Goal: Task Accomplishment & Management: Complete application form

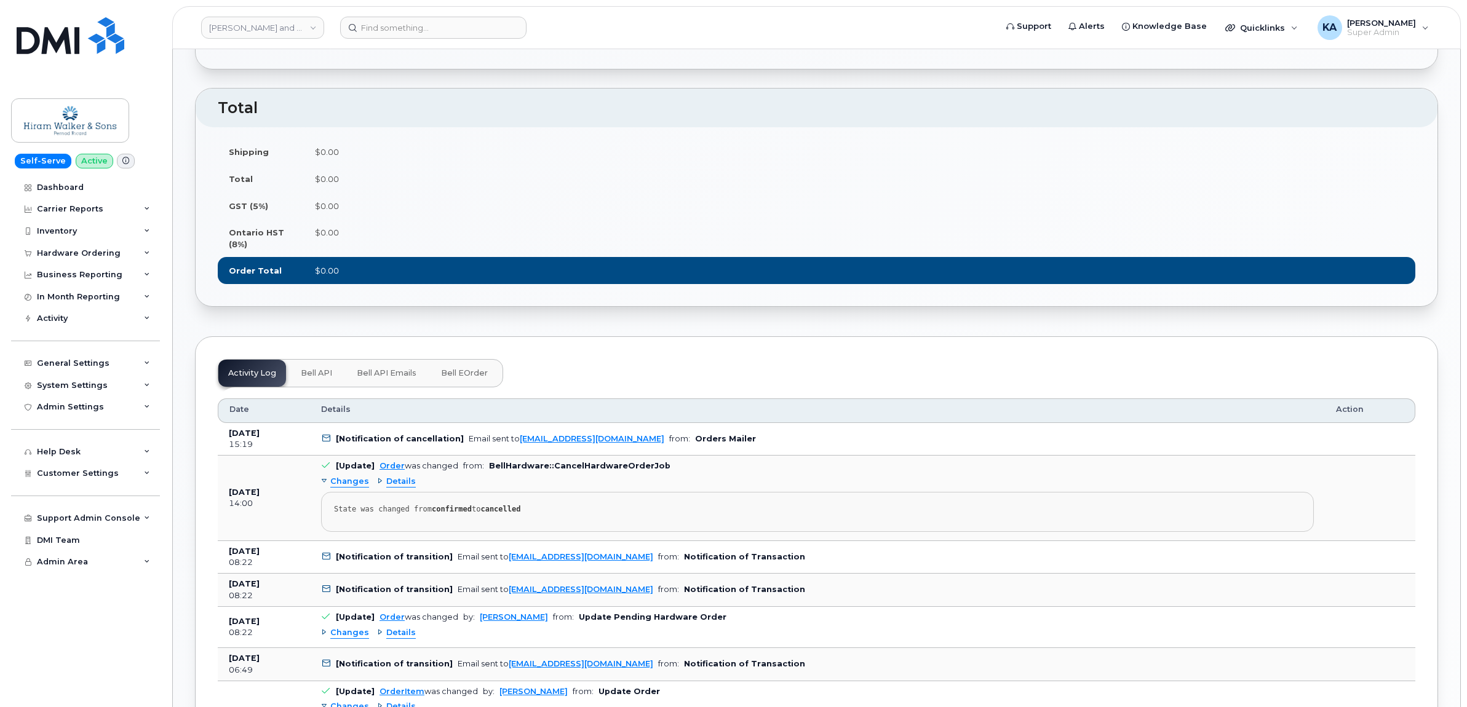
scroll to position [692, 0]
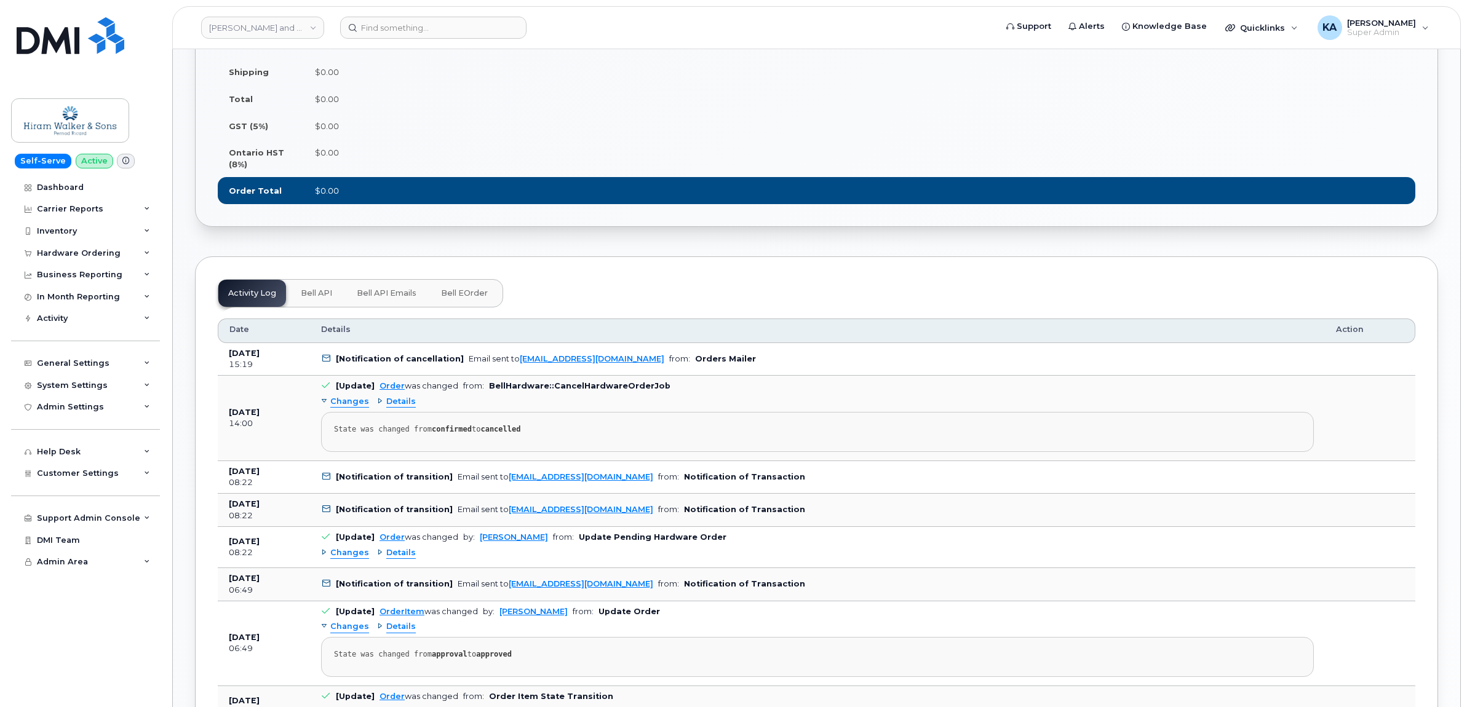
click at [403, 407] on span "Details" at bounding box center [401, 402] width 30 height 12
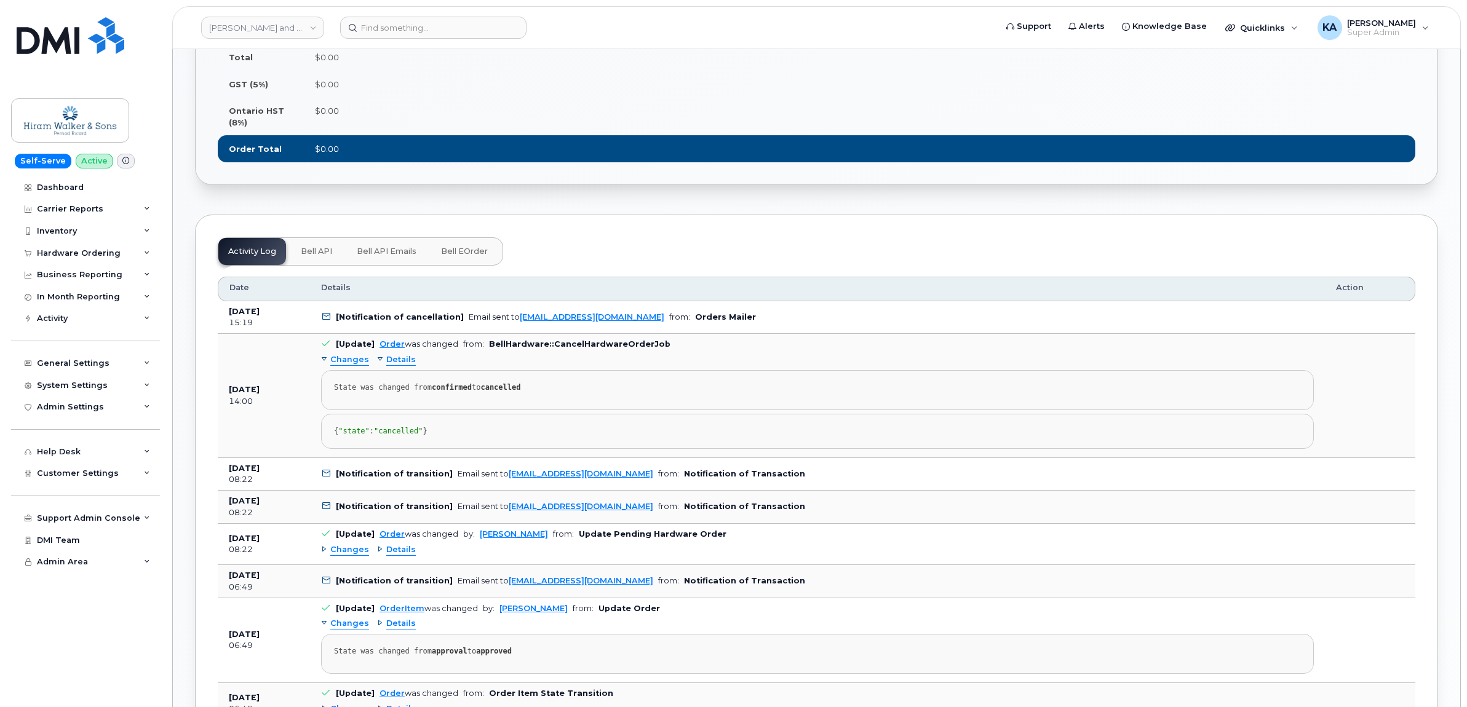
scroll to position [761, 0]
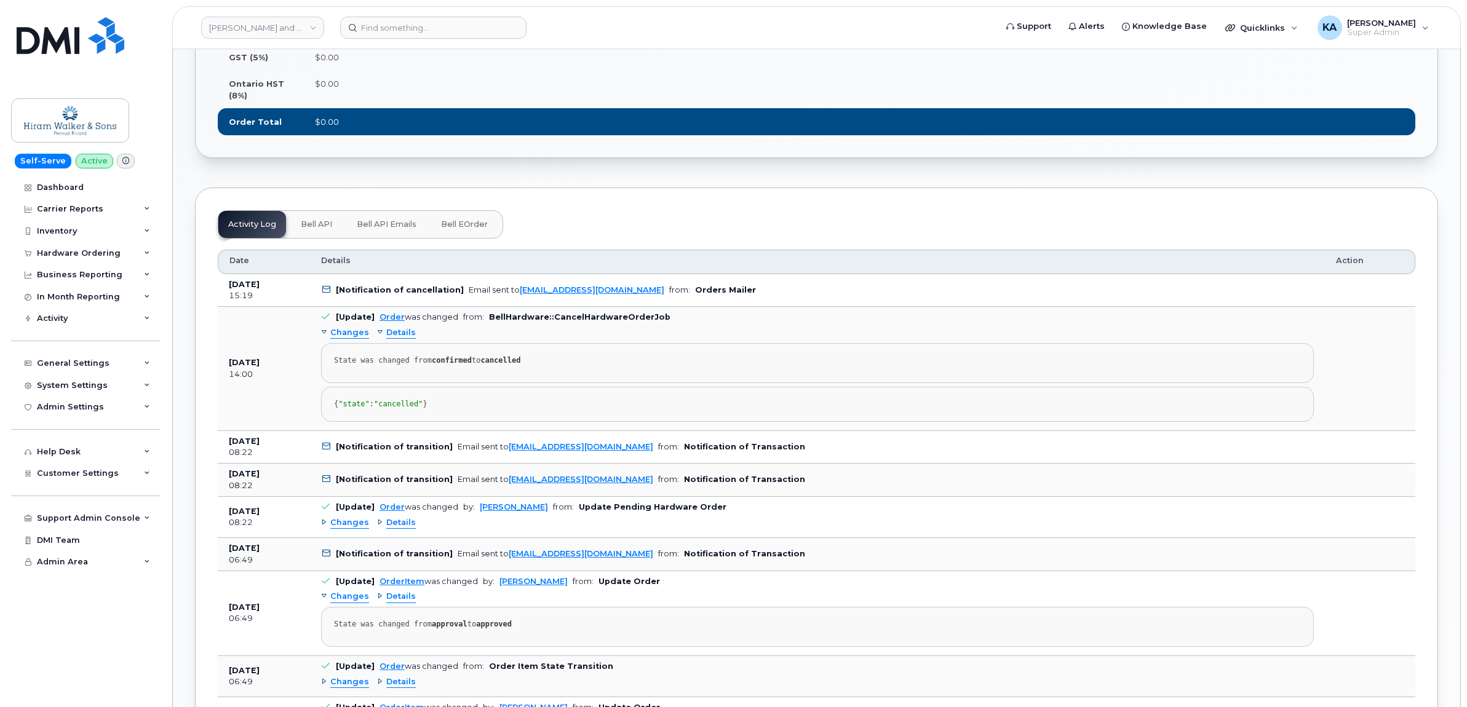
drag, startPoint x: 228, startPoint y: 285, endPoint x: 560, endPoint y: 424, distance: 360.8
drag, startPoint x: 560, startPoint y: 424, endPoint x: 517, endPoint y: 320, distance: 112.5
copy tbody "Jul 22, 2025 15:19 [Notification of cancellation] Email sent to anoop.manikanta…"
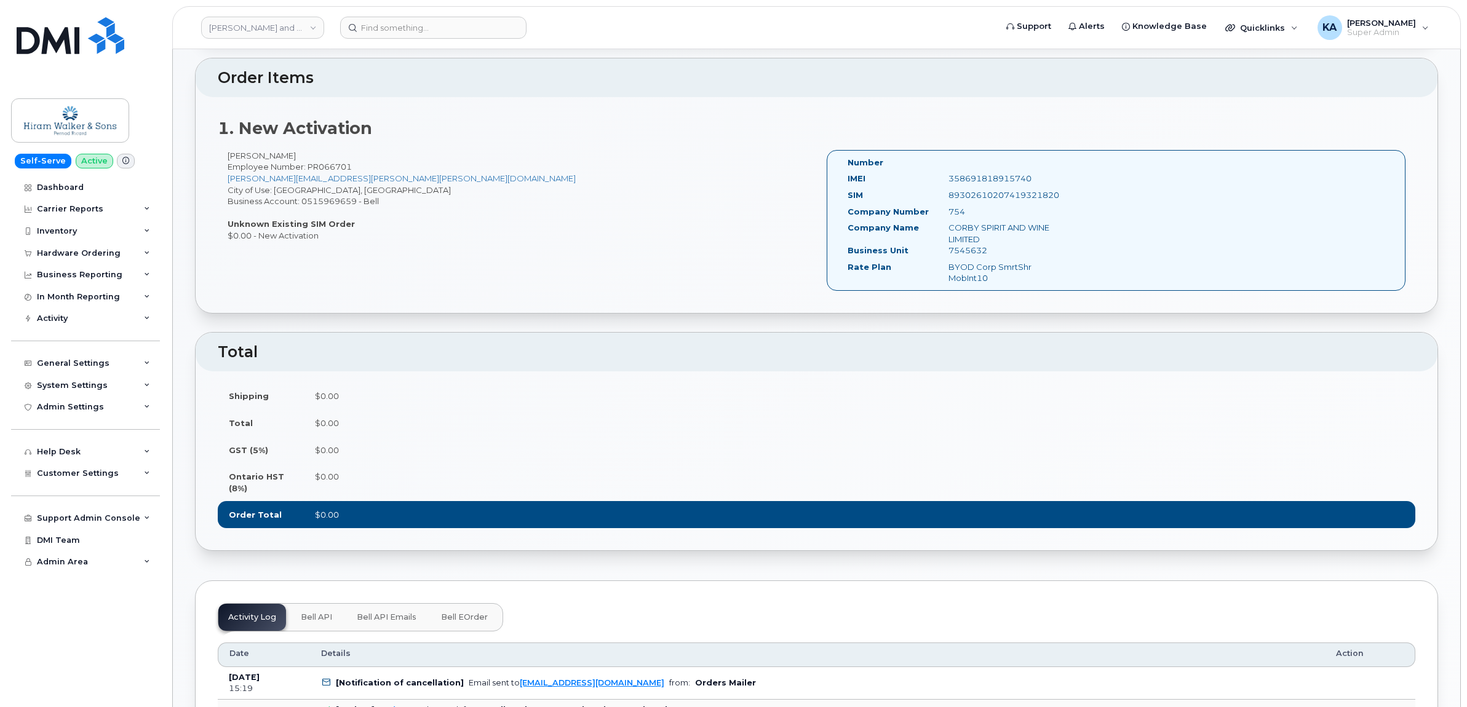
scroll to position [223, 0]
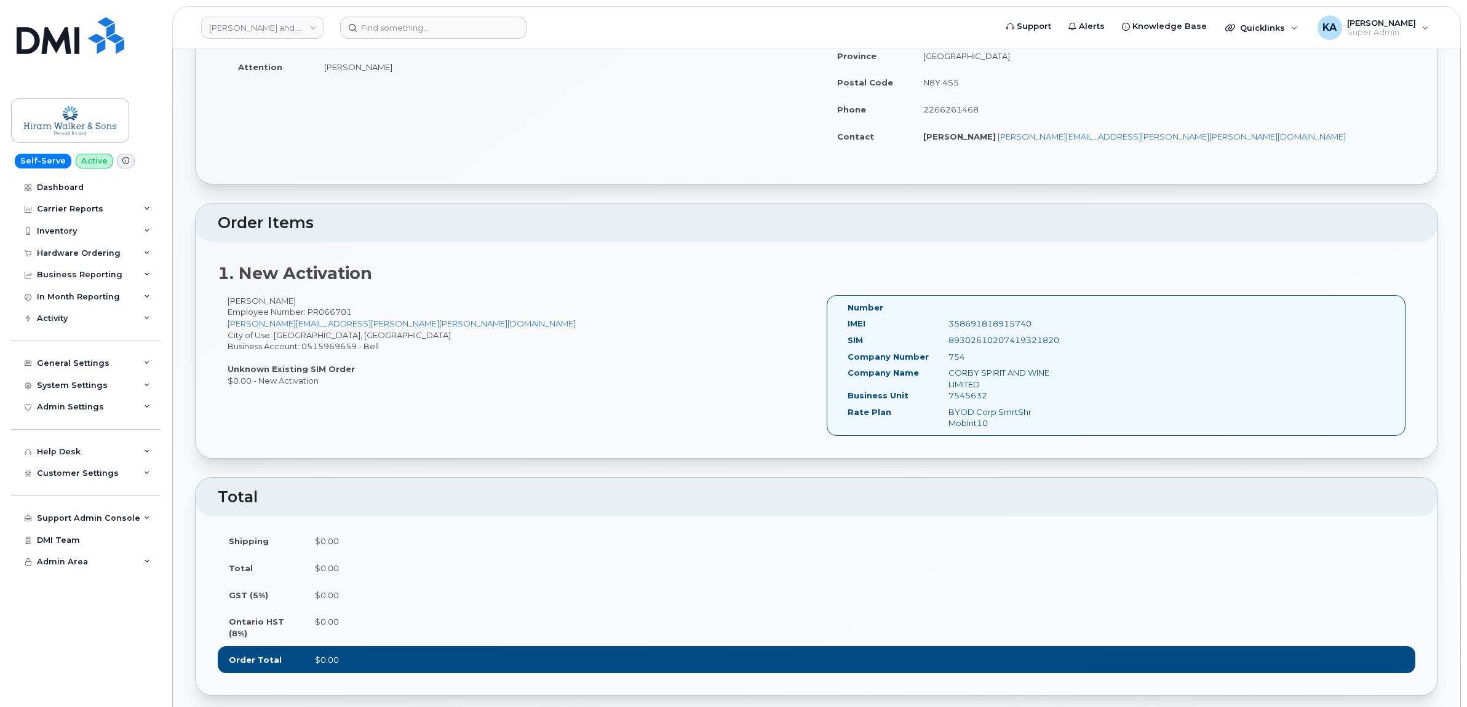
drag, startPoint x: 1032, startPoint y: 324, endPoint x: 951, endPoint y: 328, distance: 81.3
click at [951, 328] on div "358691818915740" at bounding box center [1009, 324] width 141 height 12
copy div "358691818915740"
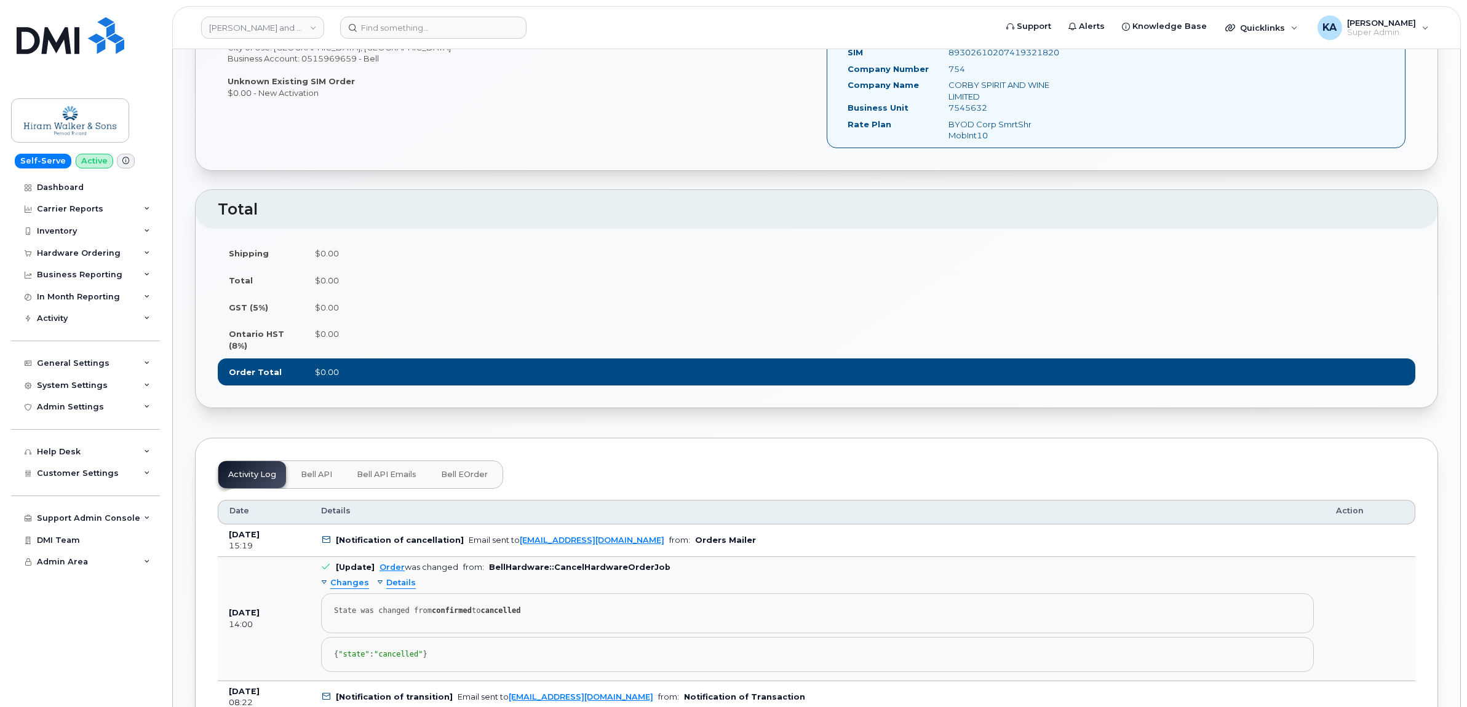
scroll to position [538, 0]
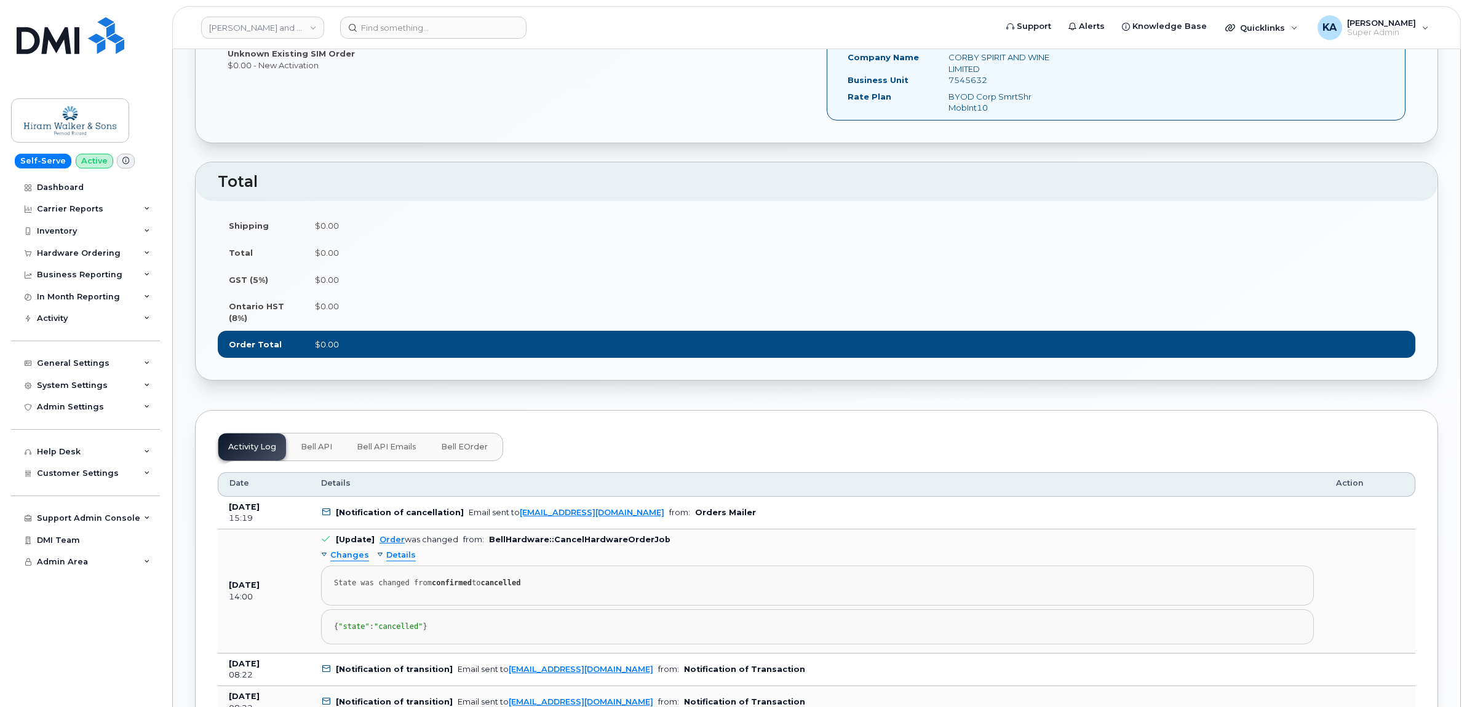
click at [318, 446] on span "Bell API" at bounding box center [316, 447] width 31 height 10
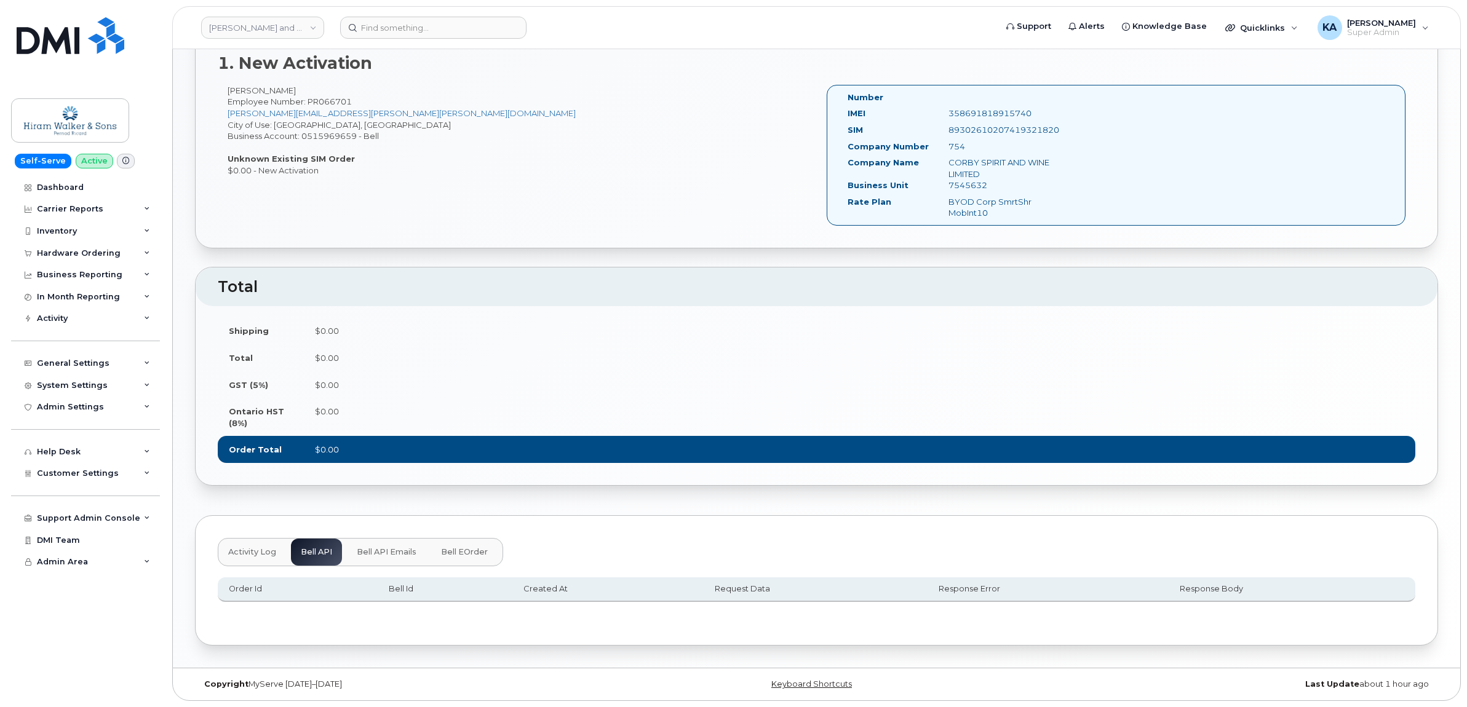
scroll to position [437, 0]
click at [377, 545] on button "Bell API Emails" at bounding box center [386, 552] width 79 height 27
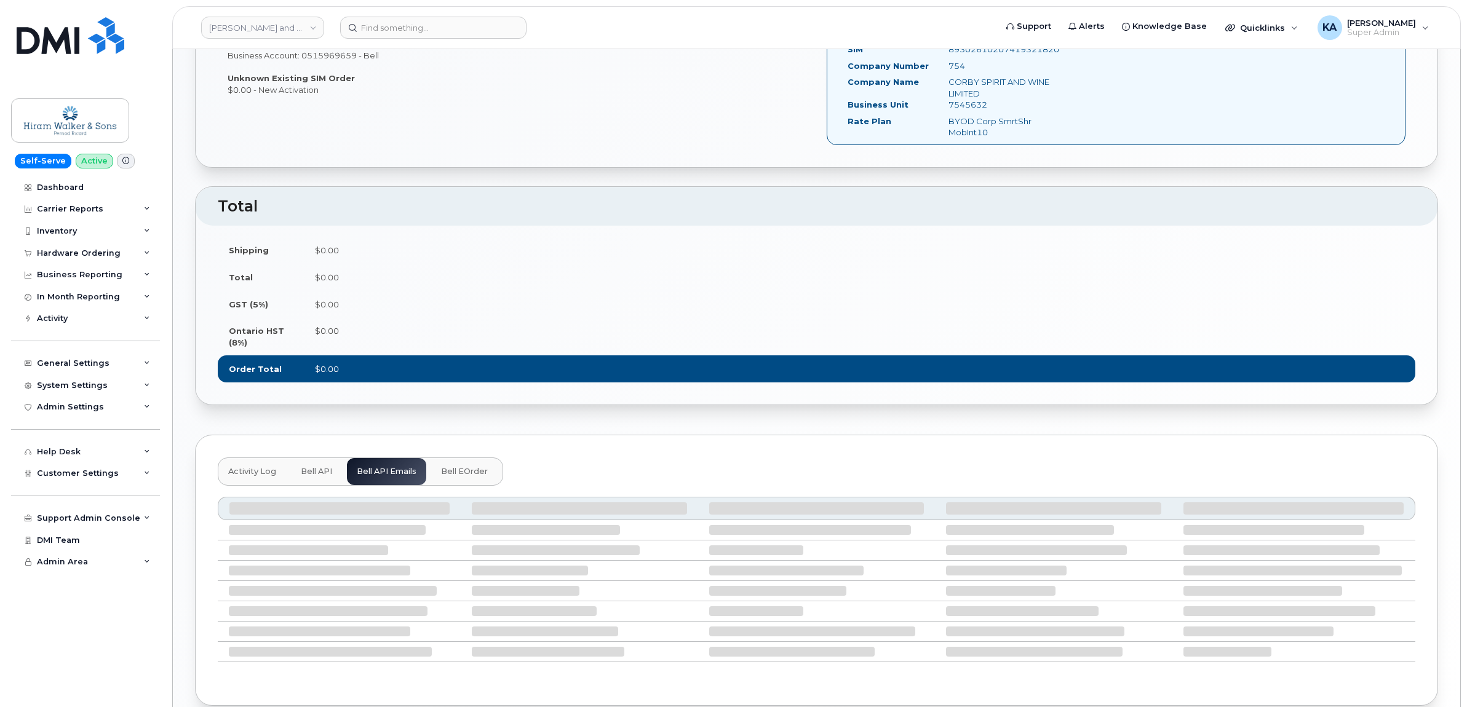
scroll to position [579, 0]
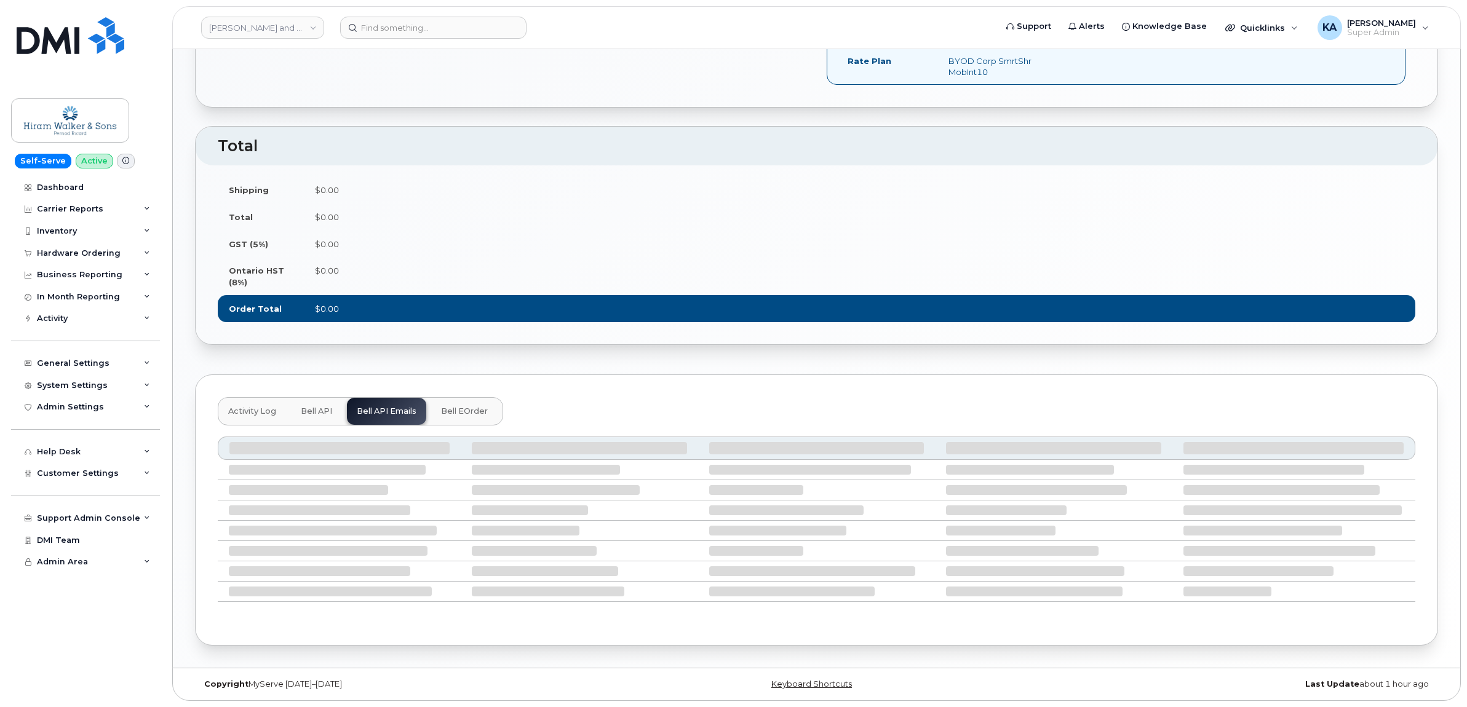
click at [456, 410] on span "Bell eOrder" at bounding box center [464, 412] width 47 height 10
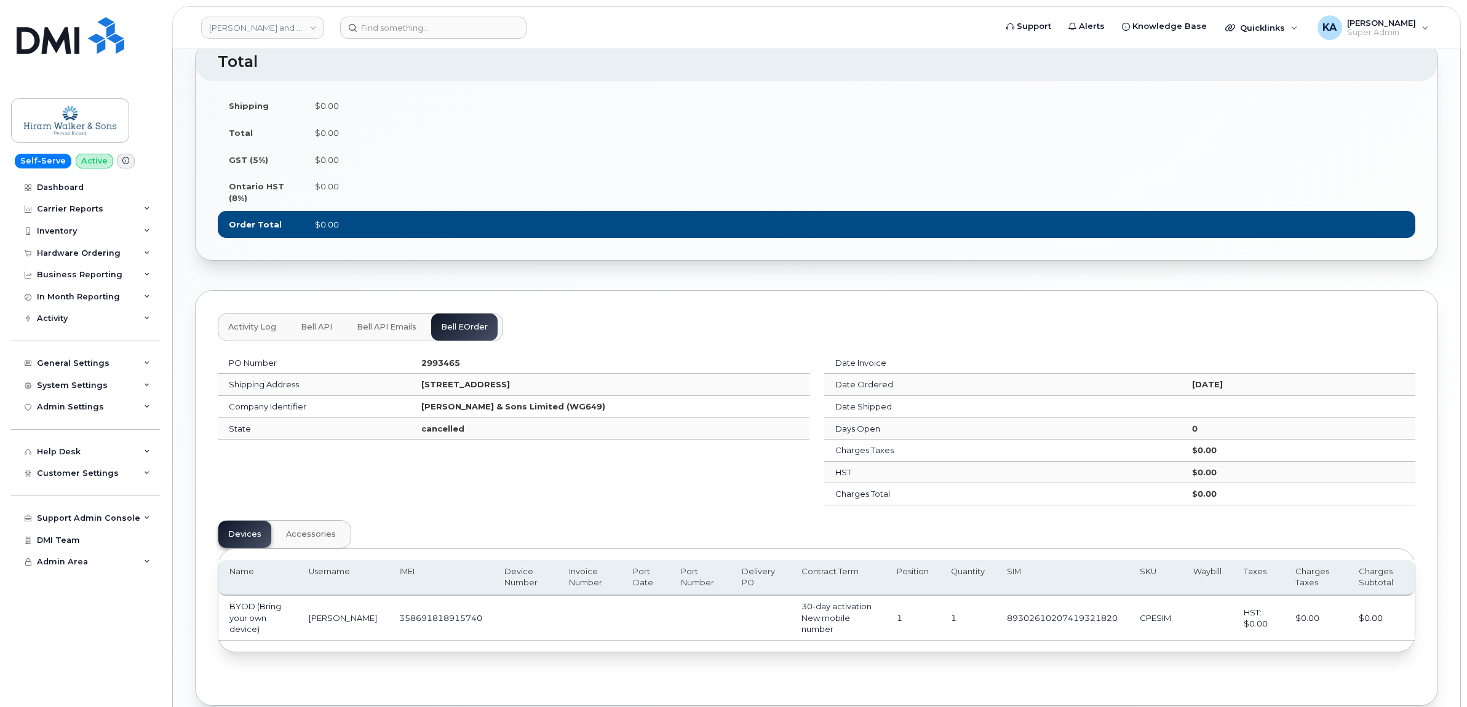
scroll to position [723, 0]
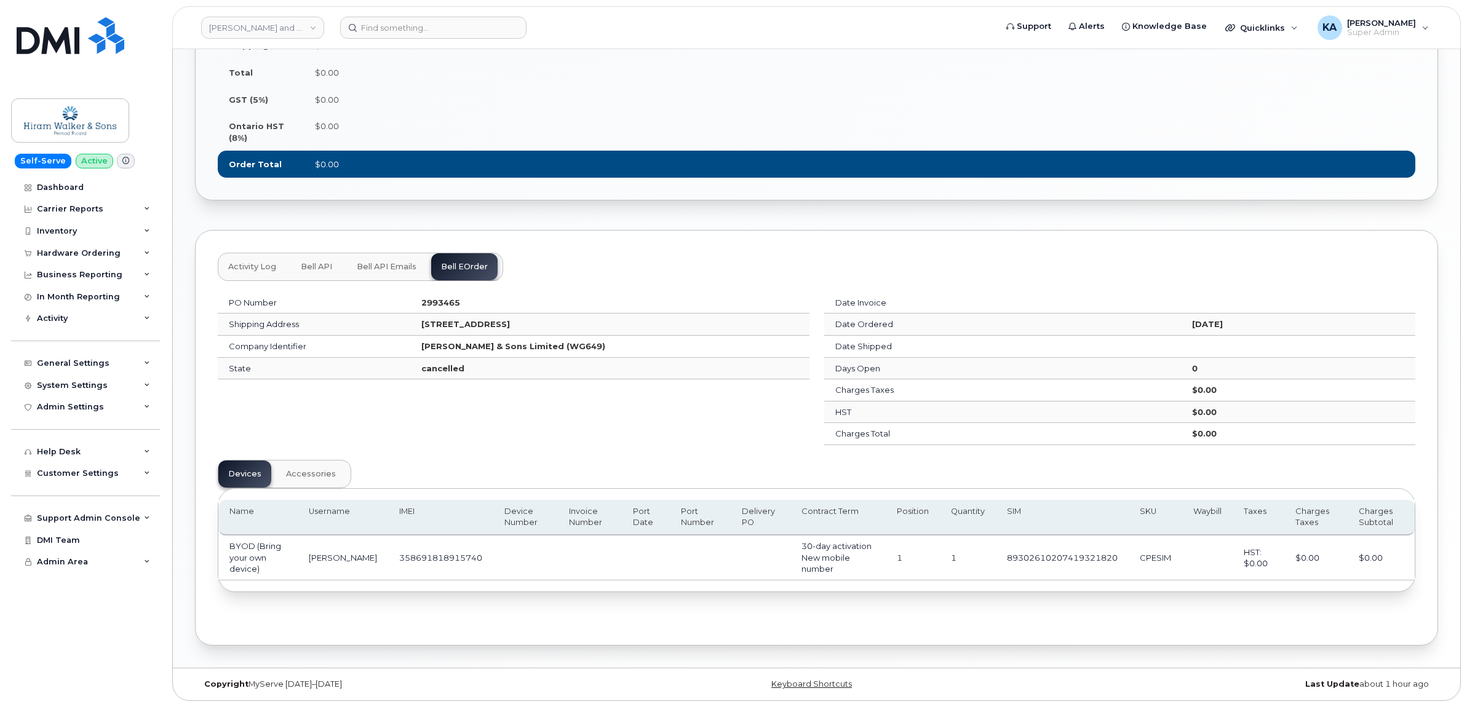
click at [253, 263] on span "Activity Log" at bounding box center [252, 267] width 48 height 10
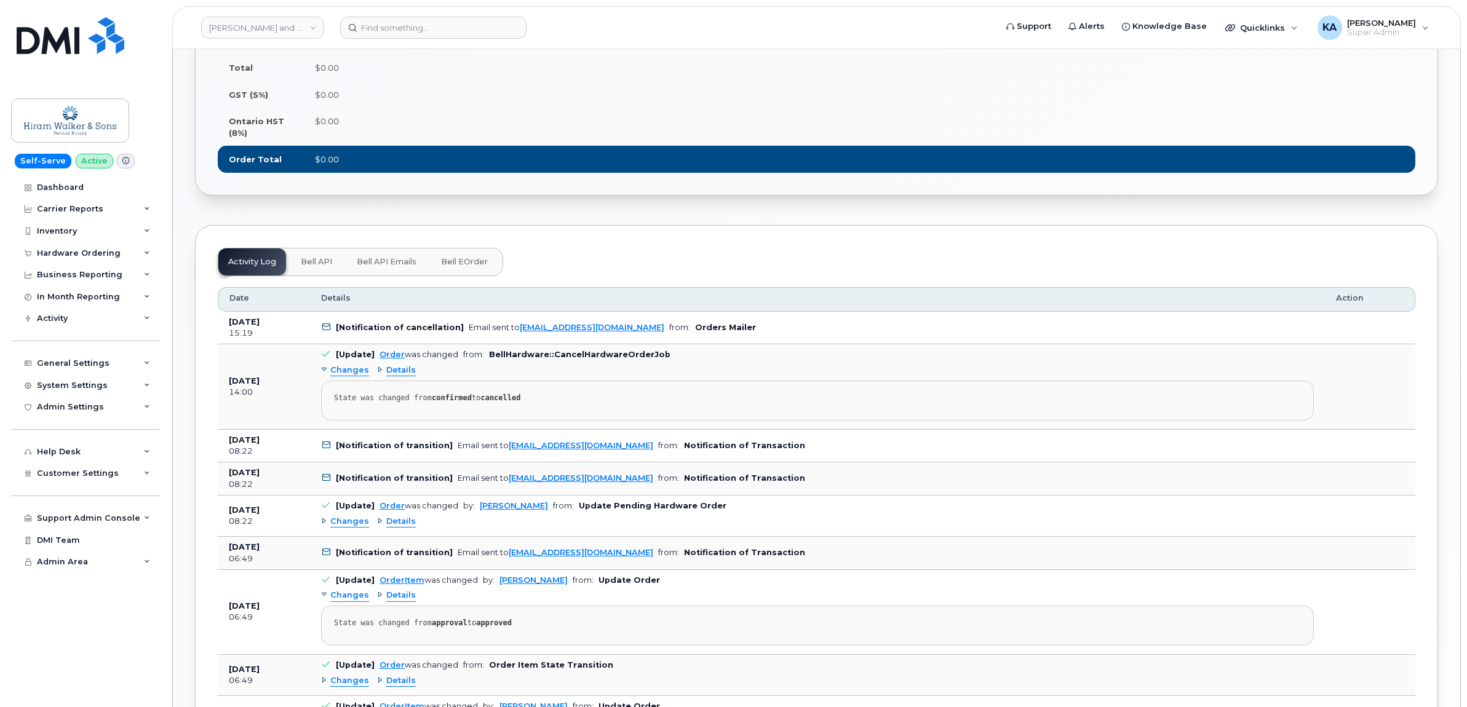
click at [395, 373] on span "Details" at bounding box center [401, 371] width 30 height 12
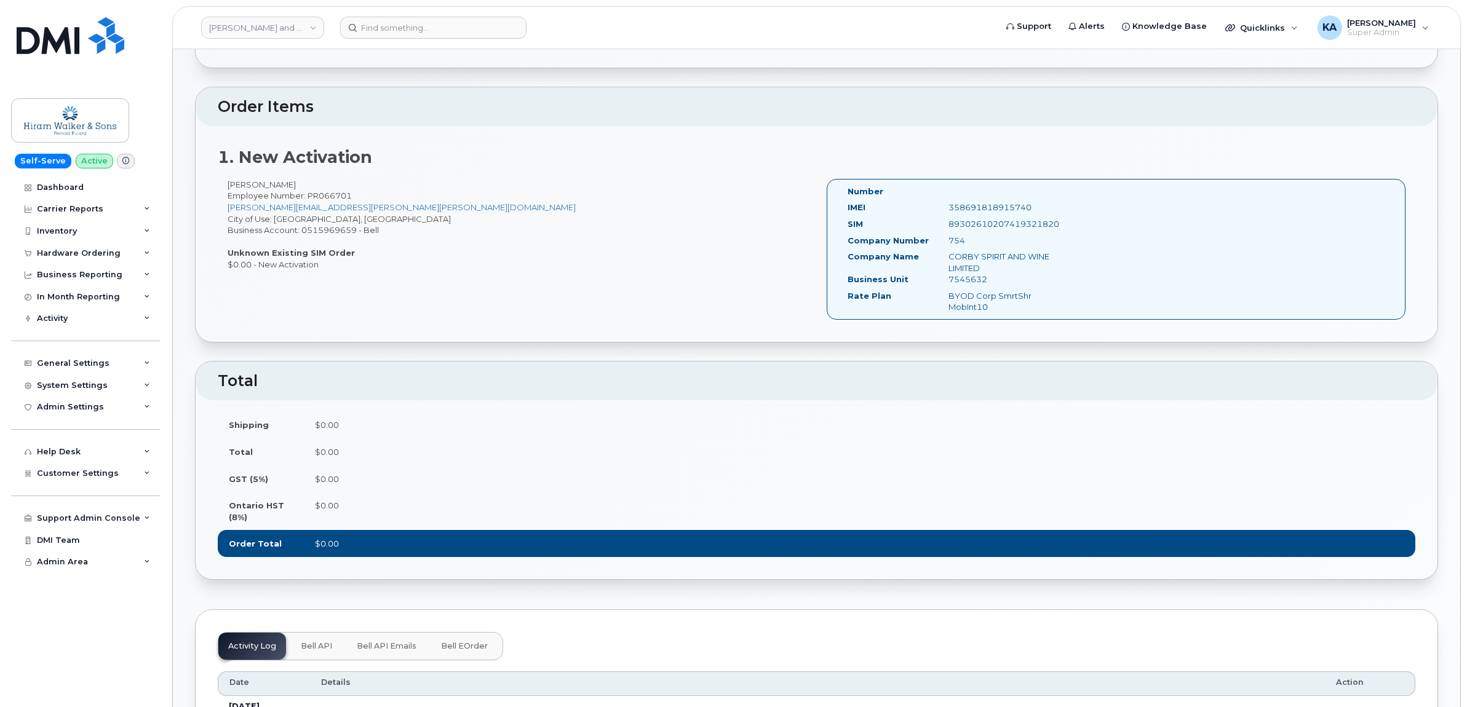
scroll to position [262, 0]
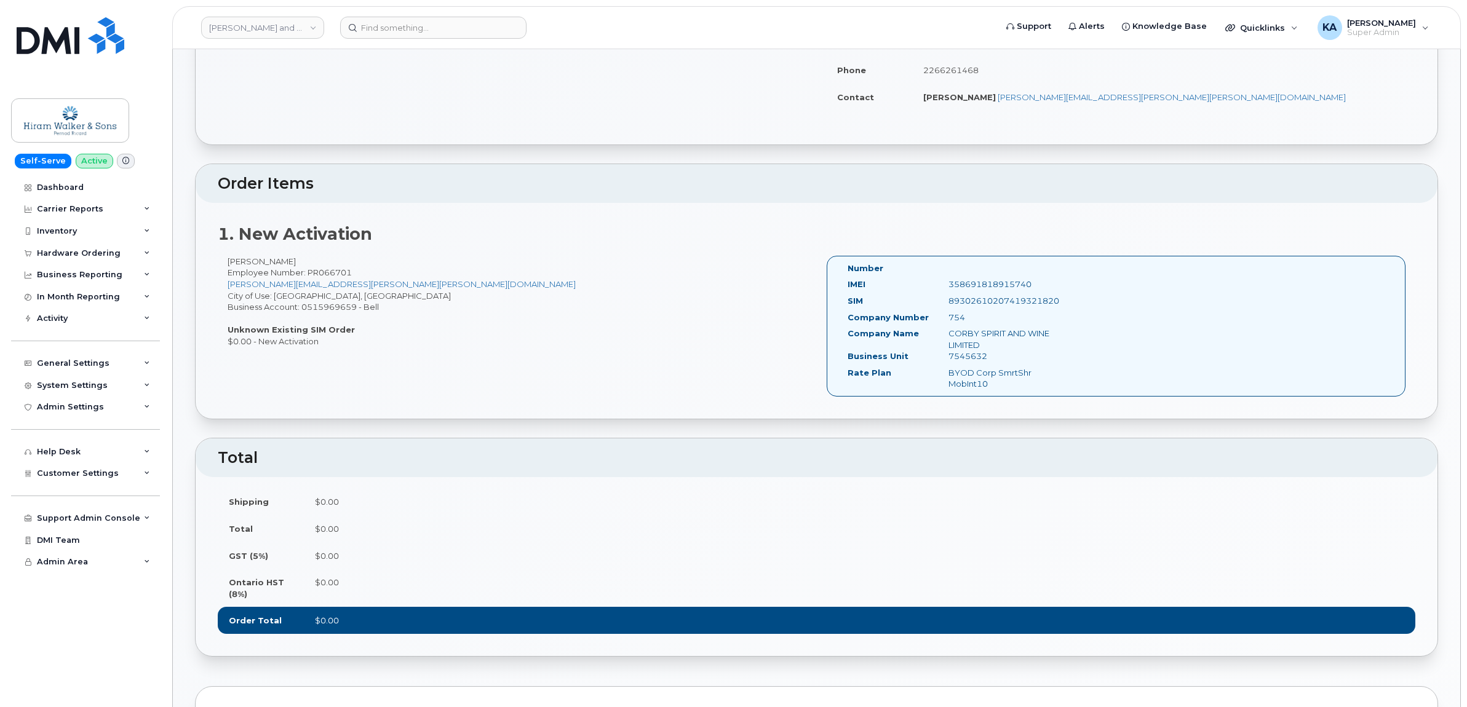
drag, startPoint x: 846, startPoint y: 269, endPoint x: 995, endPoint y: 387, distance: 190.9
click at [995, 387] on div "Number IMEI 358691818915740 SIM 89302610207419321820 Company Number 754 Company…" at bounding box center [959, 326] width 242 height 127
drag, startPoint x: 995, startPoint y: 387, endPoint x: 971, endPoint y: 379, distance: 25.9
copy div "Number IMEI 358691818915740 SIM 89302610207419321820 Company Number 754 Company…"
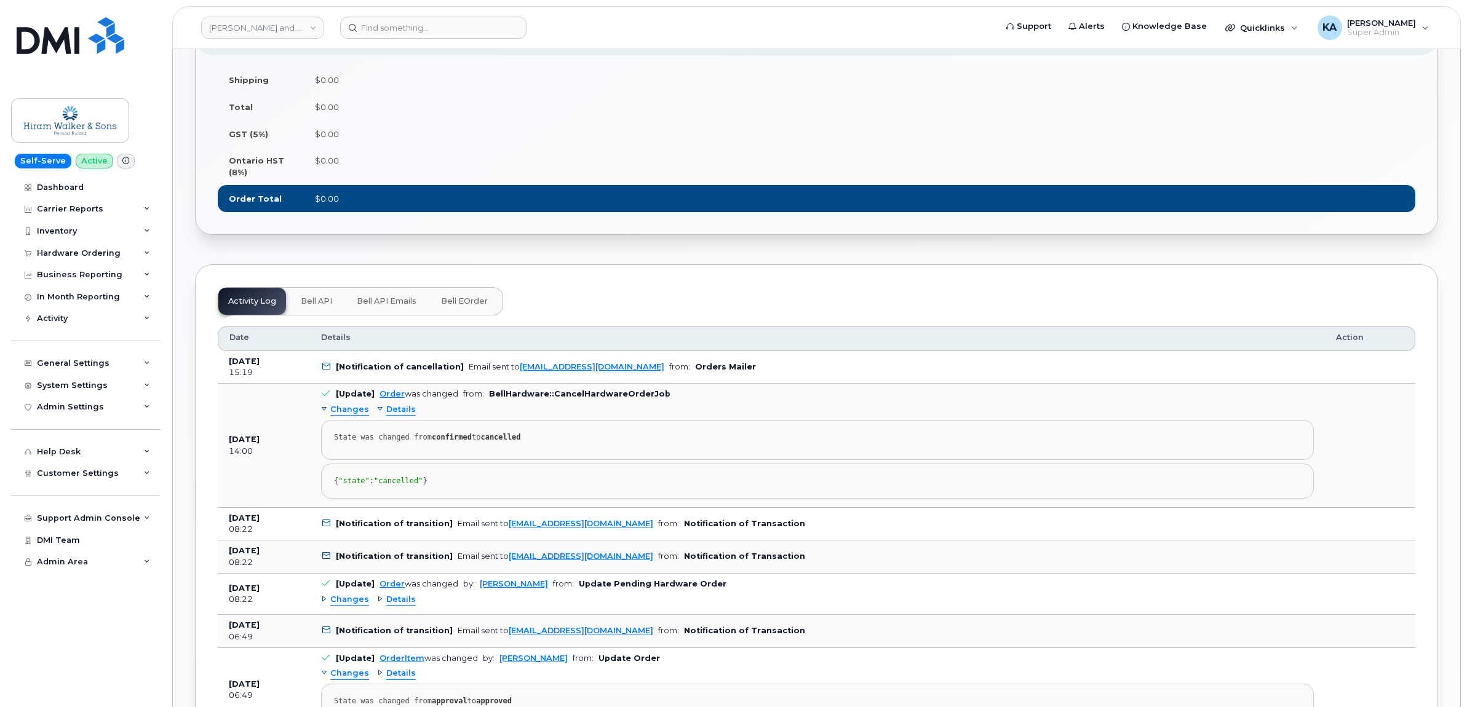
scroll to position [846, 0]
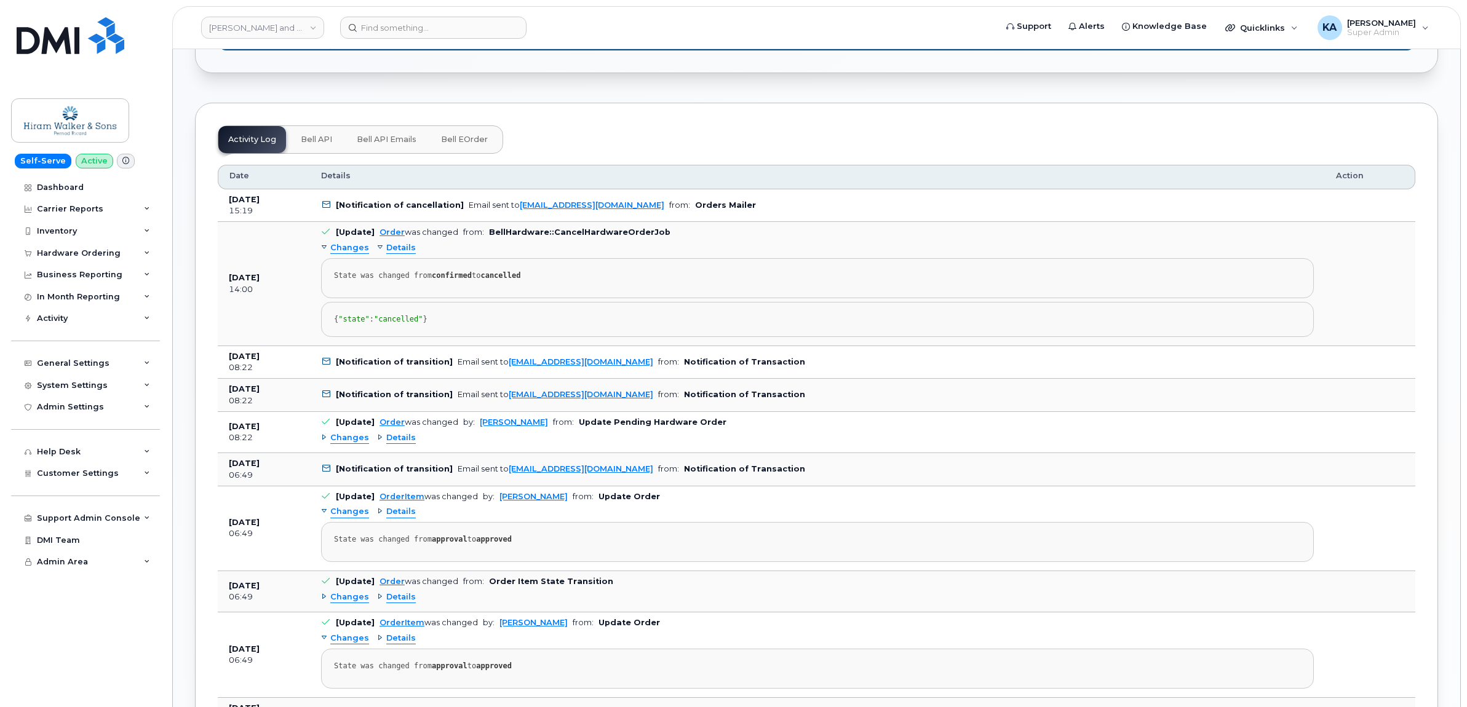
drag, startPoint x: 226, startPoint y: 200, endPoint x: 450, endPoint y: 339, distance: 263.2
drag, startPoint x: 450, startPoint y: 339, endPoint x: 400, endPoint y: 332, distance: 50.9
copy tbody "Jul 22, 2025 15:19 [Notification of cancellation] Email sent to anoop.manikanta…"
click at [418, 26] on input at bounding box center [433, 28] width 186 height 22
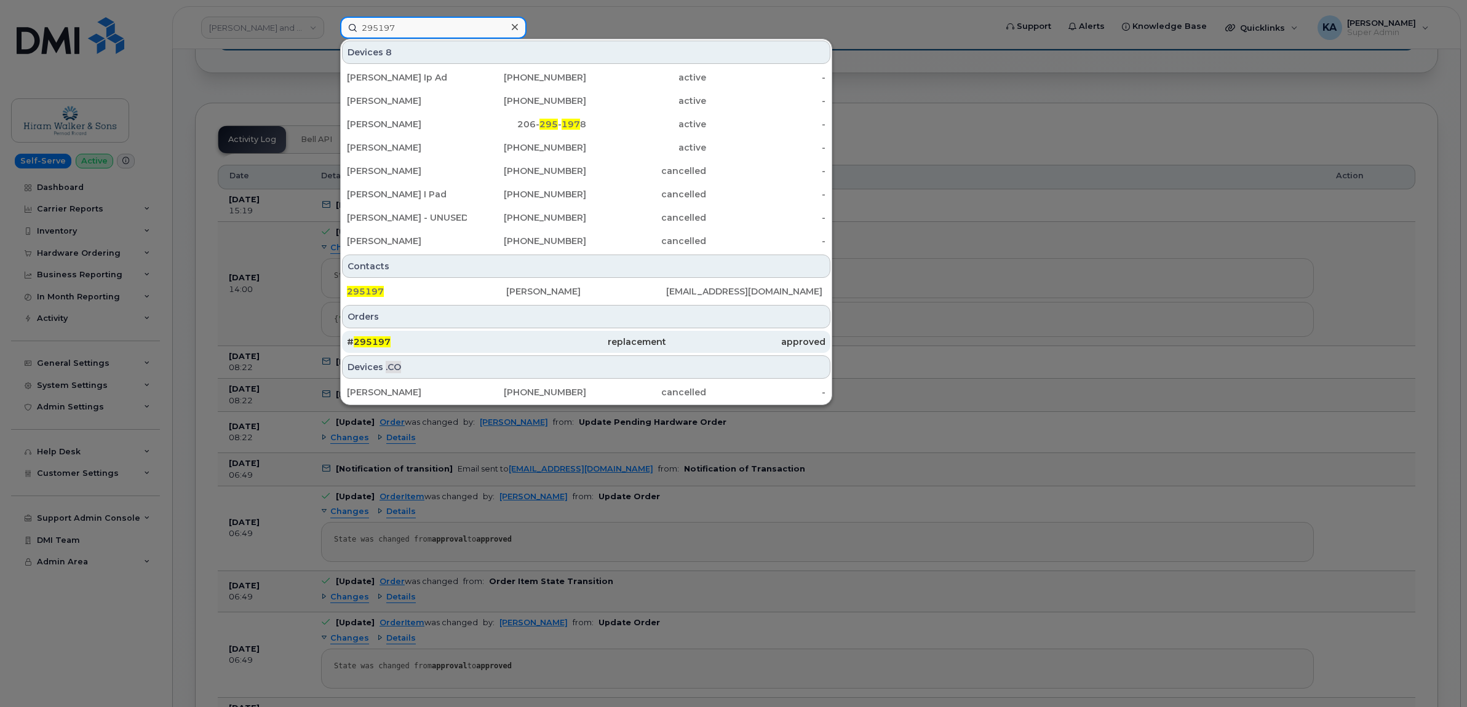
type input "295197"
click at [369, 342] on span "295197" at bounding box center [372, 341] width 37 height 11
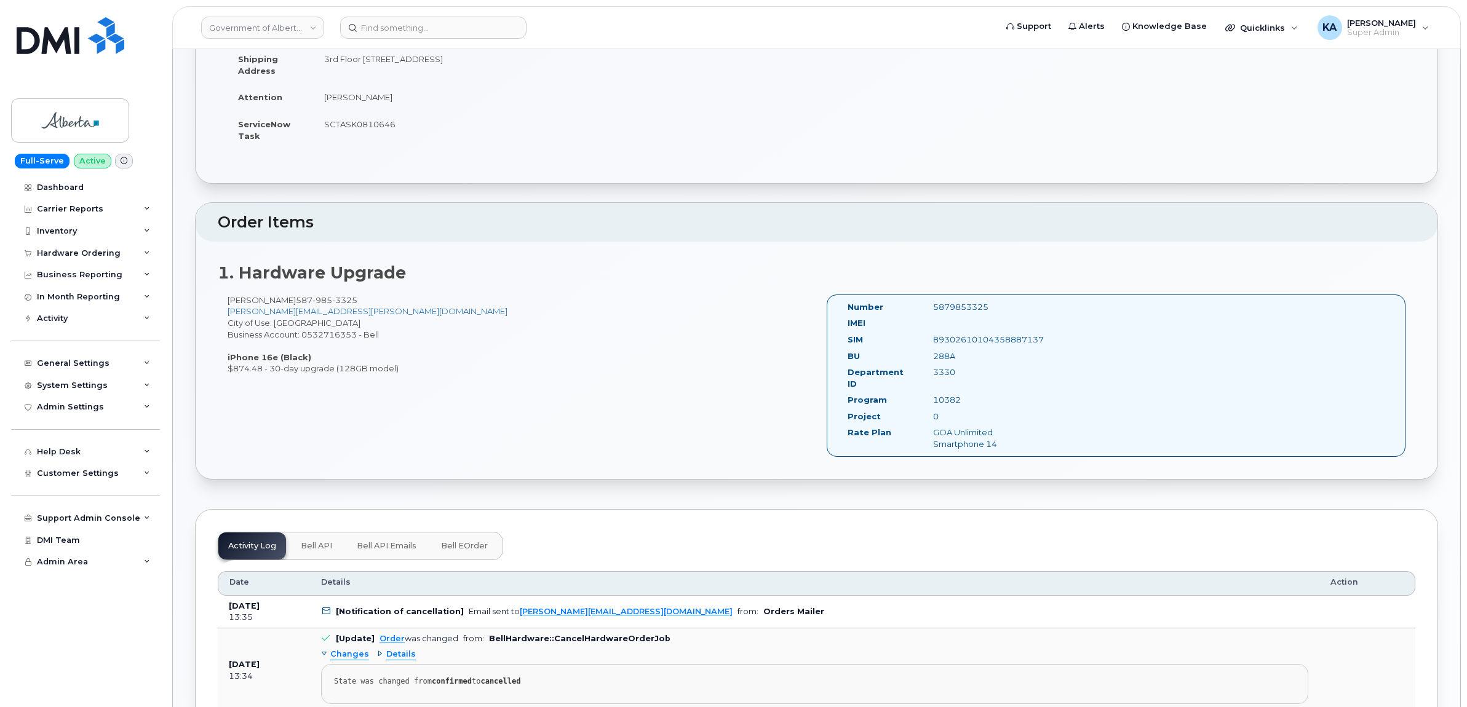
scroll to position [231, 0]
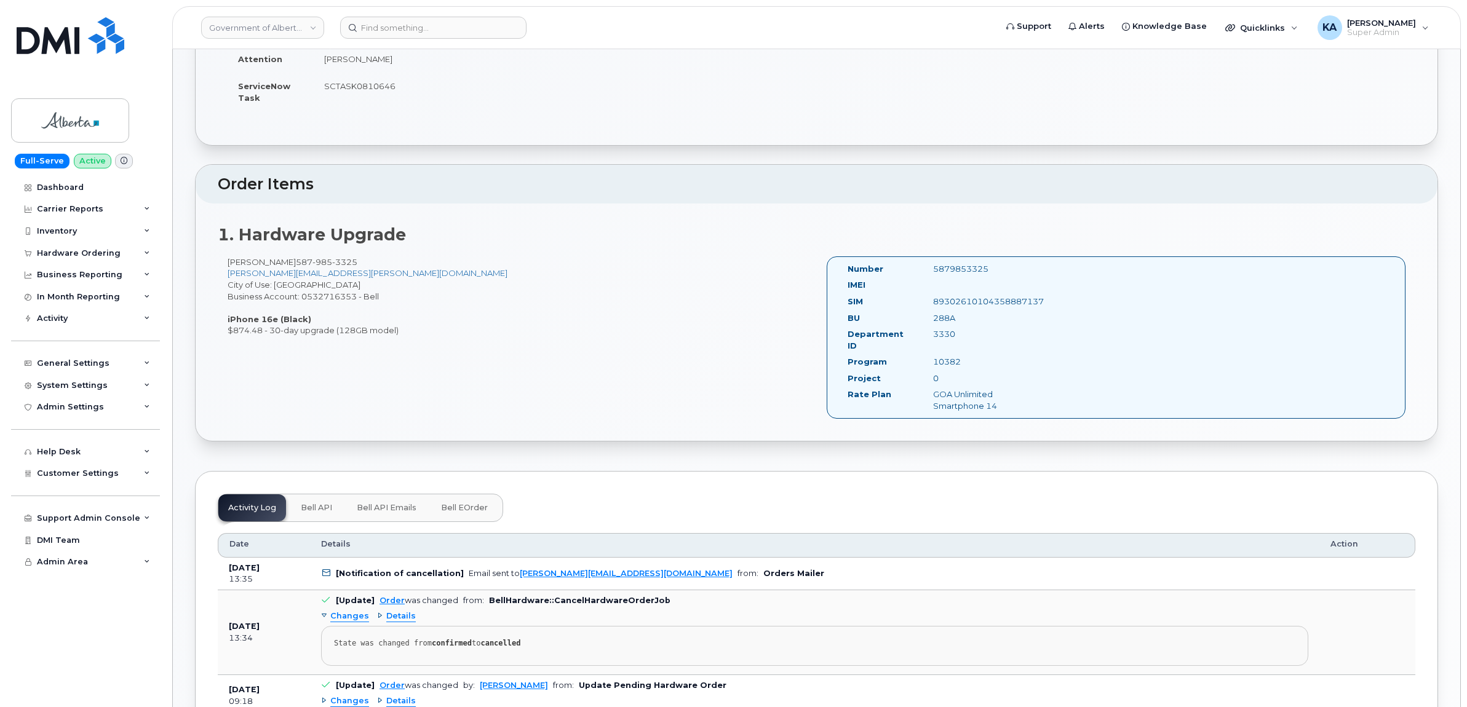
click at [395, 611] on span "Details" at bounding box center [401, 617] width 30 height 12
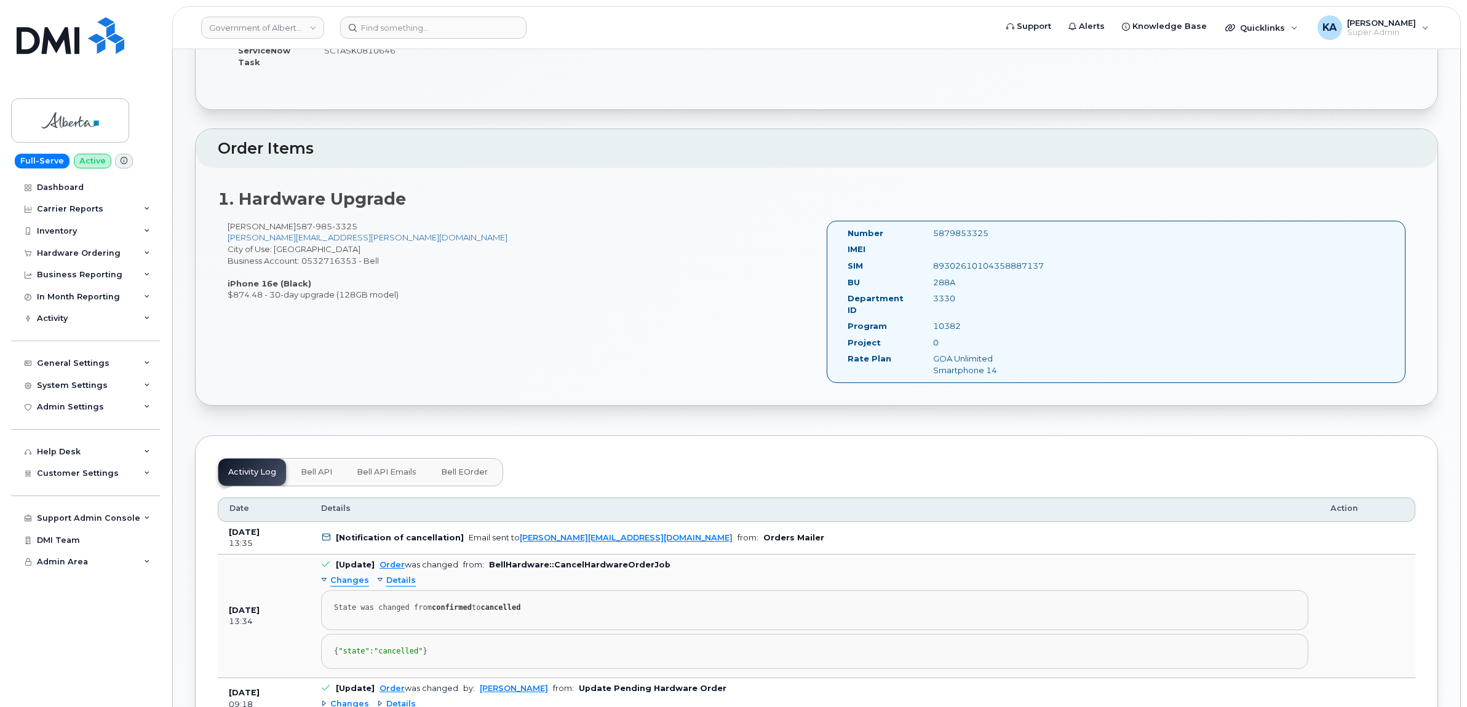
scroll to position [308, 0]
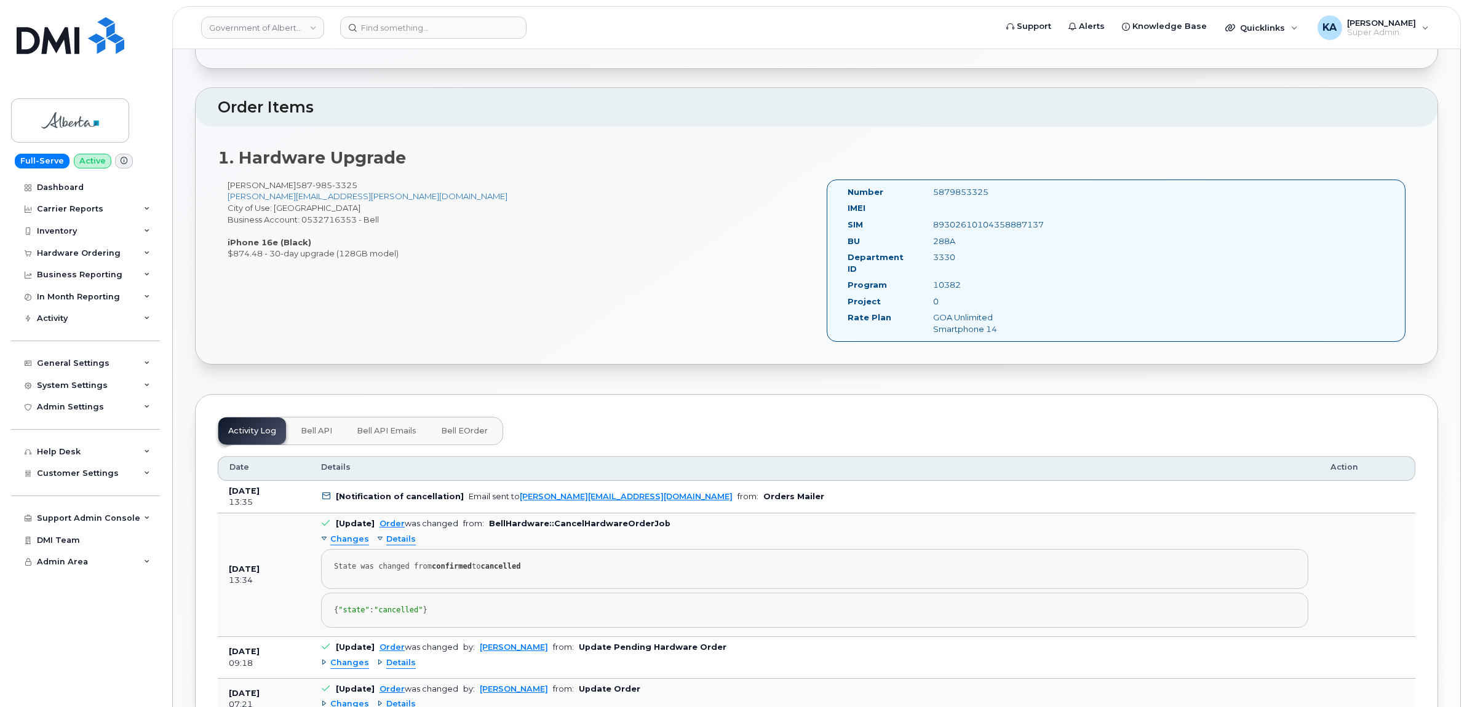
drag, startPoint x: 228, startPoint y: 481, endPoint x: 567, endPoint y: 628, distance: 369.4
drag, startPoint x: 567, startPoint y: 628, endPoint x: 498, endPoint y: 557, distance: 98.7
copy tbody "Jul 10, 2025 13:35 [Notification of cancellation] Email sent to kay.mah@gov.ab.…"
drag, startPoint x: 844, startPoint y: 191, endPoint x: 1031, endPoint y: 331, distance: 233.7
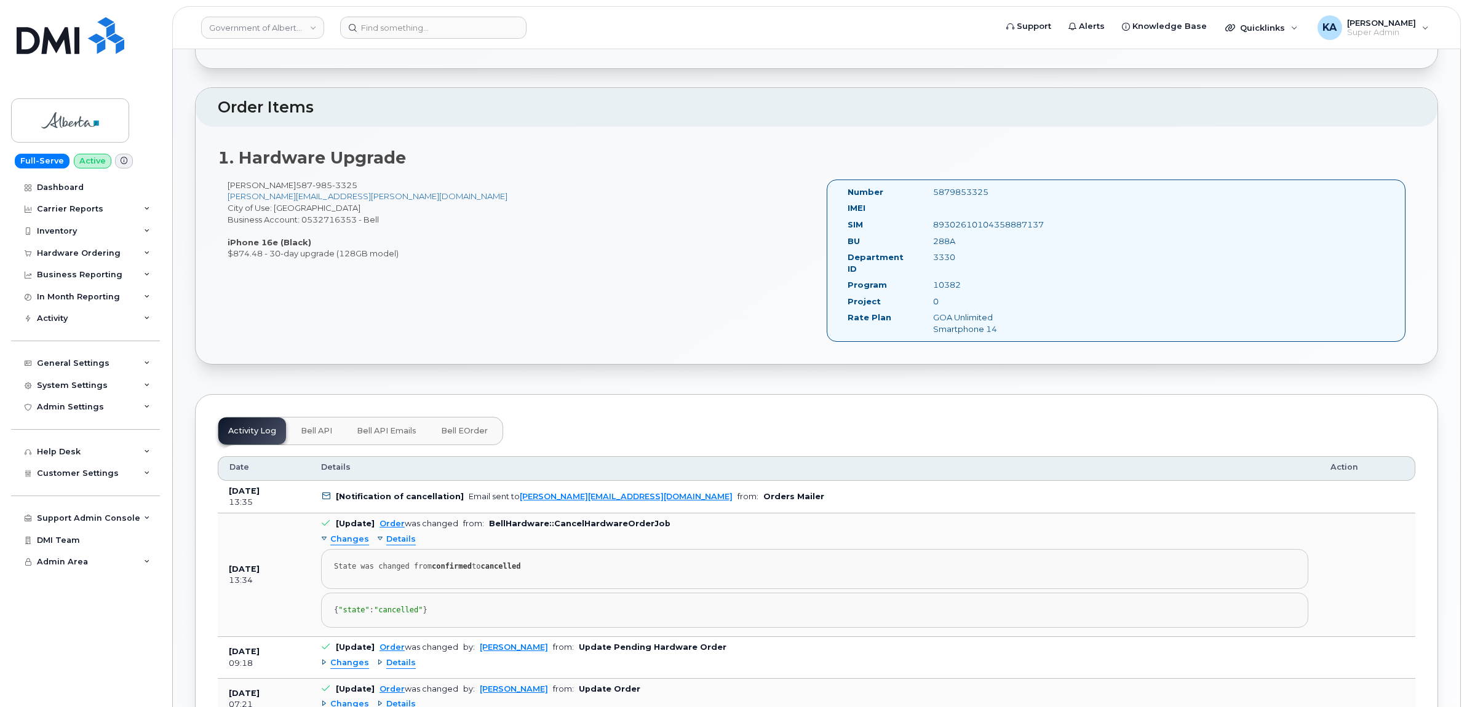
click at [1031, 331] on div "Number 5879853325 IMEI SIM 89302610104358887137 BU 288A Department ID 3330 Prog…" at bounding box center [1116, 261] width 579 height 162
drag, startPoint x: 1031, startPoint y: 331, endPoint x: 980, endPoint y: 315, distance: 54.1
copy div "Number 5879853325 IMEI SIM 89302610104358887137 BU 288A Department ID 3330 Prog…"
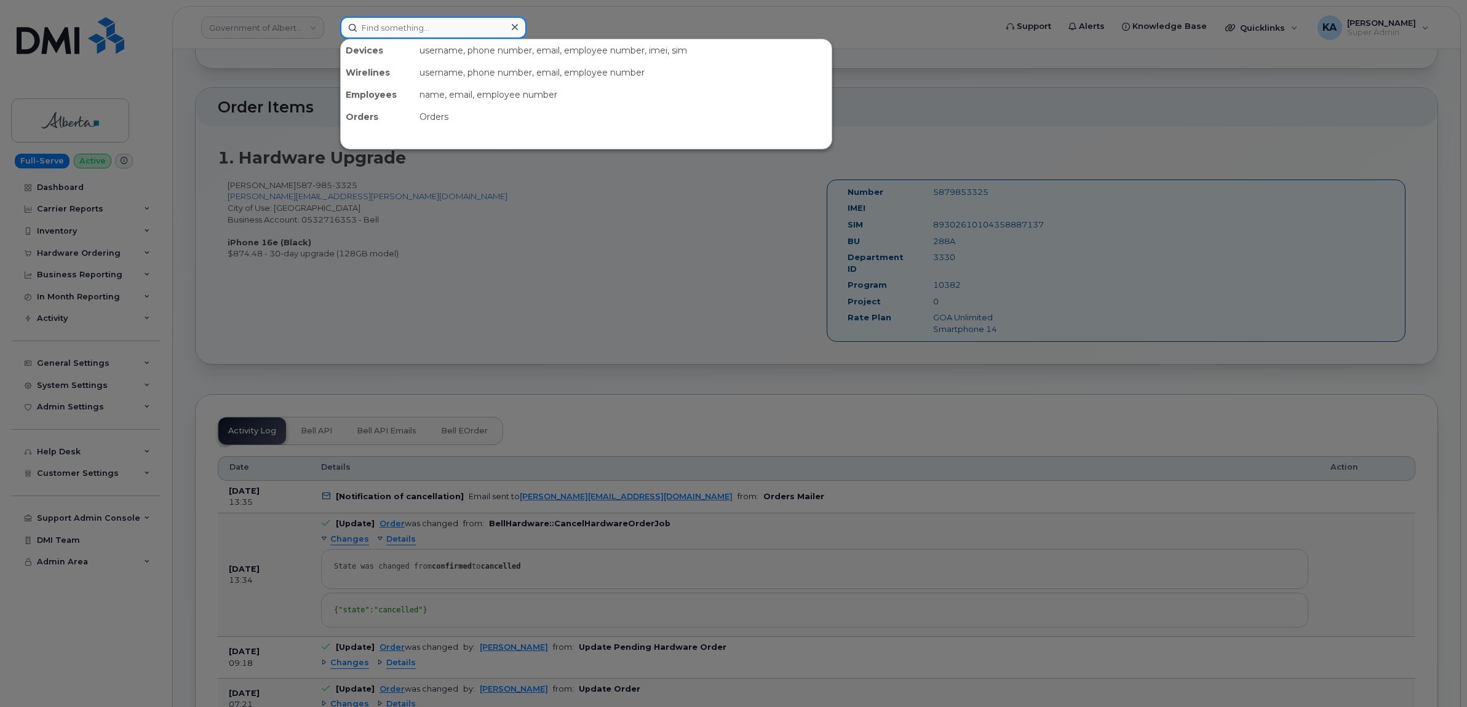
click at [403, 25] on input at bounding box center [433, 28] width 186 height 22
paste input "6508224756"
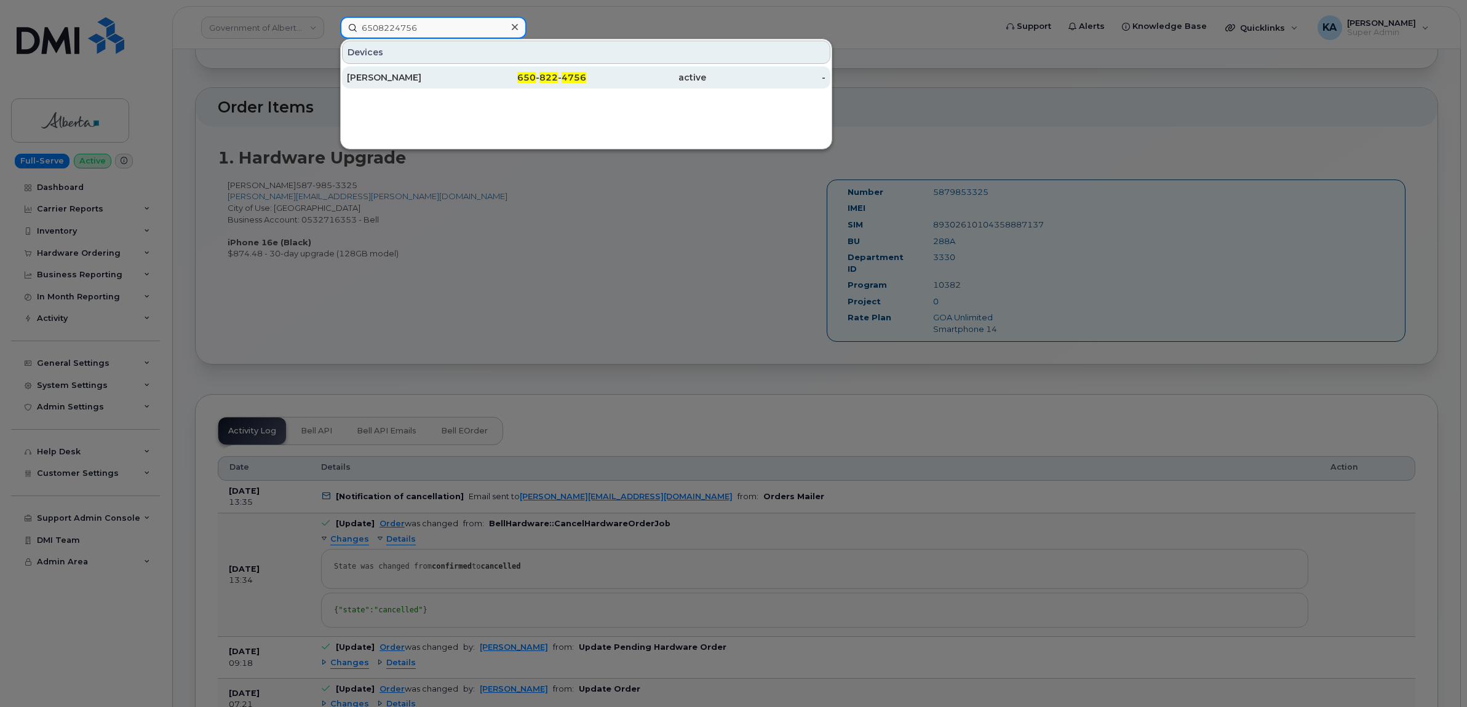
type input "6508224756"
click at [407, 77] on div "CARLOS MEJIA" at bounding box center [407, 77] width 120 height 12
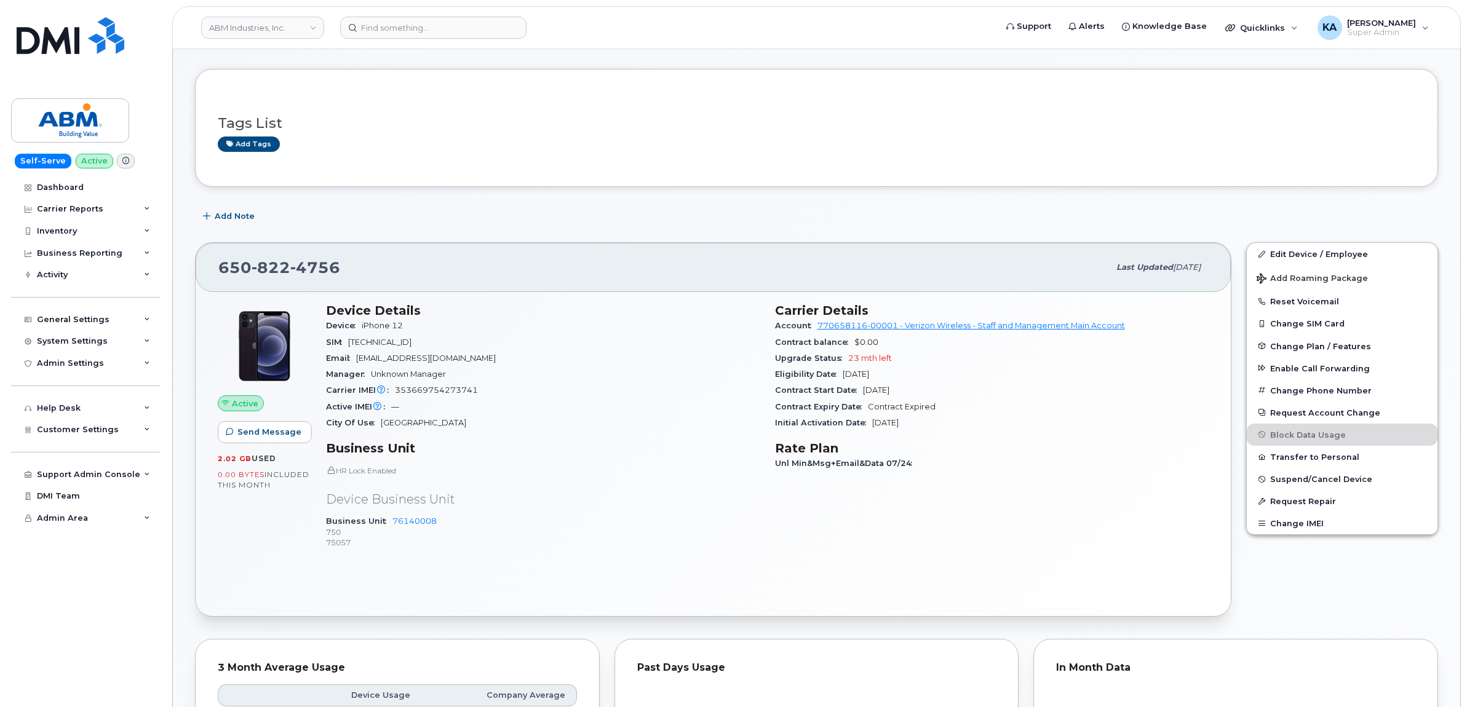
scroll to position [154, 0]
click at [278, 30] on link "ABM Industries, Inc." at bounding box center [262, 28] width 123 height 22
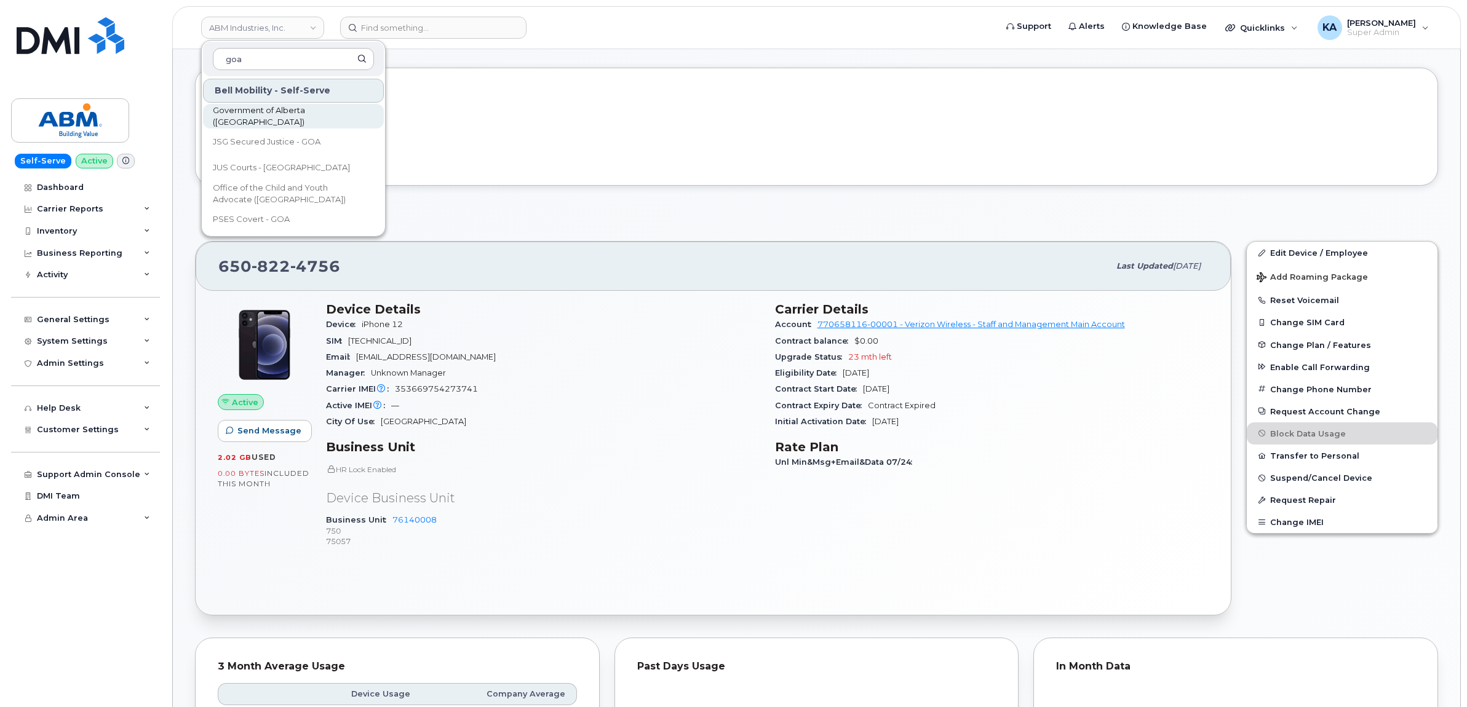
type input "goa"
click at [266, 114] on span "Government of Alberta ([GEOGRAPHIC_DATA])" at bounding box center [283, 117] width 141 height 24
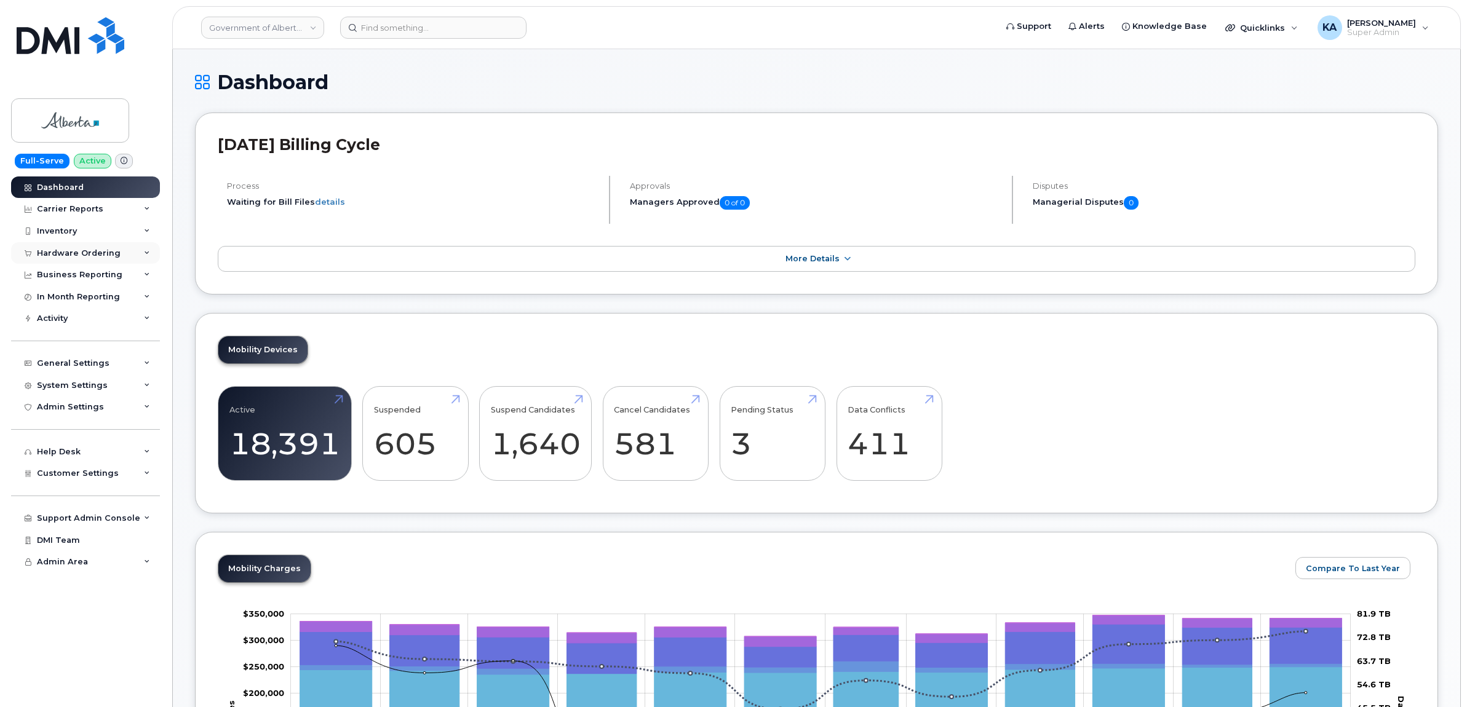
click at [128, 254] on div "Hardware Ordering" at bounding box center [85, 253] width 149 height 22
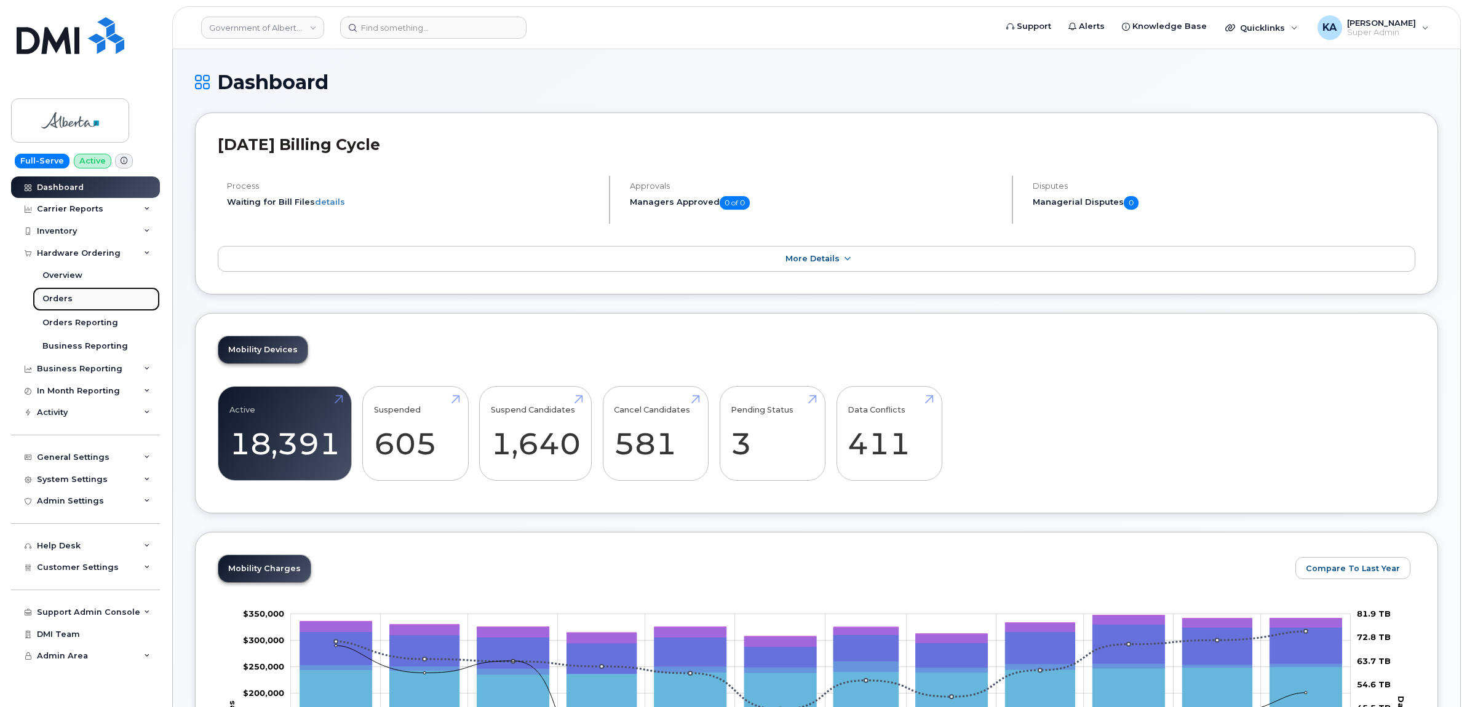
click at [58, 300] on div "Orders" at bounding box center [57, 298] width 30 height 11
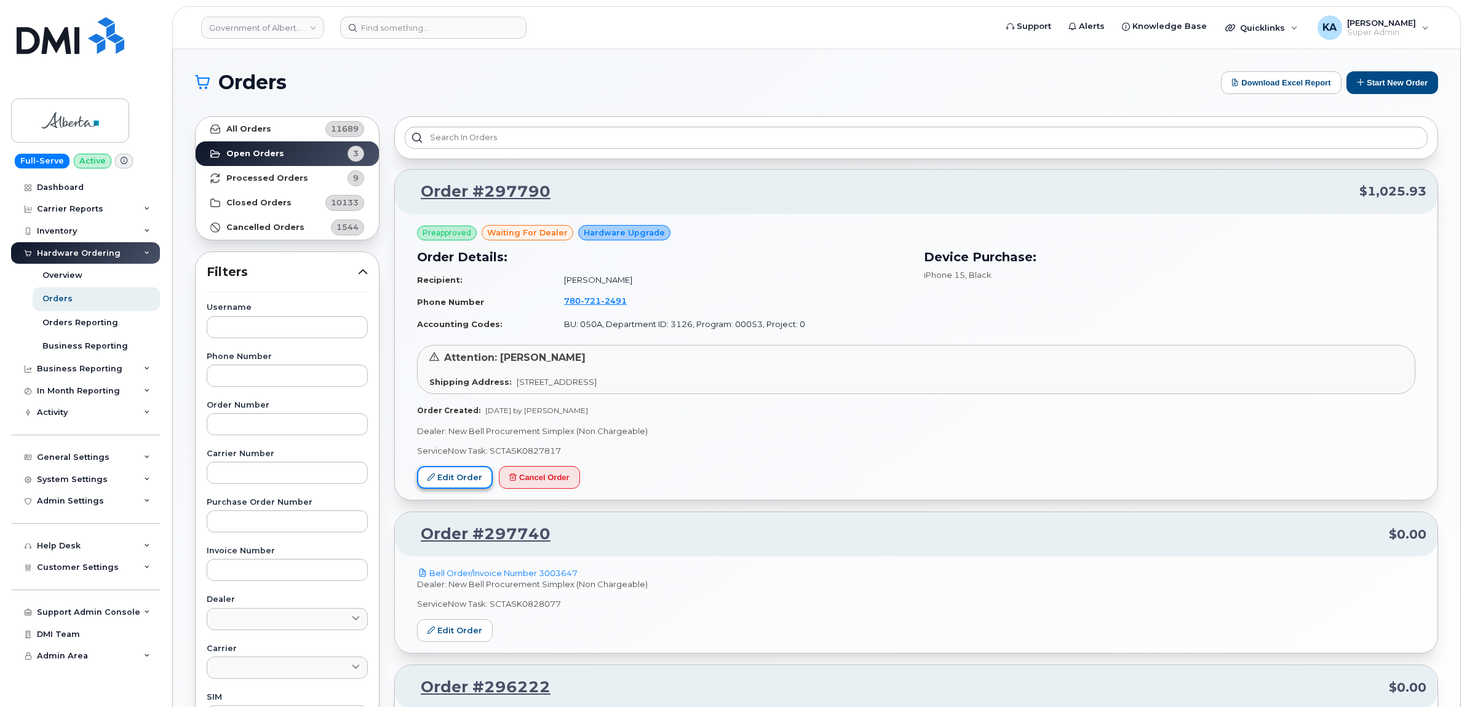
click at [434, 475] on icon at bounding box center [430, 477] width 7 height 7
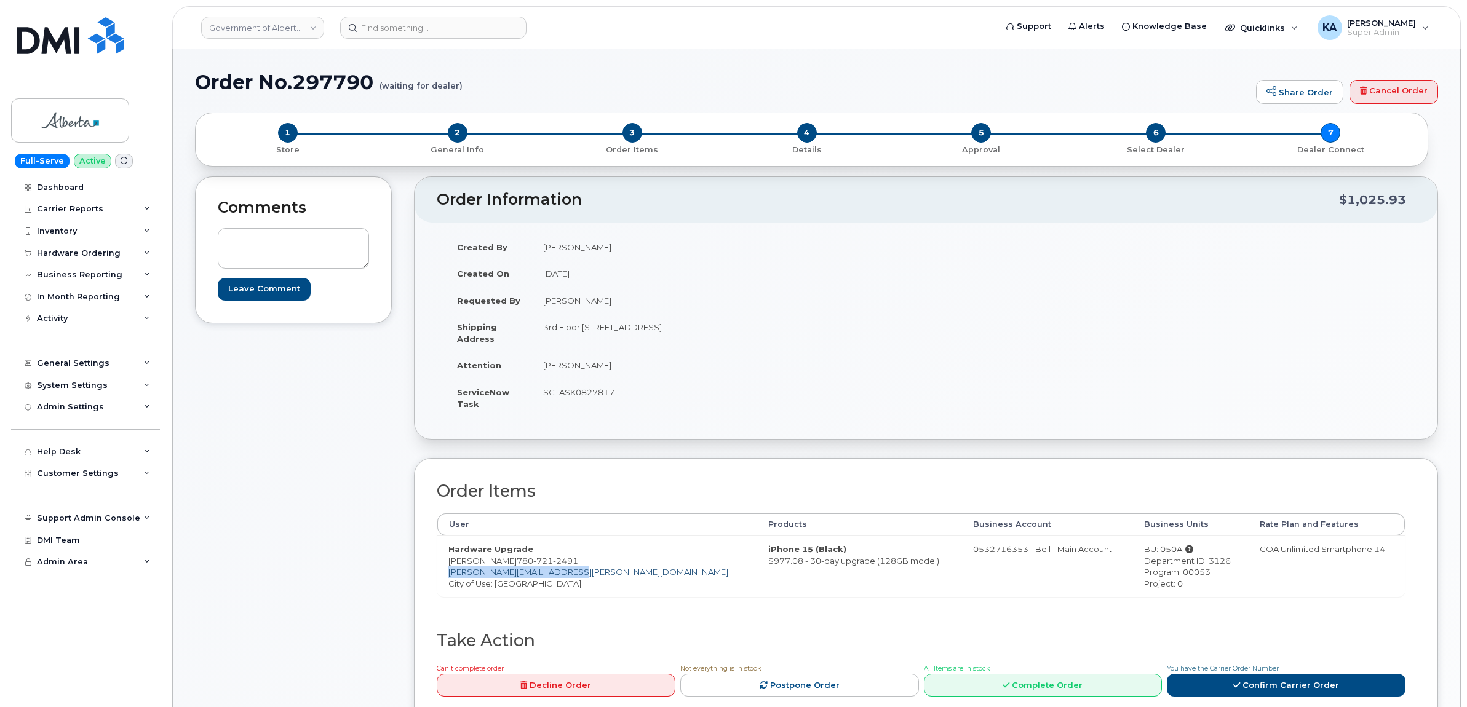
drag, startPoint x: 565, startPoint y: 574, endPoint x: 450, endPoint y: 573, distance: 114.4
click at [450, 573] on td "Hardware Upgrade Krista Berezowski 780 721 2491 Krista.Berezowski@gov.ab.ca Cit…" at bounding box center [597, 566] width 320 height 61
copy link "Krista.Berezowski@gov.ab.ca"
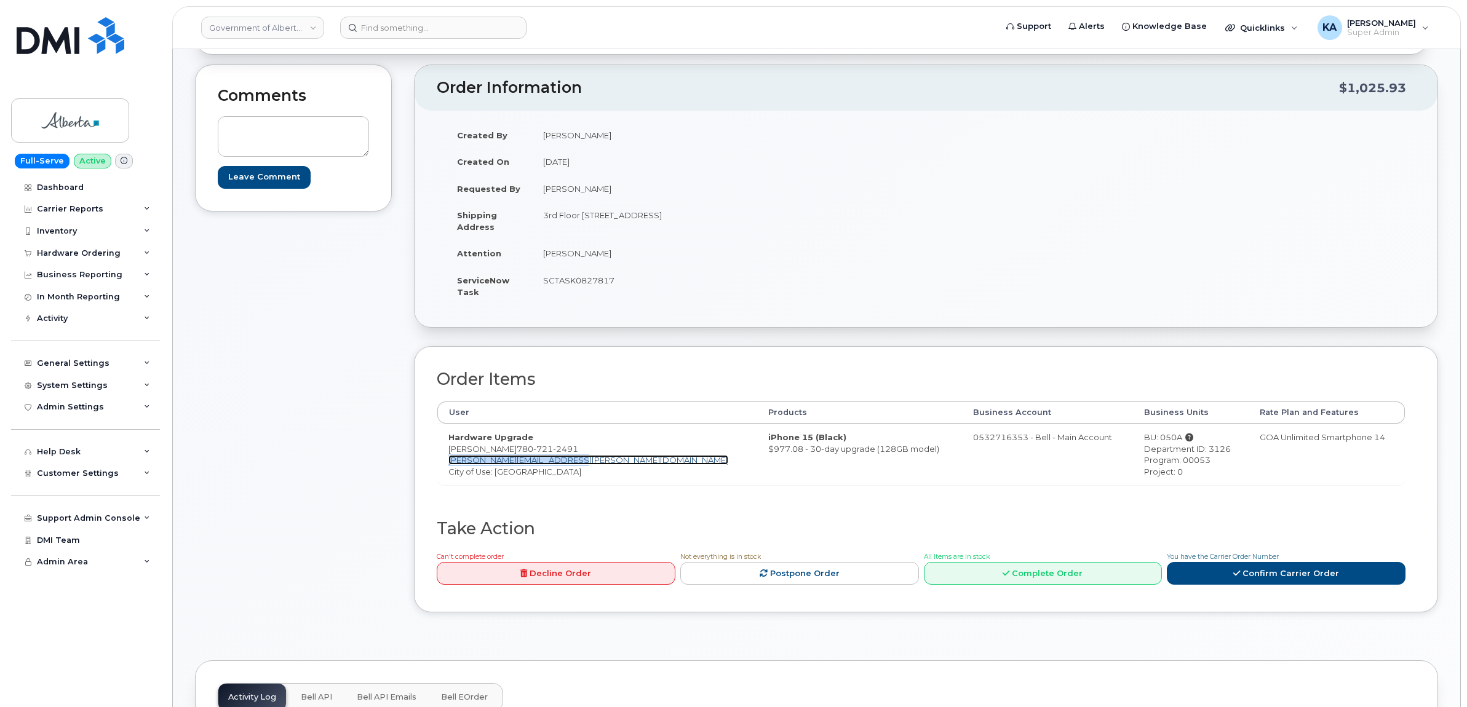
scroll to position [77, 0]
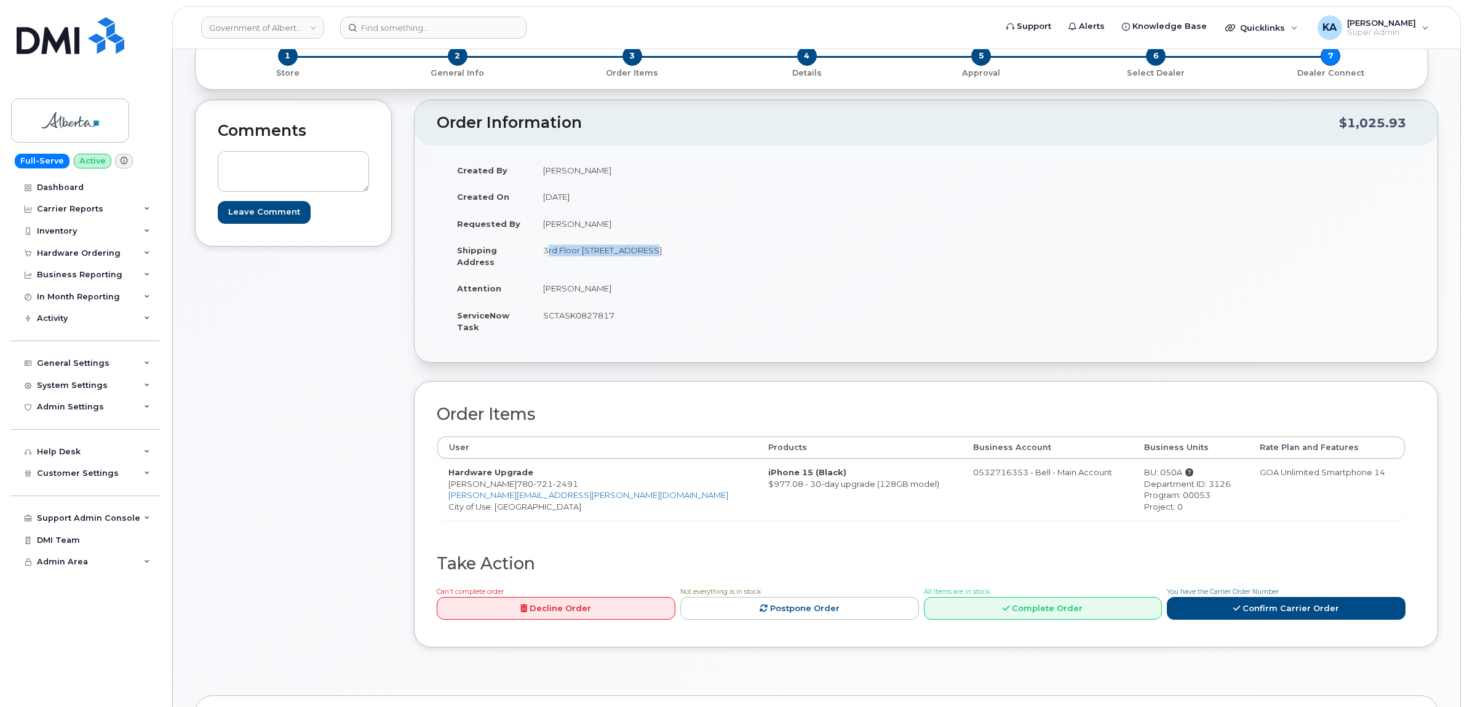
drag, startPoint x: 542, startPoint y: 251, endPoint x: 649, endPoint y: 260, distance: 107.4
click at [649, 260] on td "3rd Floor [STREET_ADDRESS]" at bounding box center [724, 256] width 385 height 38
drag, startPoint x: 649, startPoint y: 260, endPoint x: 637, endPoint y: 252, distance: 14.3
copy td "3rd Floor 9920 108 St NW"
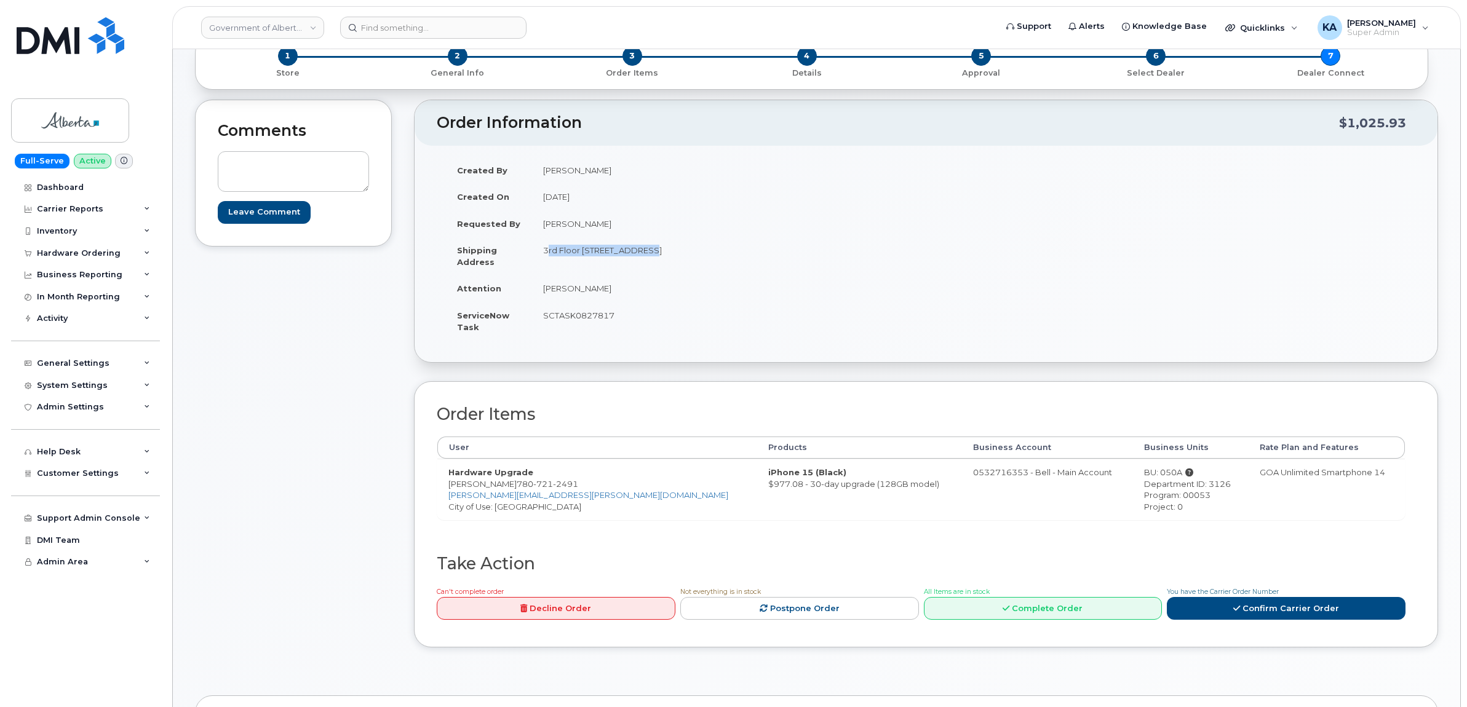
drag, startPoint x: 653, startPoint y: 247, endPoint x: 701, endPoint y: 250, distance: 48.7
click at [701, 250] on td "3rd Floor [STREET_ADDRESS]" at bounding box center [724, 256] width 385 height 38
copy td "EDMONTON"
drag, startPoint x: 718, startPoint y: 249, endPoint x: 752, endPoint y: 252, distance: 34.0
click at [753, 252] on td "3rd Floor 9920 108 St NW EDMONTON AB T5K 2M4 CANADA" at bounding box center [724, 256] width 385 height 38
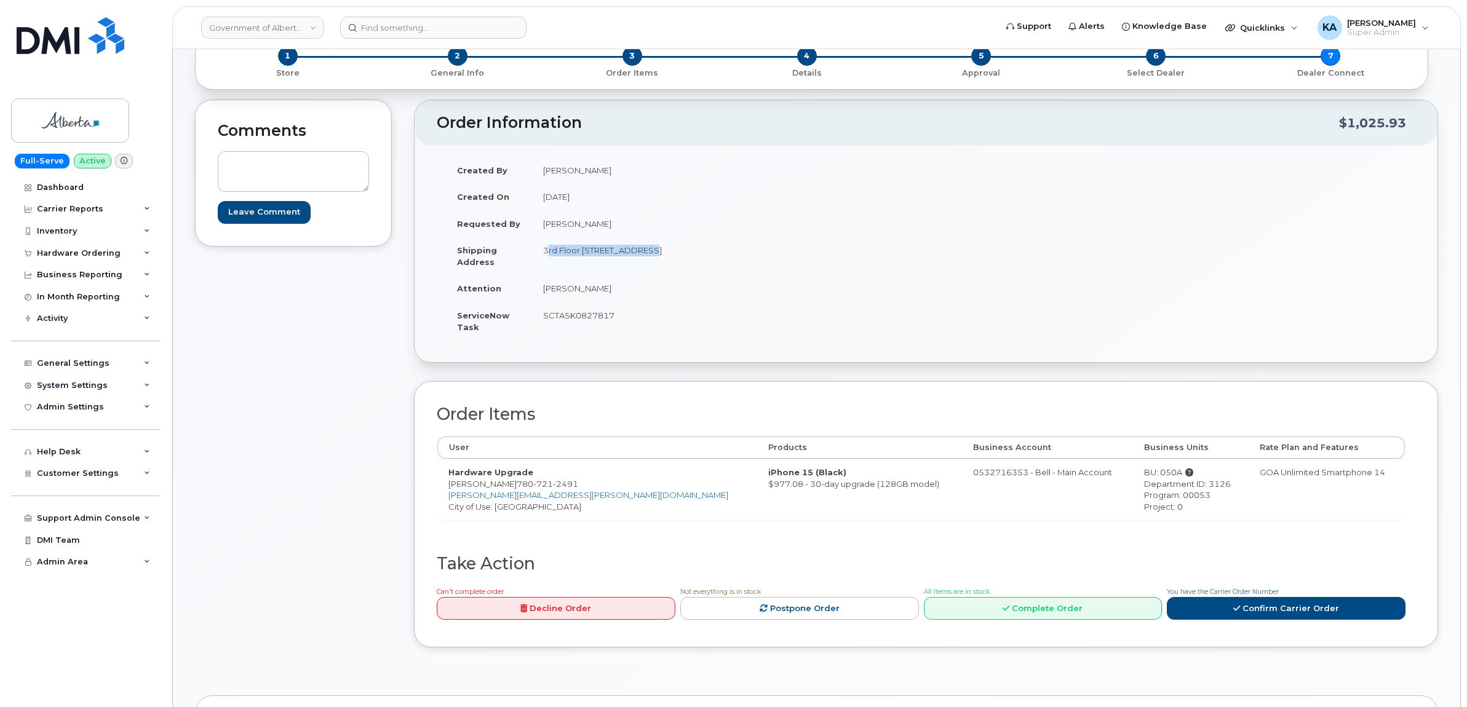
drag, startPoint x: 752, startPoint y: 252, endPoint x: 752, endPoint y: 268, distance: 16.0
click at [752, 268] on td "3rd Floor 9920 108 St NW EDMONTON AB T5K 2M4 CANADA" at bounding box center [724, 256] width 385 height 38
drag, startPoint x: 718, startPoint y: 248, endPoint x: 758, endPoint y: 253, distance: 40.3
click at [758, 253] on td "3rd Floor 9920 108 St NW EDMONTON AB T5K 2M4 CANADA" at bounding box center [724, 256] width 385 height 38
drag, startPoint x: 758, startPoint y: 253, endPoint x: 745, endPoint y: 248, distance: 13.8
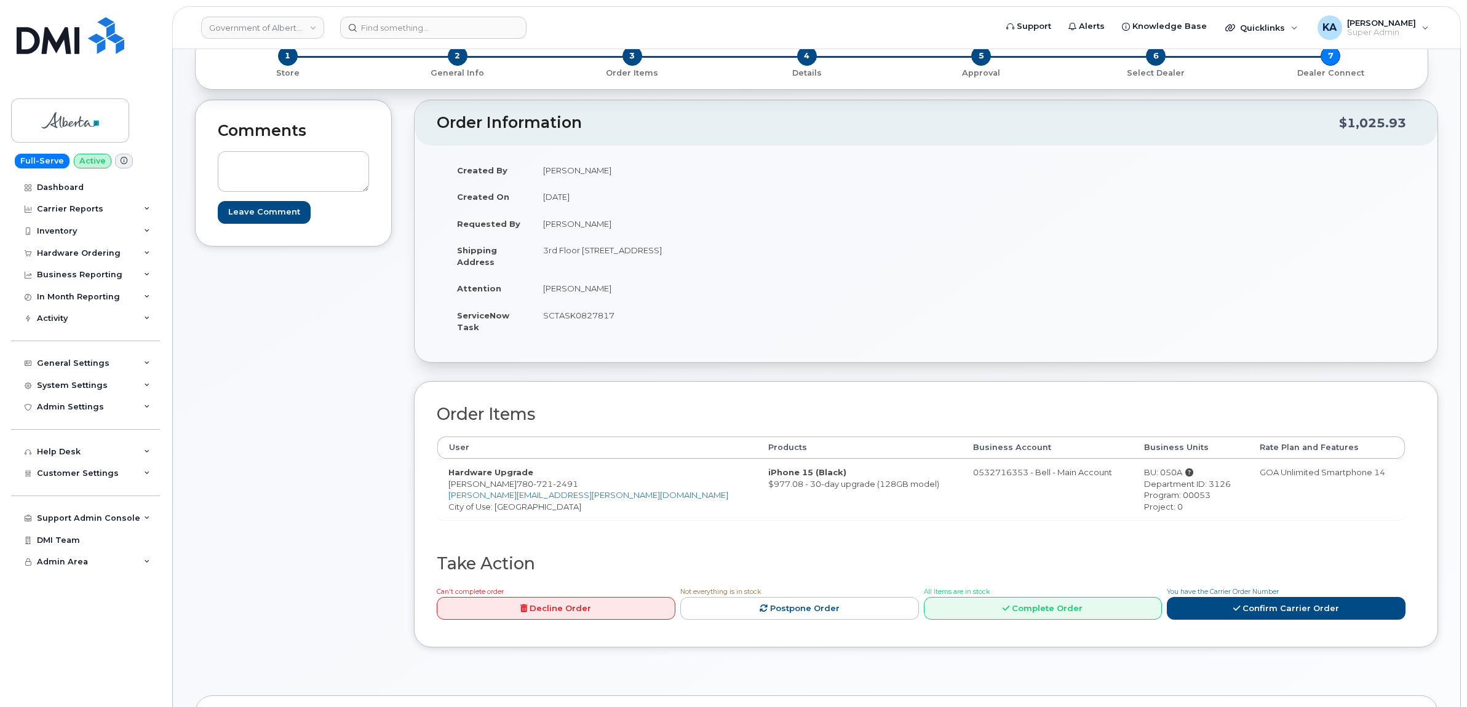
copy td "T5K 2M4"
drag, startPoint x: 613, startPoint y: 290, endPoint x: 544, endPoint y: 291, distance: 68.9
click at [543, 292] on td "Jacquie Sabourin" at bounding box center [724, 288] width 385 height 27
drag, startPoint x: 544, startPoint y: 291, endPoint x: 557, endPoint y: 287, distance: 13.6
copy td "Jacquie Sabourin"
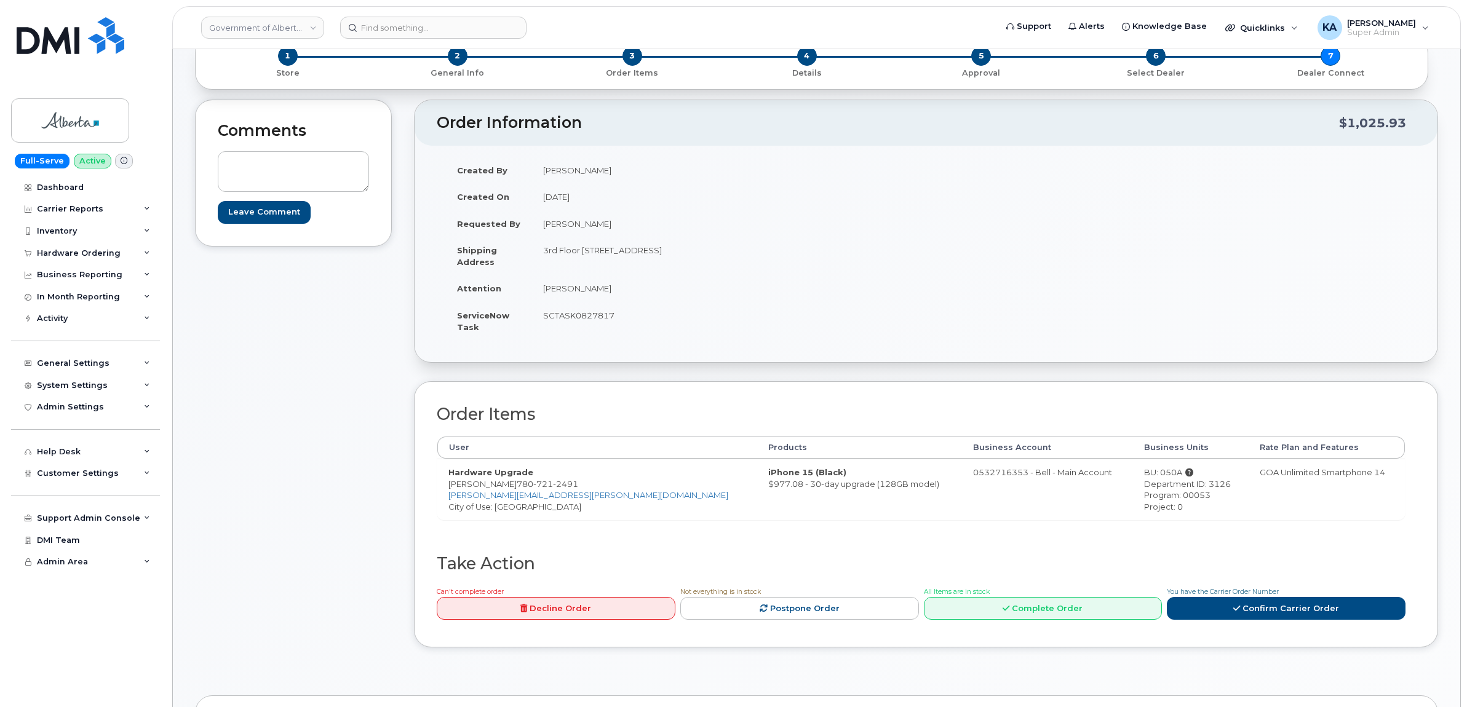
drag, startPoint x: 621, startPoint y: 314, endPoint x: 542, endPoint y: 316, distance: 78.7
click at [542, 316] on td "SCTASK0827817" at bounding box center [724, 321] width 385 height 38
drag, startPoint x: 542, startPoint y: 316, endPoint x: 560, endPoint y: 315, distance: 17.8
copy td "SCTASK0827817"
drag, startPoint x: 1107, startPoint y: 471, endPoint x: 1129, endPoint y: 472, distance: 22.2
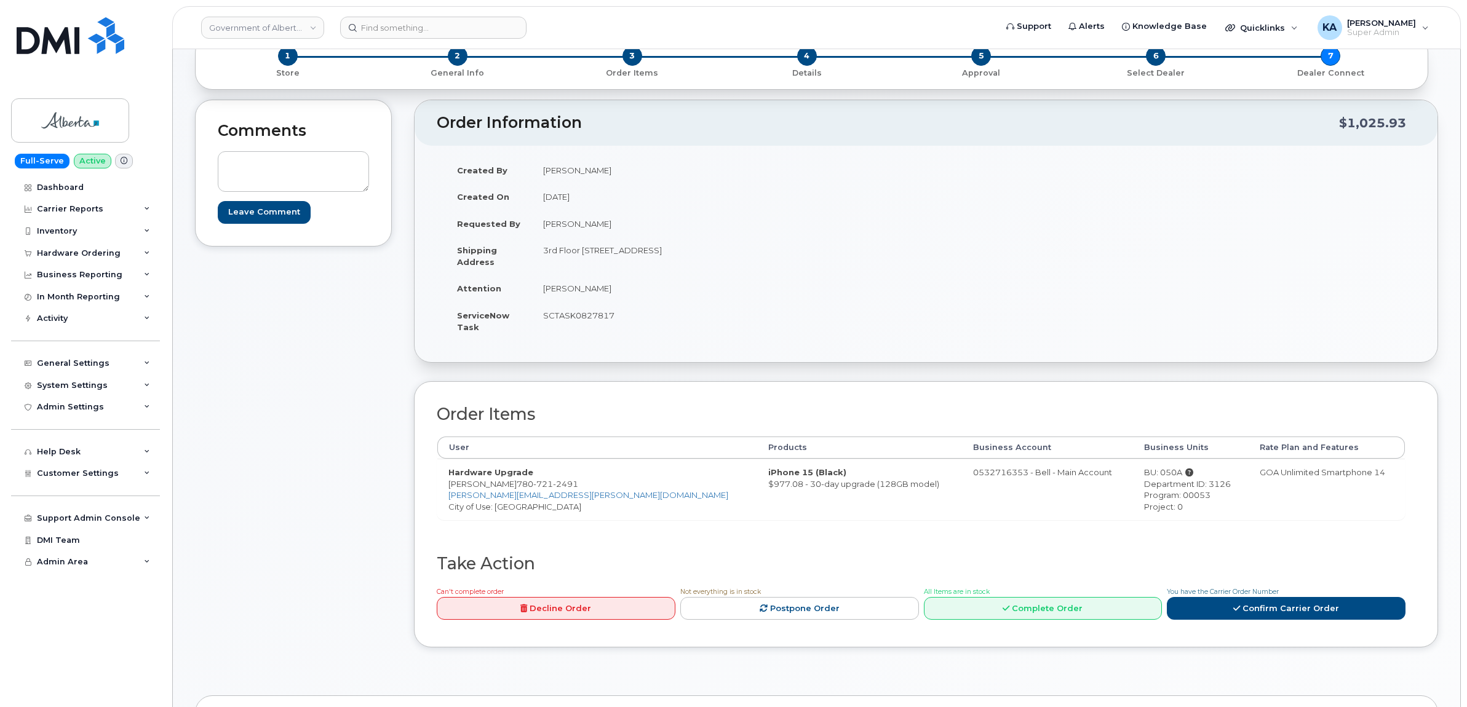
click at [1144, 472] on div "BU: 050A" at bounding box center [1190, 473] width 93 height 12
copy div "050A"
drag, startPoint x: 1154, startPoint y: 483, endPoint x: 1181, endPoint y: 483, distance: 27.1
click at [1181, 483] on div "Department ID: 3126" at bounding box center [1190, 484] width 93 height 12
drag, startPoint x: 1181, startPoint y: 483, endPoint x: 1173, endPoint y: 486, distance: 9.1
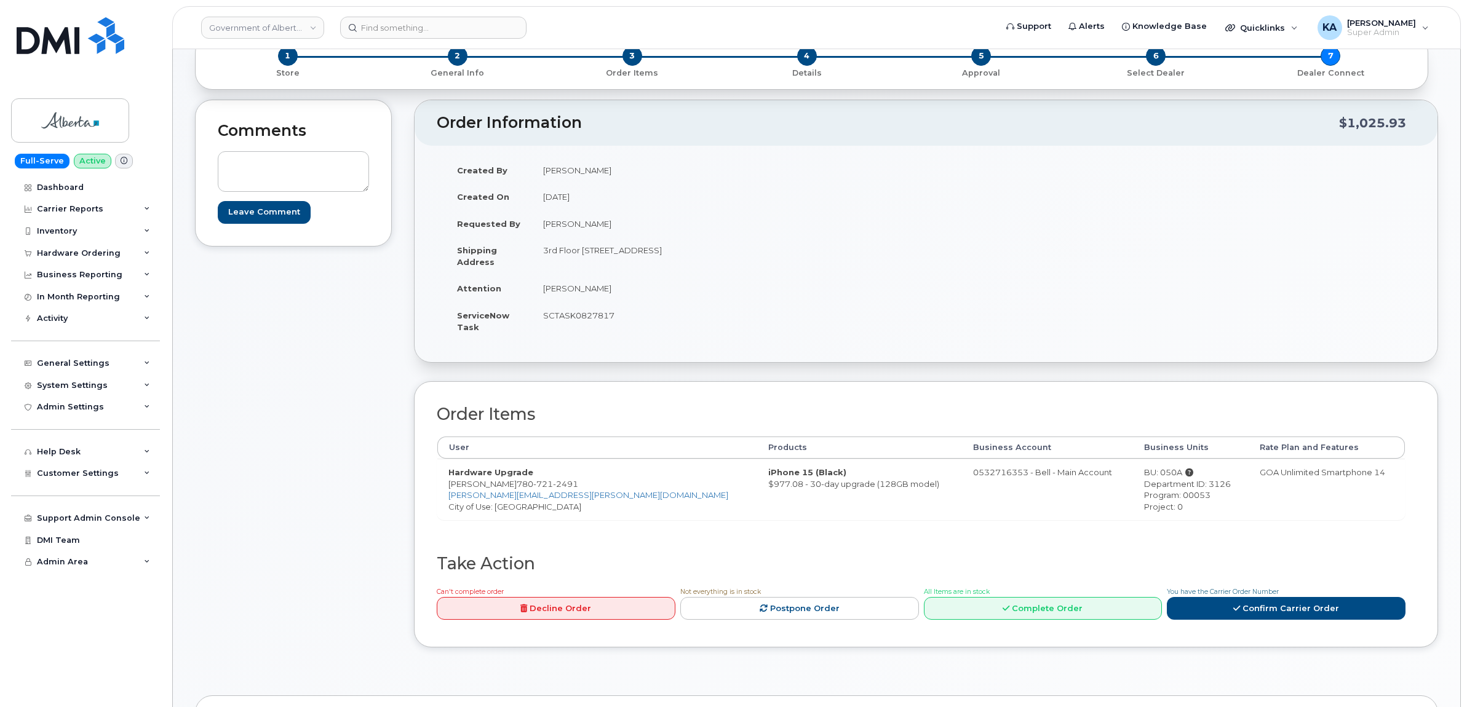
copy div "3126"
click at [1164, 496] on div "Program: 00053" at bounding box center [1190, 496] width 93 height 12
drag, startPoint x: 1164, startPoint y: 493, endPoint x: 1130, endPoint y: 496, distance: 33.9
click at [1144, 496] on div "Program: 00053" at bounding box center [1190, 496] width 93 height 12
copy div "00053"
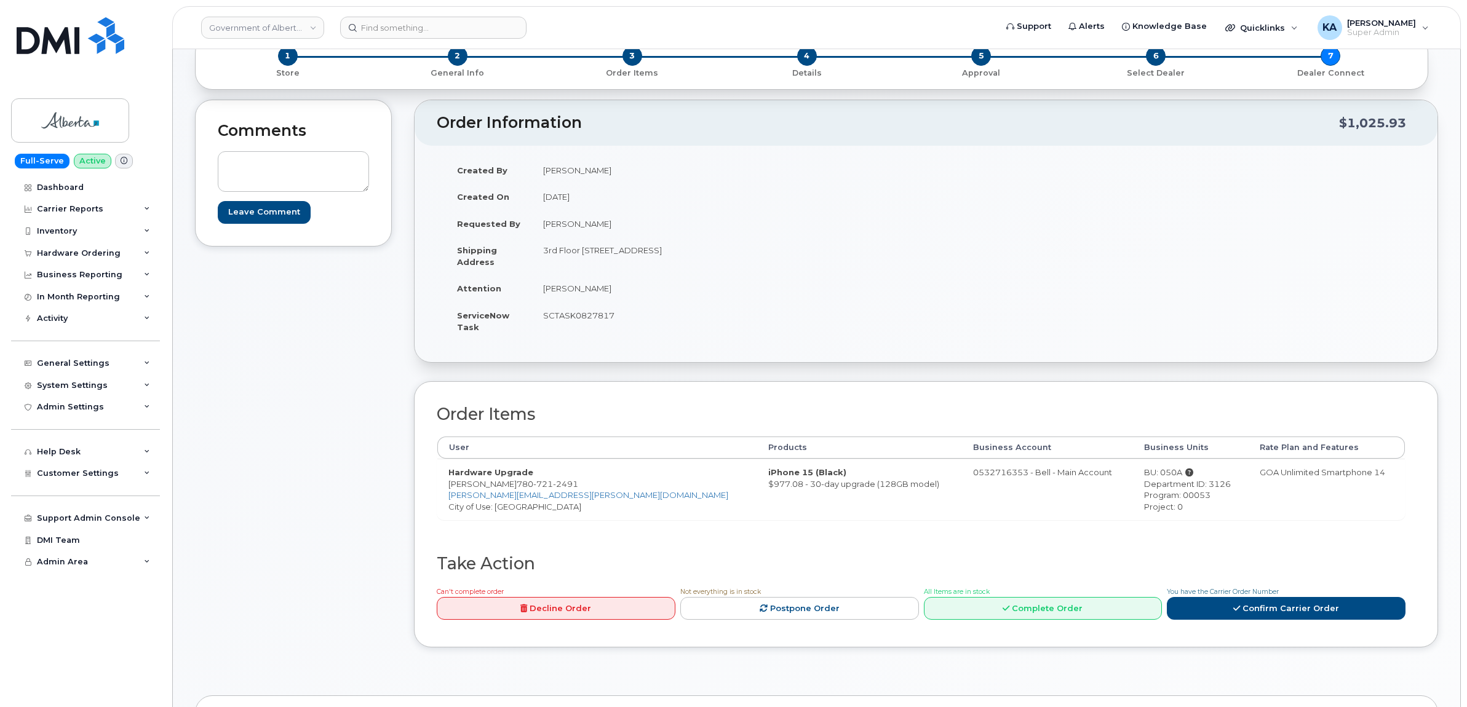
click at [962, 470] on td "0532716353 - Bell - Main Account" at bounding box center [1047, 489] width 171 height 61
drag, startPoint x: 884, startPoint y: 472, endPoint x: 939, endPoint y: 478, distance: 54.5
click at [962, 480] on td "0532716353 - Bell - Main Account" at bounding box center [1047, 489] width 171 height 61
drag, startPoint x: 939, startPoint y: 478, endPoint x: 896, endPoint y: 489, distance: 43.7
click at [962, 494] on td "0532716353 - Bell - Main Account" at bounding box center [1047, 489] width 171 height 61
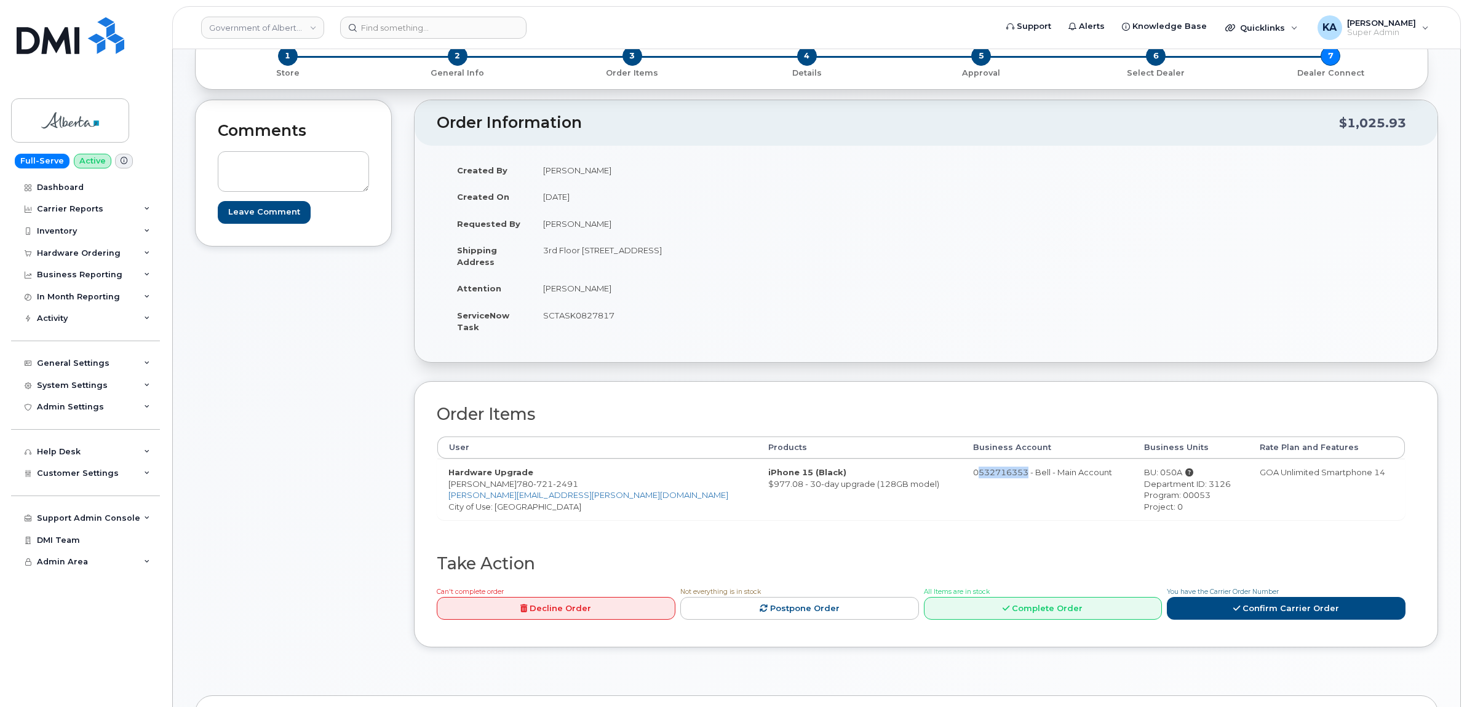
click at [962, 475] on td "0532716353 - Bell - Main Account" at bounding box center [1047, 489] width 171 height 61
drag, startPoint x: 884, startPoint y: 472, endPoint x: 942, endPoint y: 480, distance: 57.8
click at [962, 480] on td "0532716353 - Bell - Main Account" at bounding box center [1047, 489] width 171 height 61
drag, startPoint x: 942, startPoint y: 480, endPoint x: 932, endPoint y: 474, distance: 11.1
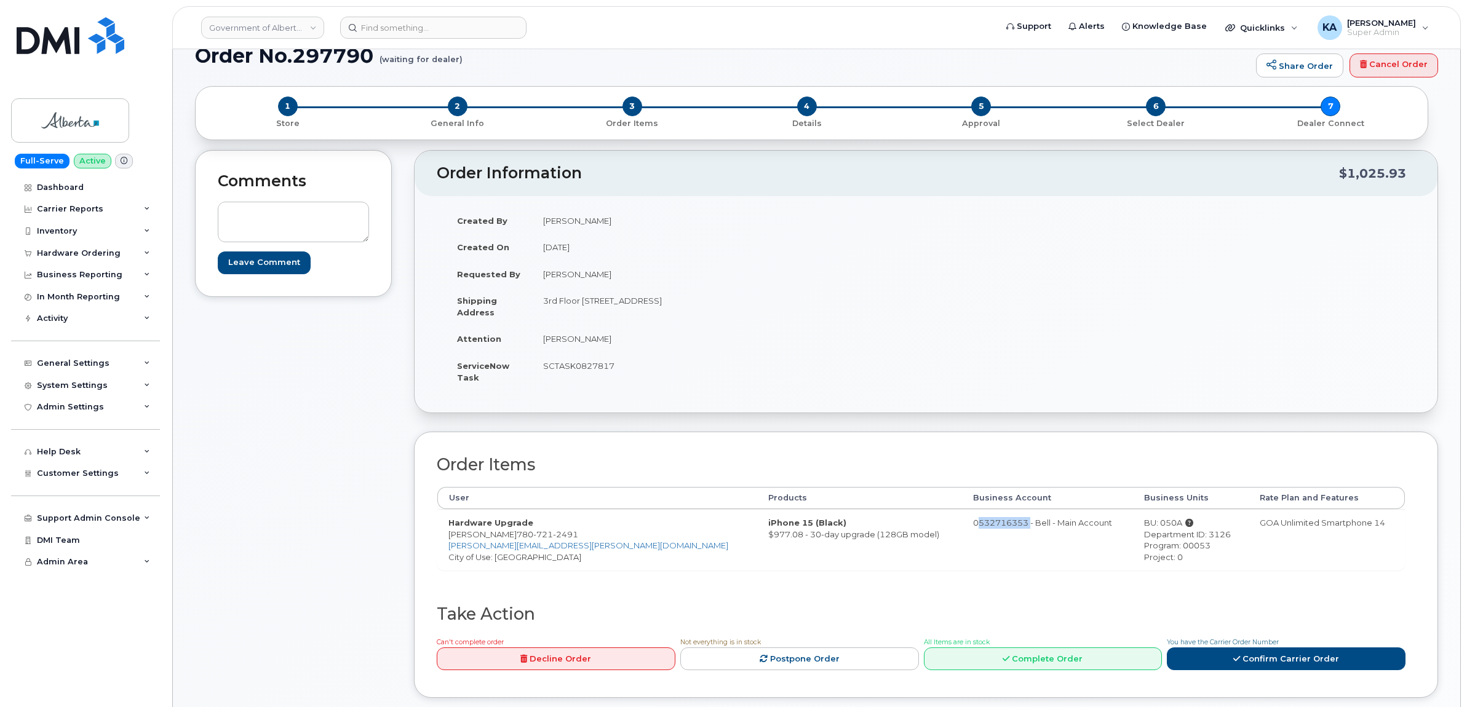
scroll to position [0, 0]
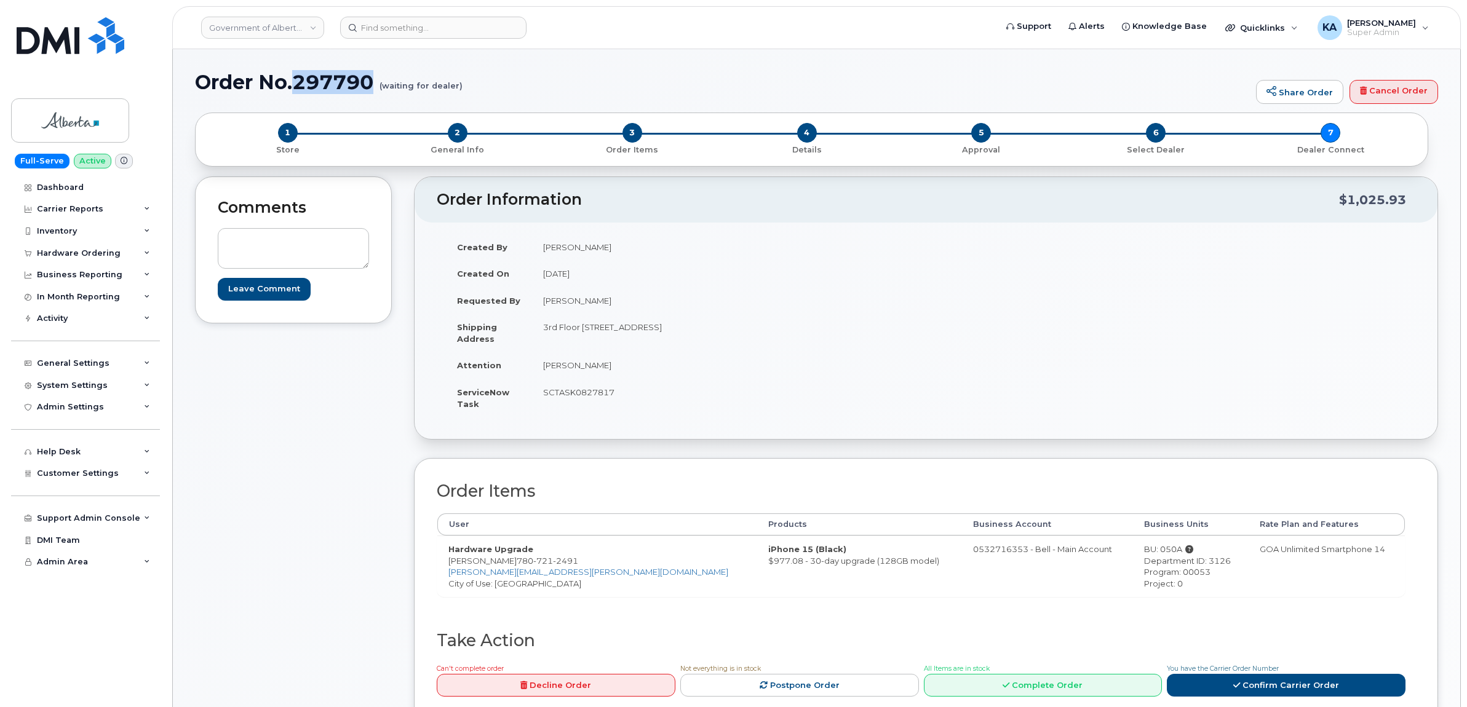
drag, startPoint x: 296, startPoint y: 79, endPoint x: 373, endPoint y: 84, distance: 77.1
click at [373, 84] on h1 "Order No.297790 (waiting for dealer)" at bounding box center [722, 82] width 1055 height 22
drag, startPoint x: 373, startPoint y: 84, endPoint x: 362, endPoint y: 86, distance: 11.2
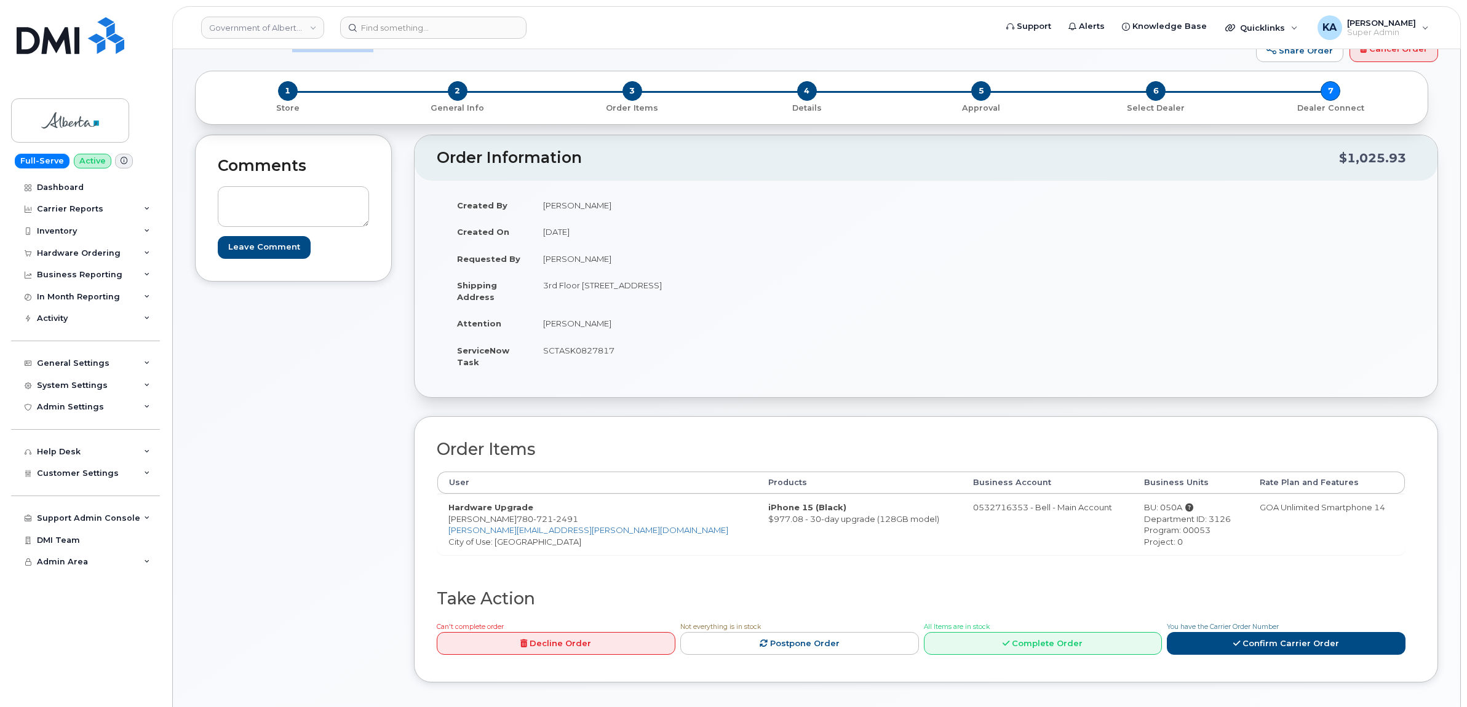
scroll to position [77, 0]
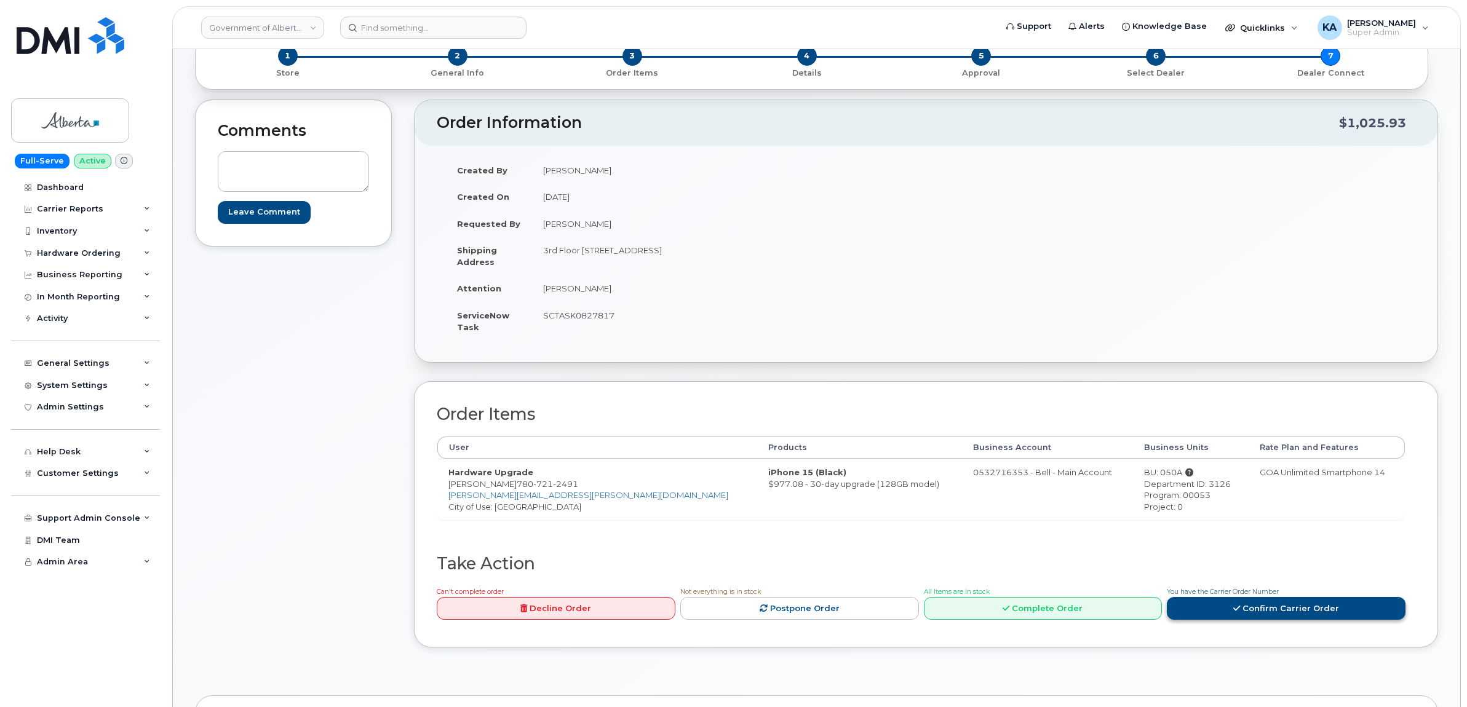
click at [1272, 608] on link "Confirm Carrier Order" at bounding box center [1286, 608] width 239 height 23
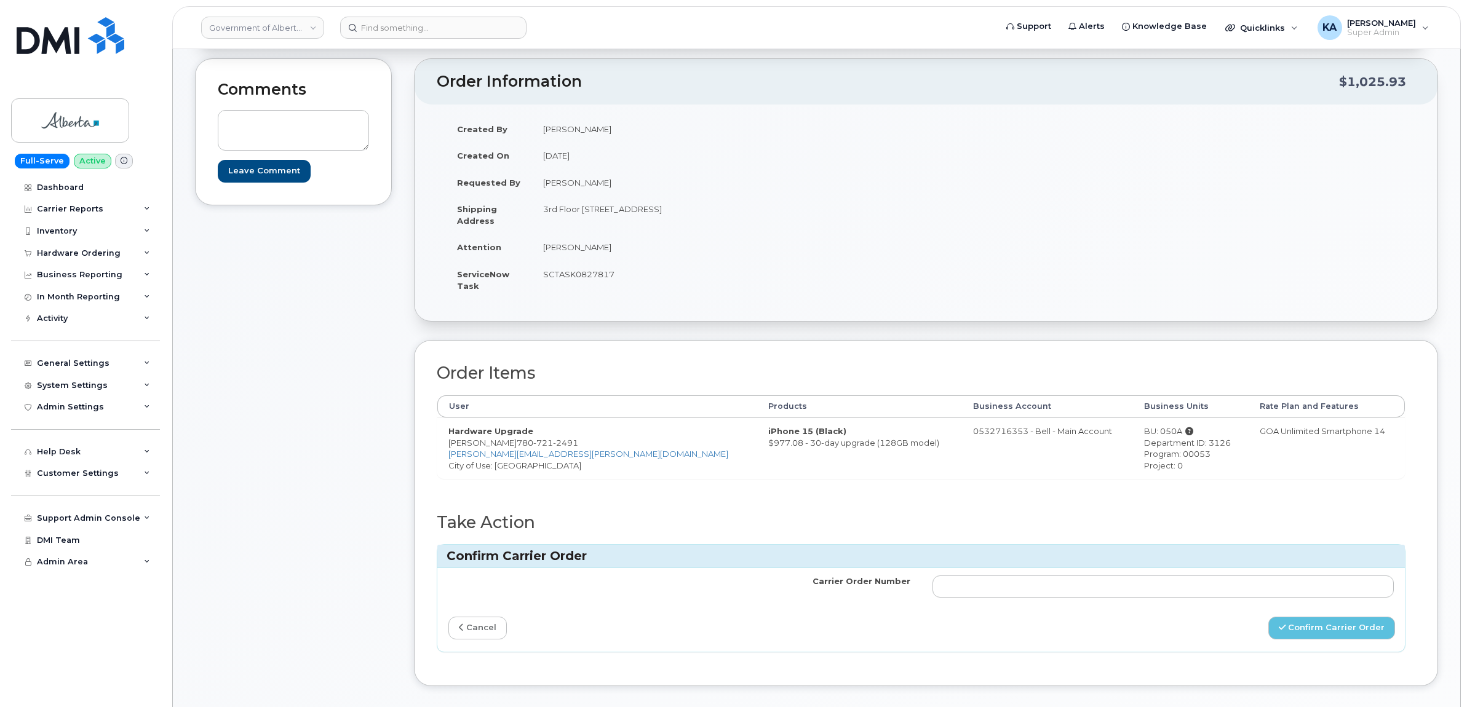
scroll to position [154, 0]
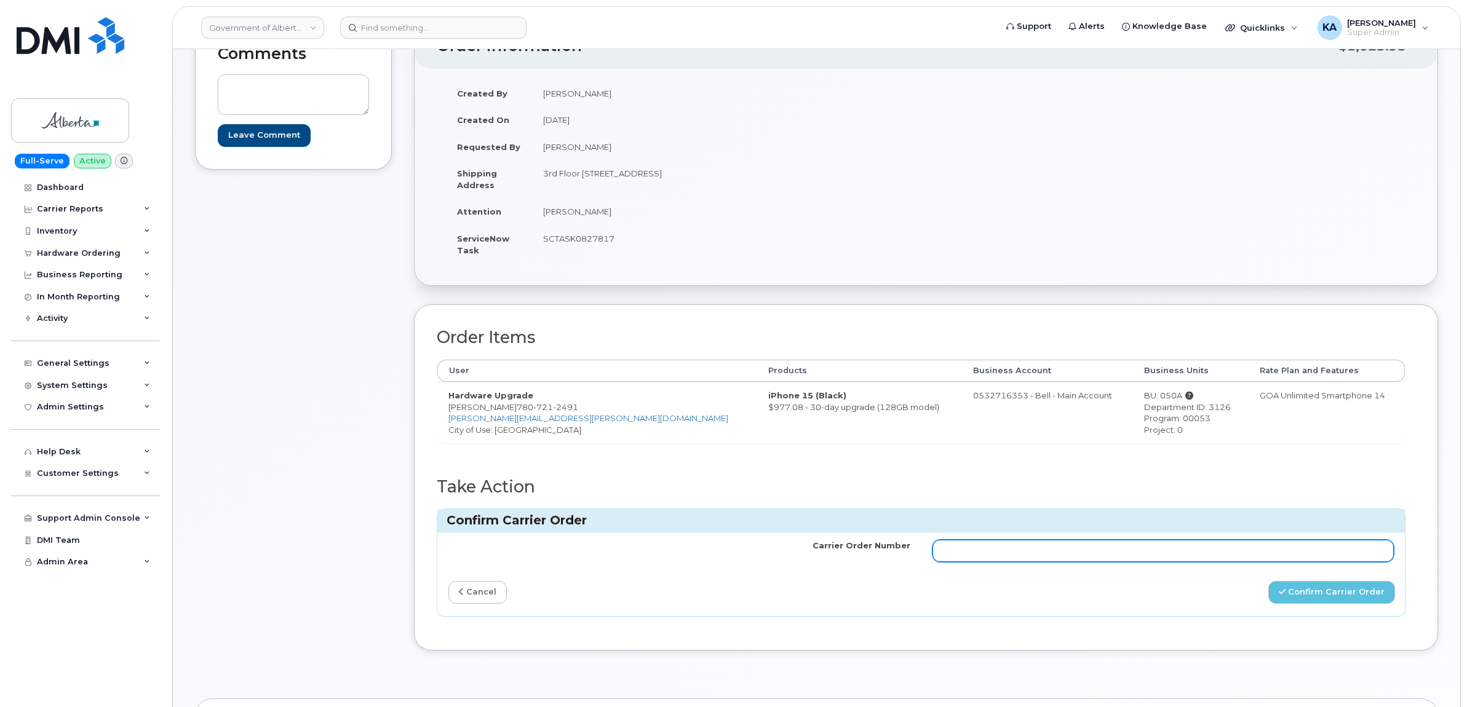
paste input "3004149"
click at [942, 549] on input "3004149" at bounding box center [1163, 551] width 462 height 22
type input "3004149"
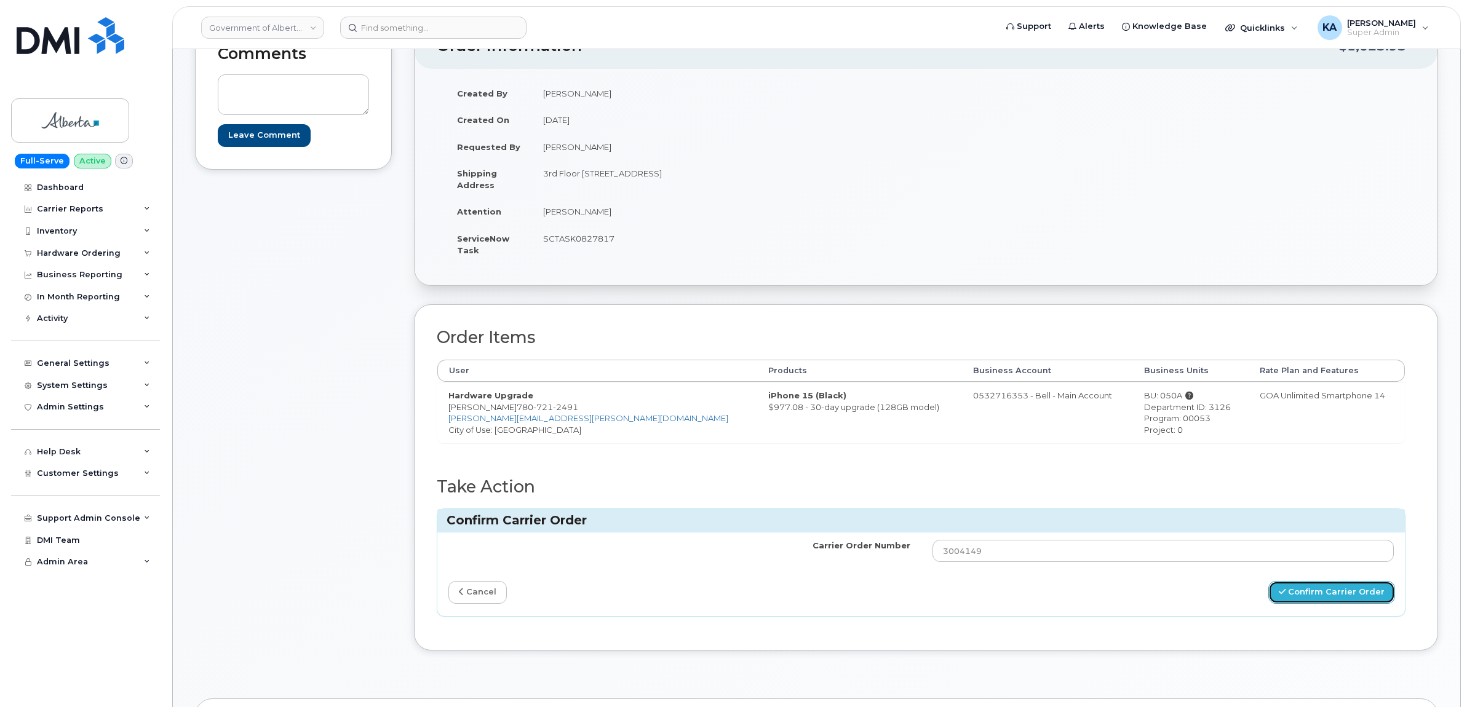
click at [1309, 591] on button "Confirm Carrier Order" at bounding box center [1331, 592] width 127 height 23
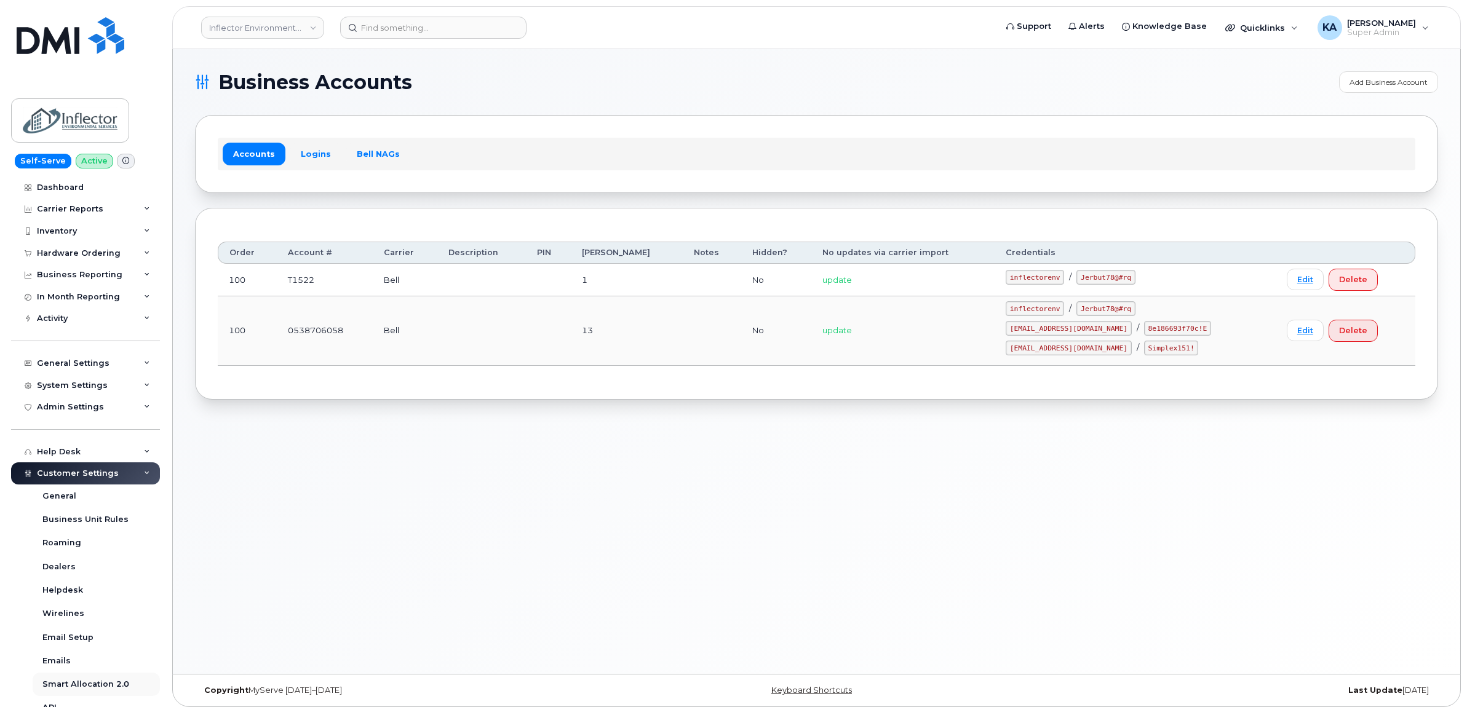
scroll to position [231, 0]
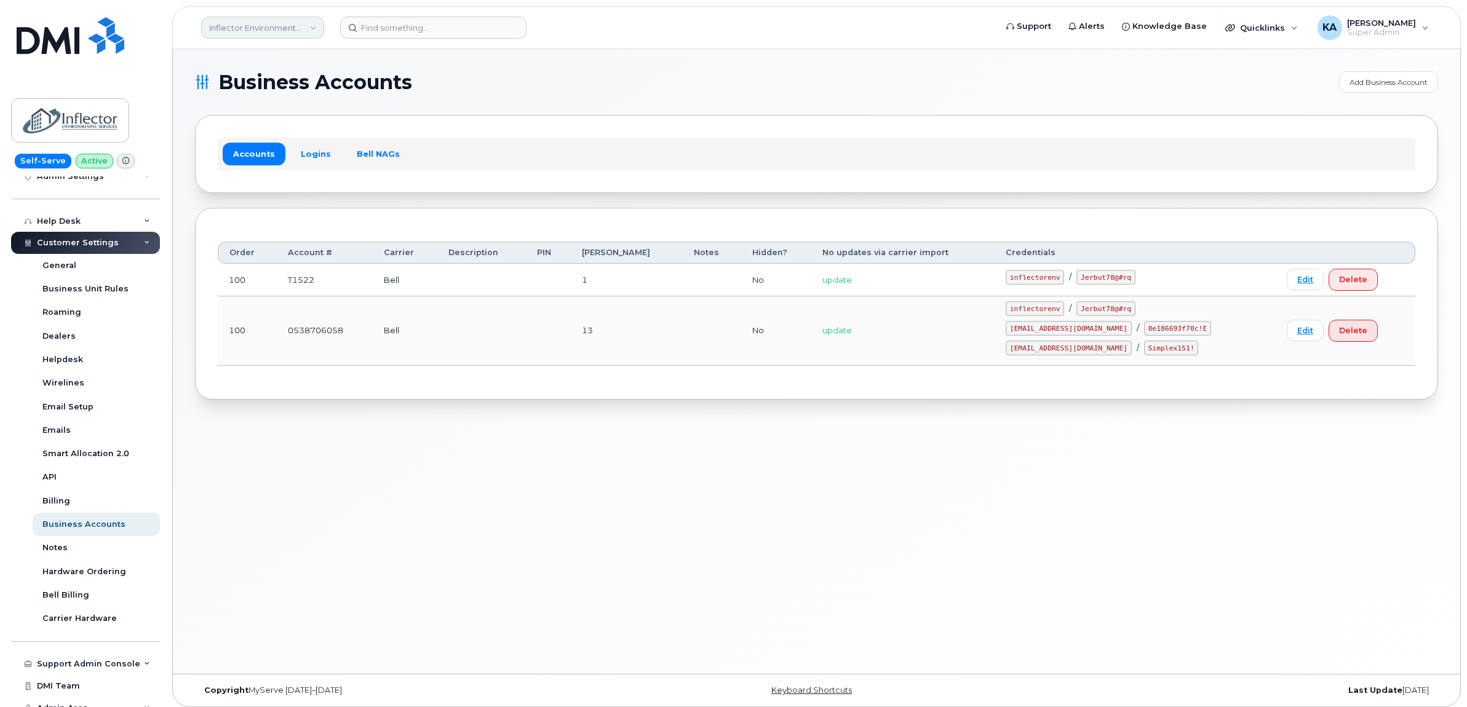
click at [260, 31] on link "Inflector Environmental Services" at bounding box center [262, 28] width 123 height 22
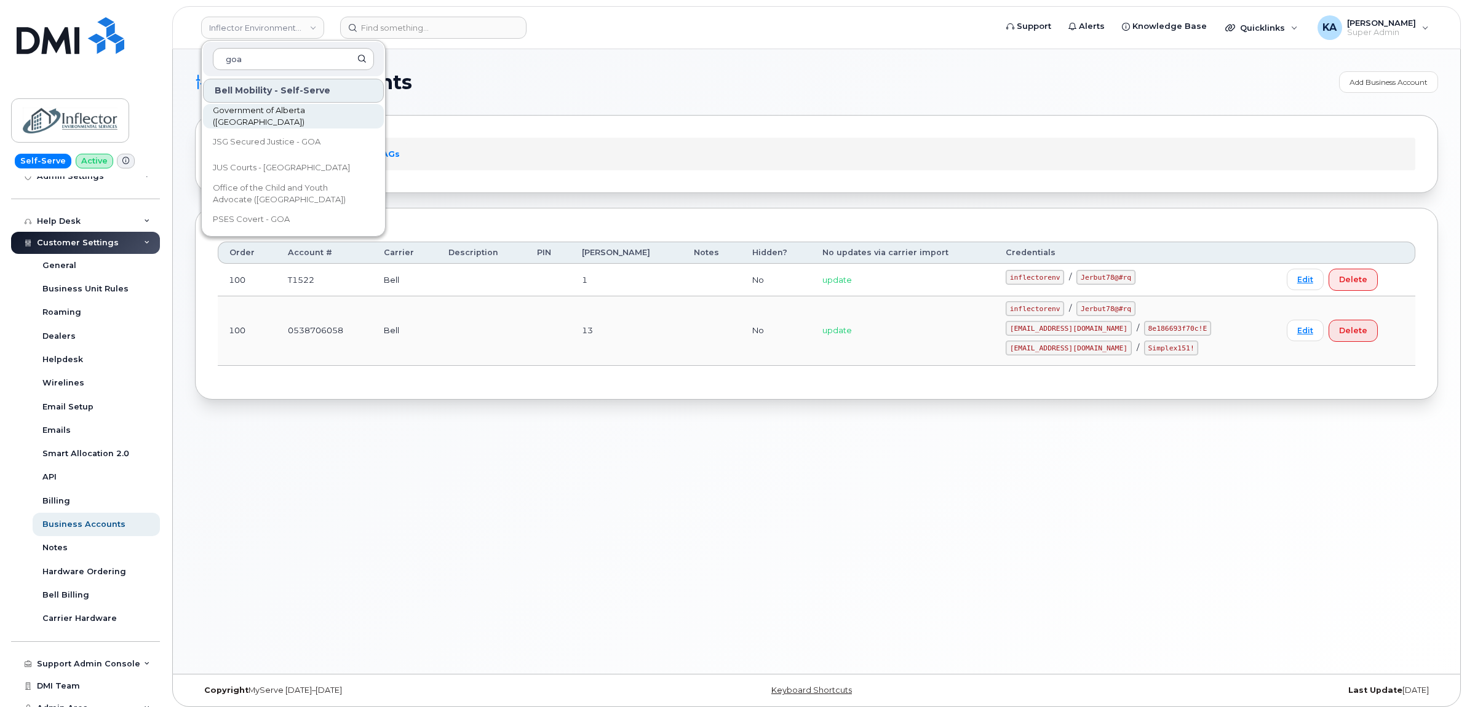
type input "goa"
click at [251, 111] on span "Government of Alberta ([GEOGRAPHIC_DATA])" at bounding box center [283, 117] width 141 height 24
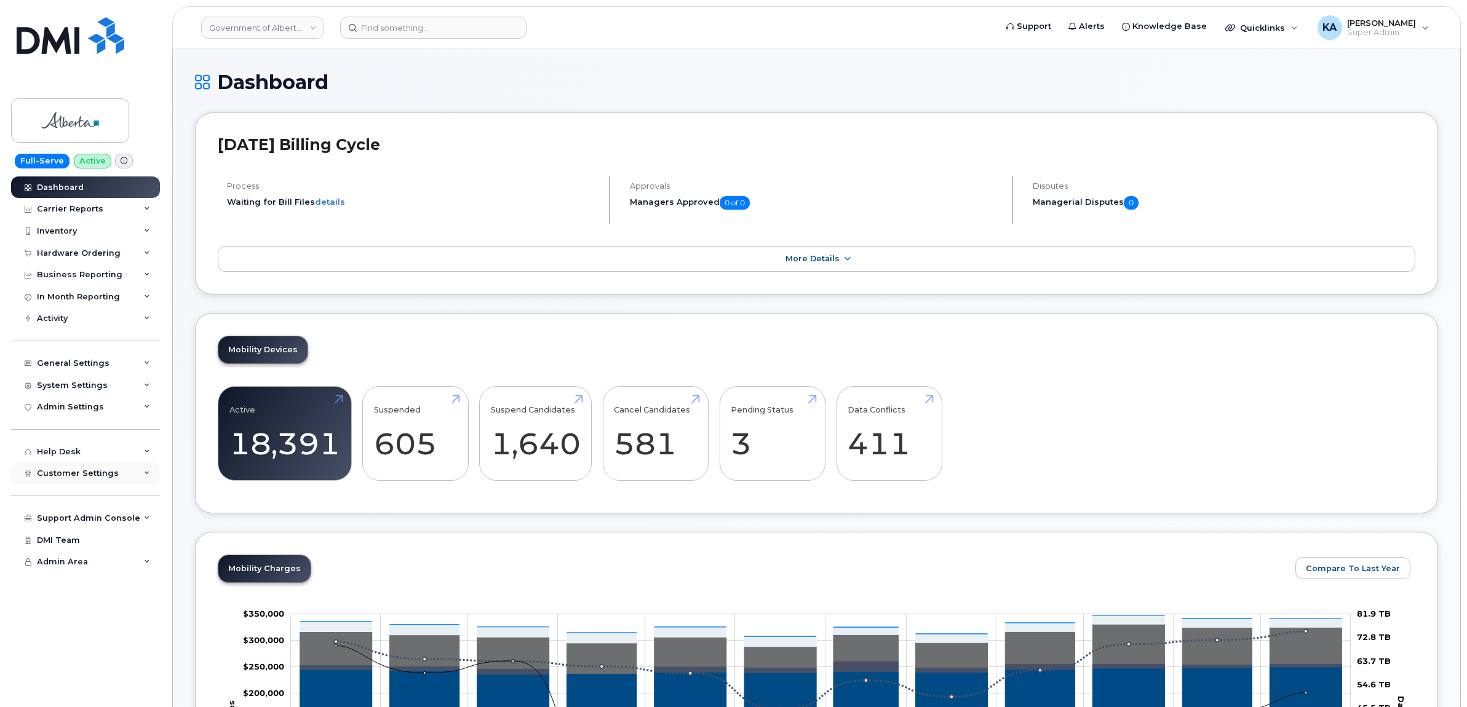
click at [146, 475] on icon at bounding box center [147, 473] width 6 height 6
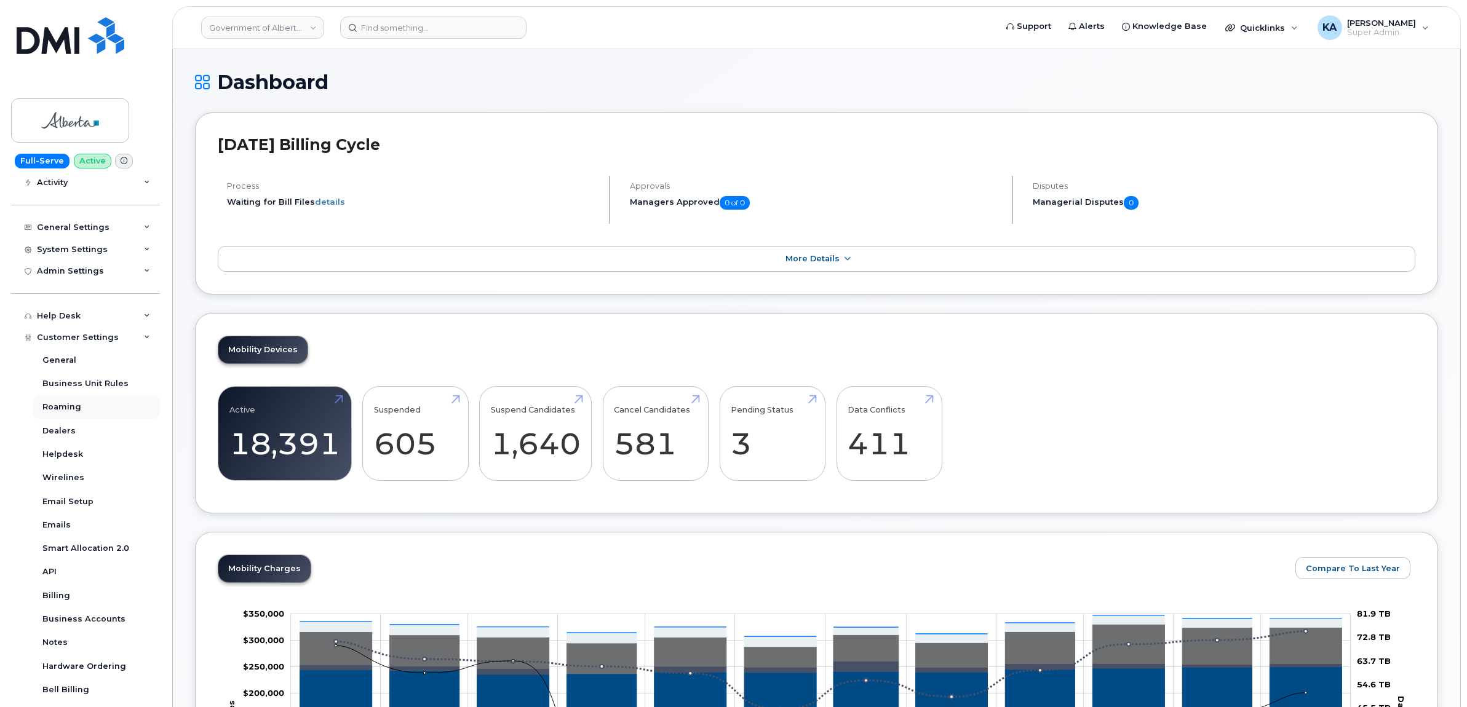
scroll to position [154, 0]
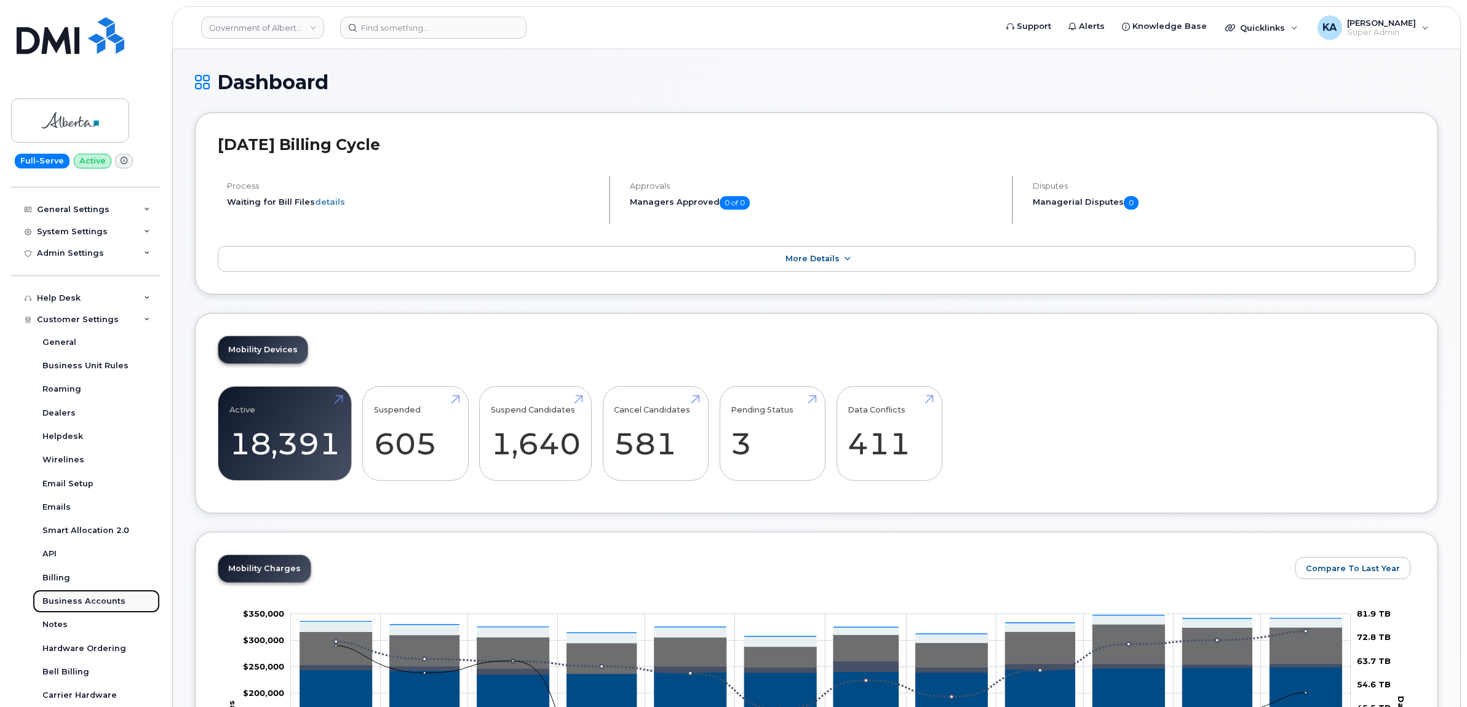
click at [80, 600] on link "Business Accounts" at bounding box center [96, 601] width 127 height 23
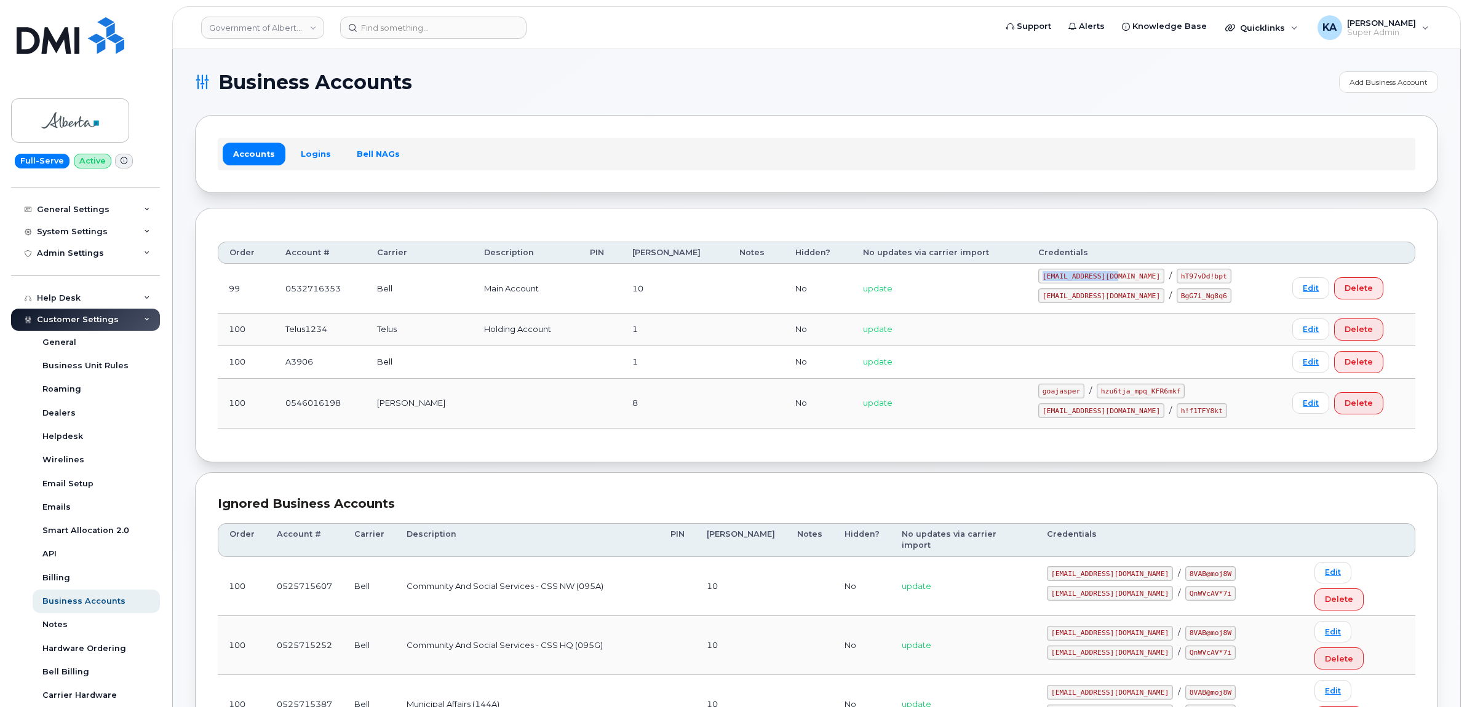
drag, startPoint x: 1055, startPoint y: 277, endPoint x: 1124, endPoint y: 280, distance: 68.3
click at [1124, 281] on code "goa482E@myserve.ca" at bounding box center [1101, 276] width 126 height 15
drag, startPoint x: 1124, startPoint y: 280, endPoint x: 1112, endPoint y: 278, distance: 11.9
copy code "goa482E@myserve.ca"
drag, startPoint x: 1145, startPoint y: 277, endPoint x: 1197, endPoint y: 281, distance: 53.0
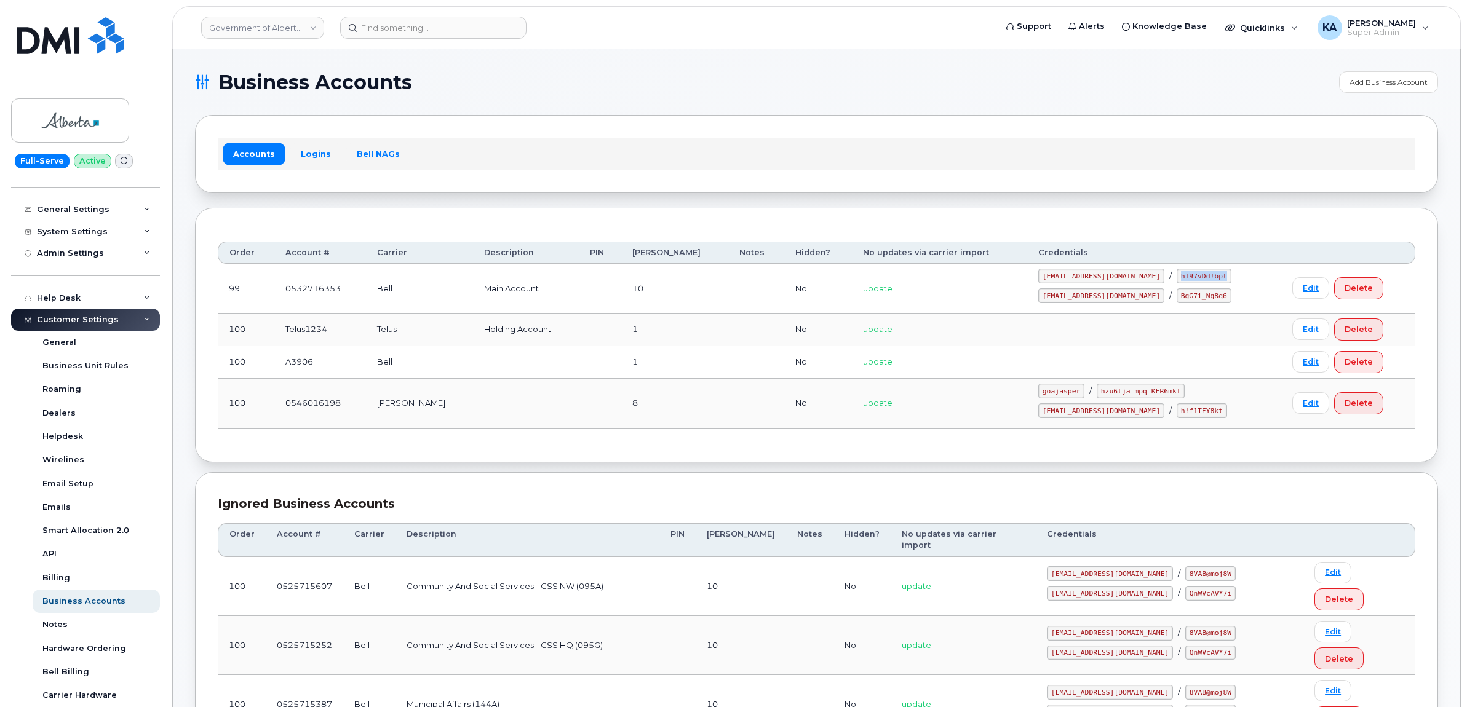
click at [1197, 281] on div "goa482E@myserve.ca / hT97vDd!bpt" at bounding box center [1154, 276] width 232 height 15
drag, startPoint x: 1197, startPoint y: 281, endPoint x: 1181, endPoint y: 283, distance: 16.7
copy code "hT97vDd!bpt"
drag, startPoint x: 1060, startPoint y: 277, endPoint x: 1129, endPoint y: 278, distance: 69.5
click at [1129, 278] on code "goa482E@myserve.ca" at bounding box center [1101, 276] width 126 height 15
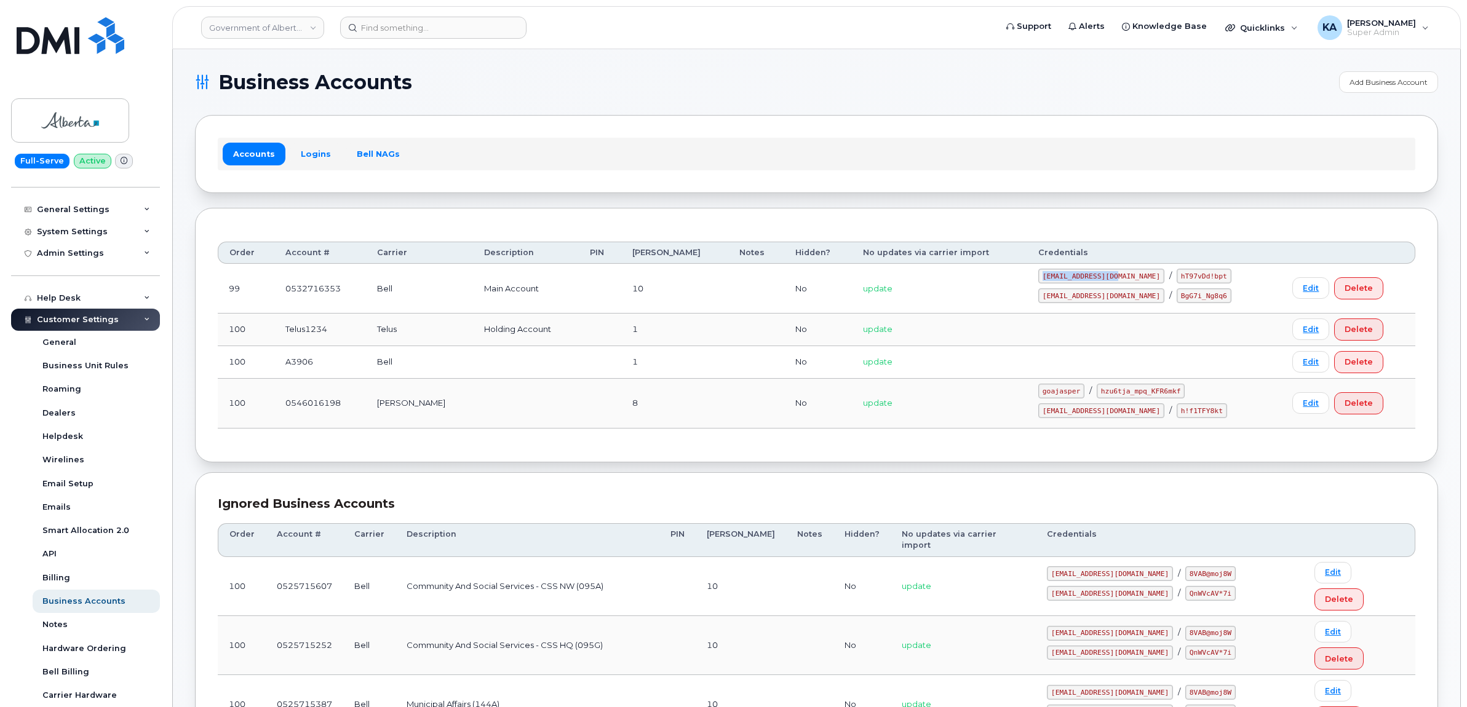
click at [1129, 282] on div "goa482E@myserve.ca / hT97vDd!bpt" at bounding box center [1154, 276] width 232 height 15
drag, startPoint x: 1129, startPoint y: 282, endPoint x: 1102, endPoint y: 280, distance: 27.1
copy code "goa482E@myserve.ca"
drag, startPoint x: 1055, startPoint y: 300, endPoint x: 1130, endPoint y: 301, distance: 75.7
click at [1130, 301] on code "goa482E2@myserve.ca" at bounding box center [1101, 295] width 126 height 15
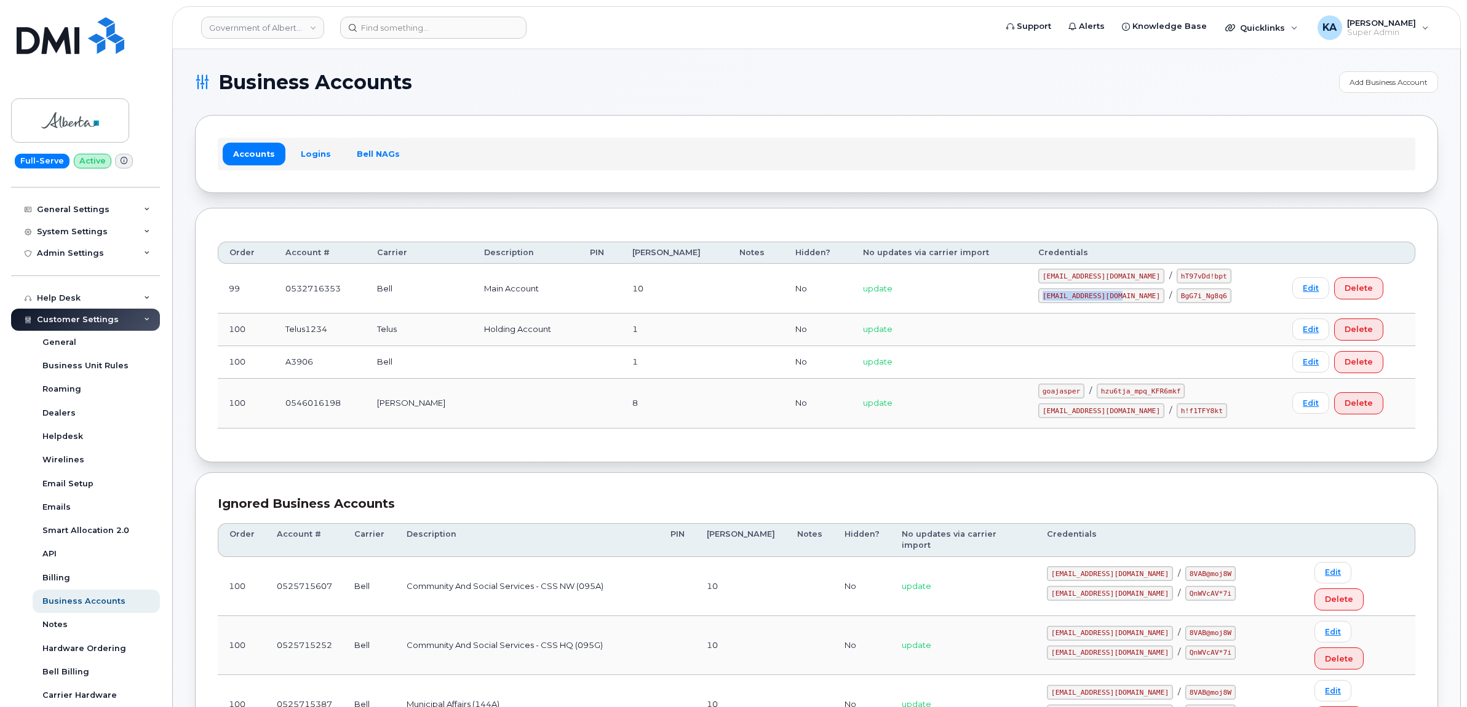
drag, startPoint x: 1130, startPoint y: 301, endPoint x: 1102, endPoint y: 296, distance: 29.4
copy code "goa482E2@myserve.ca"
drag, startPoint x: 1148, startPoint y: 298, endPoint x: 1196, endPoint y: 301, distance: 48.7
click at [1196, 301] on code "BgG7i_Ng8q6" at bounding box center [1204, 295] width 55 height 15
drag, startPoint x: 1196, startPoint y: 301, endPoint x: 1176, endPoint y: 298, distance: 20.5
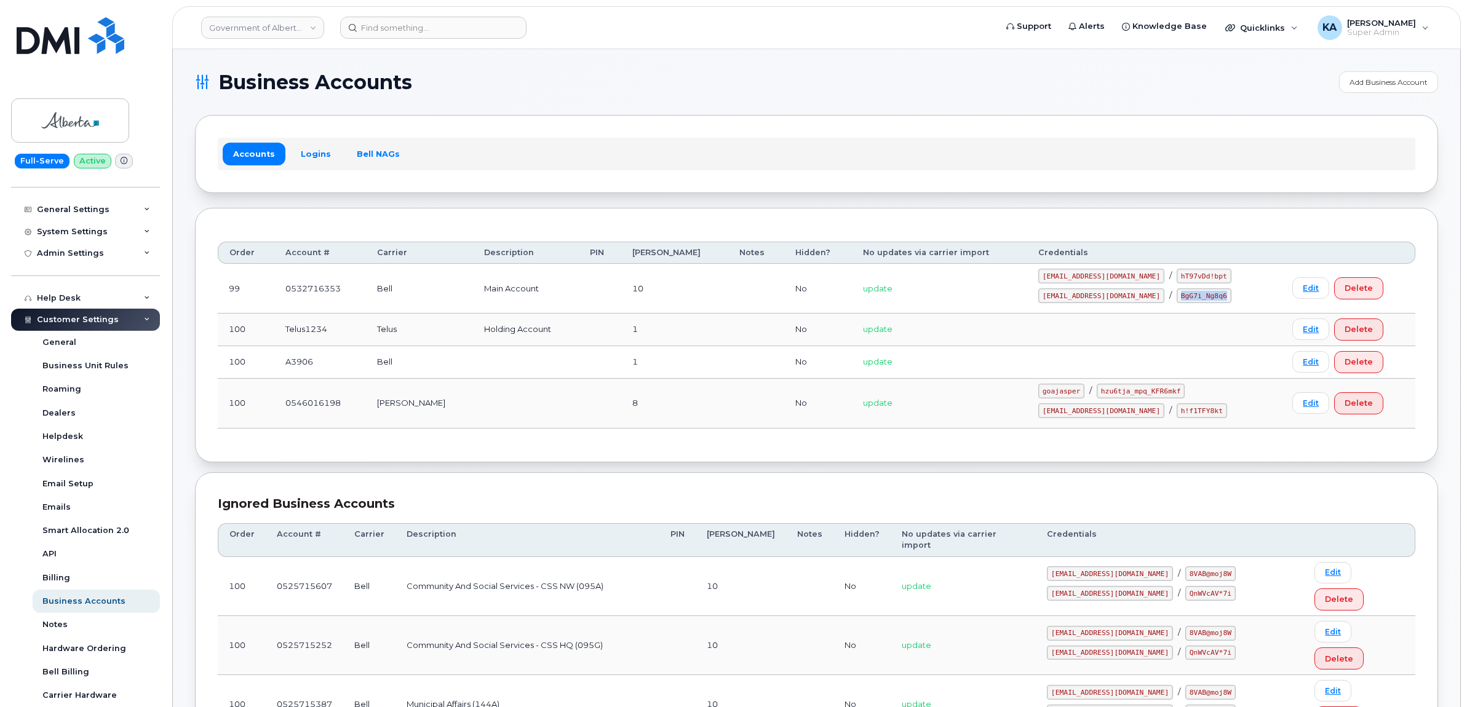
copy code "BgG7i_Ng8q6"
click at [311, 152] on link "Logins" at bounding box center [315, 154] width 51 height 22
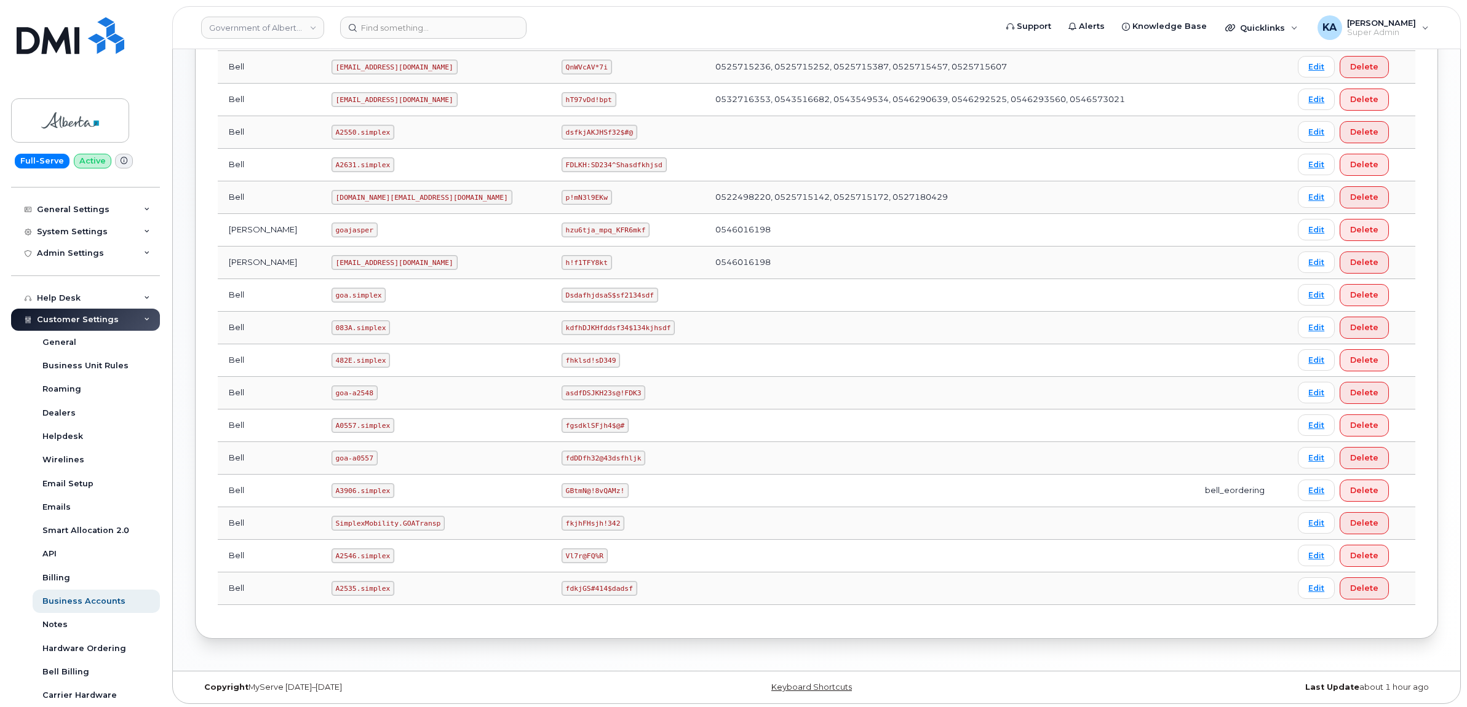
scroll to position [566, 0]
drag, startPoint x: 314, startPoint y: 489, endPoint x: 367, endPoint y: 496, distance: 53.3
click at [367, 496] on td "A3906.simplex" at bounding box center [435, 488] width 230 height 33
drag, startPoint x: 367, startPoint y: 496, endPoint x: 349, endPoint y: 492, distance: 18.8
copy code "A3906.simplex"
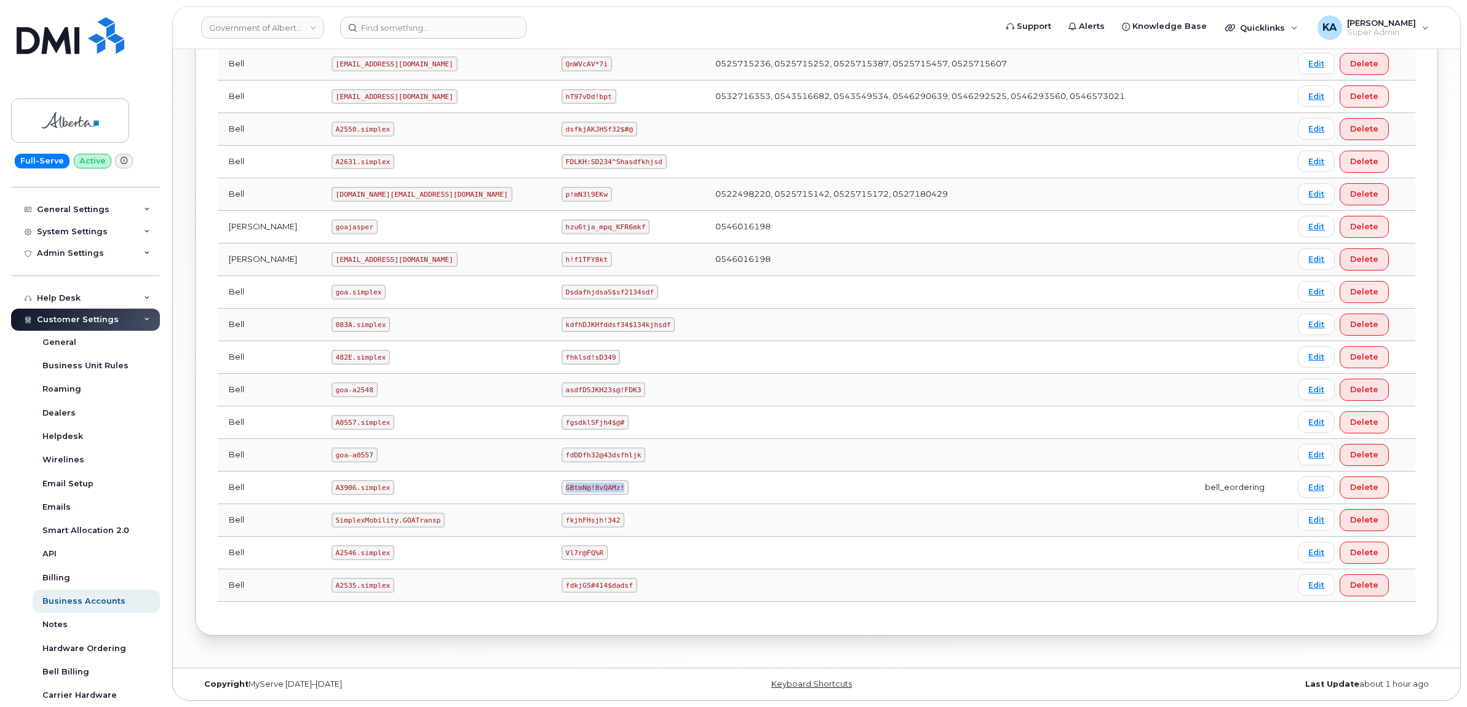
drag, startPoint x: 474, startPoint y: 485, endPoint x: 533, endPoint y: 489, distance: 59.2
click at [562, 489] on code "GBtmN@!8vQAMz!" at bounding box center [595, 487] width 67 height 15
drag, startPoint x: 533, startPoint y: 489, endPoint x: 515, endPoint y: 485, distance: 18.9
copy code "GBtmN@!8vQAMz!"
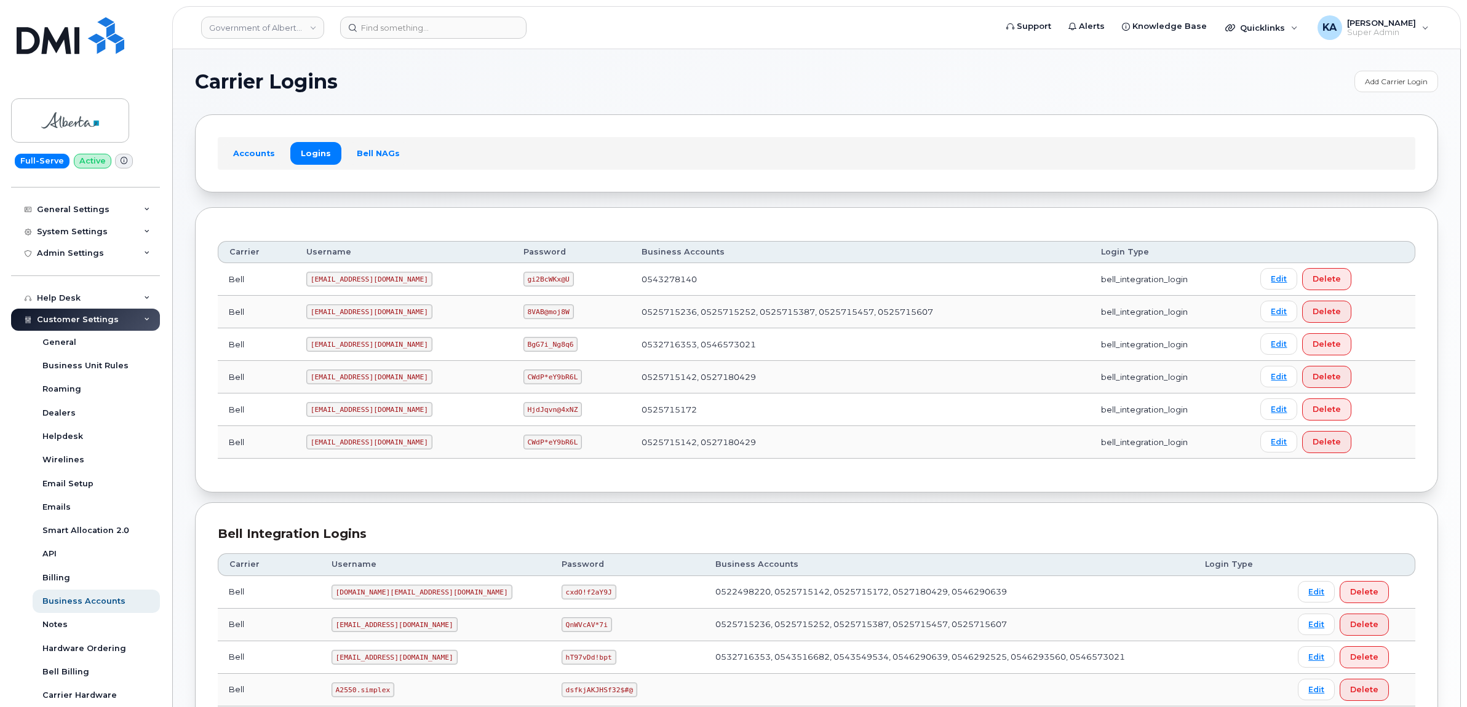
scroll to position [0, 0]
click at [250, 153] on link "Accounts" at bounding box center [254, 154] width 63 height 22
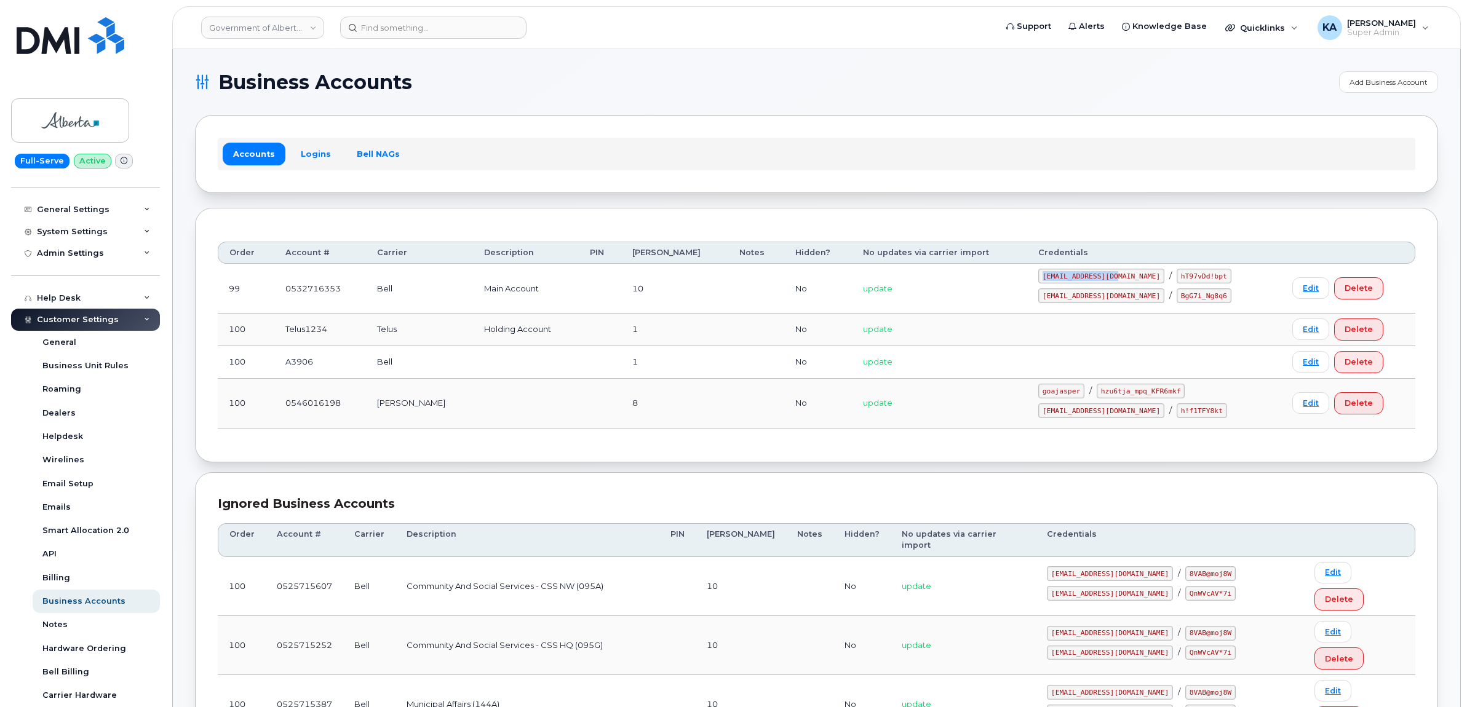
drag, startPoint x: 1056, startPoint y: 277, endPoint x: 1127, endPoint y: 276, distance: 70.8
click at [1127, 276] on code "goa482E@myserve.ca" at bounding box center [1101, 276] width 126 height 15
drag, startPoint x: 1127, startPoint y: 276, endPoint x: 1108, endPoint y: 278, distance: 18.6
copy code "goa482E@myserve.ca"
drag, startPoint x: 1146, startPoint y: 277, endPoint x: 1190, endPoint y: 280, distance: 44.4
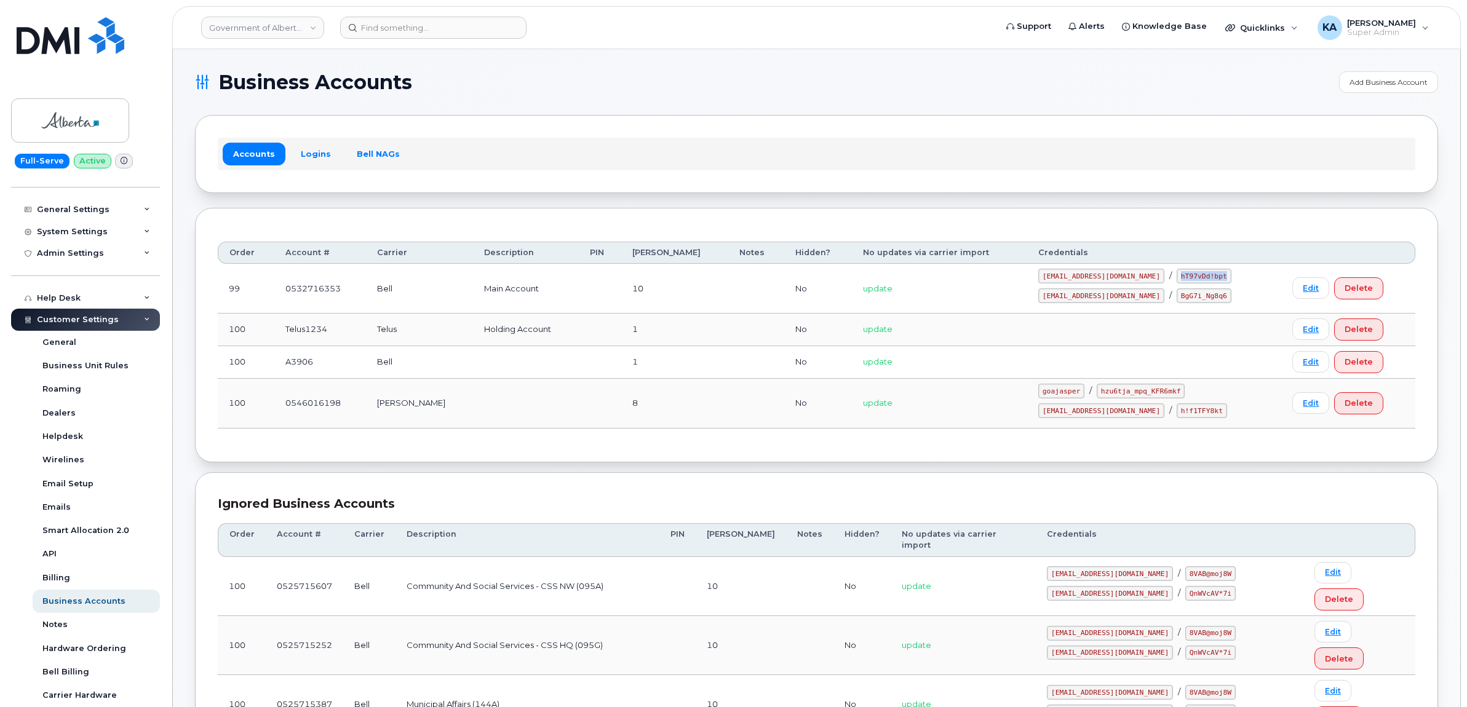
click at [1190, 280] on code "hT97vDd!bpt" at bounding box center [1204, 276] width 55 height 15
drag, startPoint x: 1189, startPoint y: 280, endPoint x: 1167, endPoint y: 280, distance: 22.1
copy code "hT97vDd!bpt"
drag, startPoint x: 245, startPoint y: 28, endPoint x: 266, endPoint y: 13, distance: 26.0
click at [245, 28] on link "Government of Alberta (GOA)" at bounding box center [262, 28] width 123 height 22
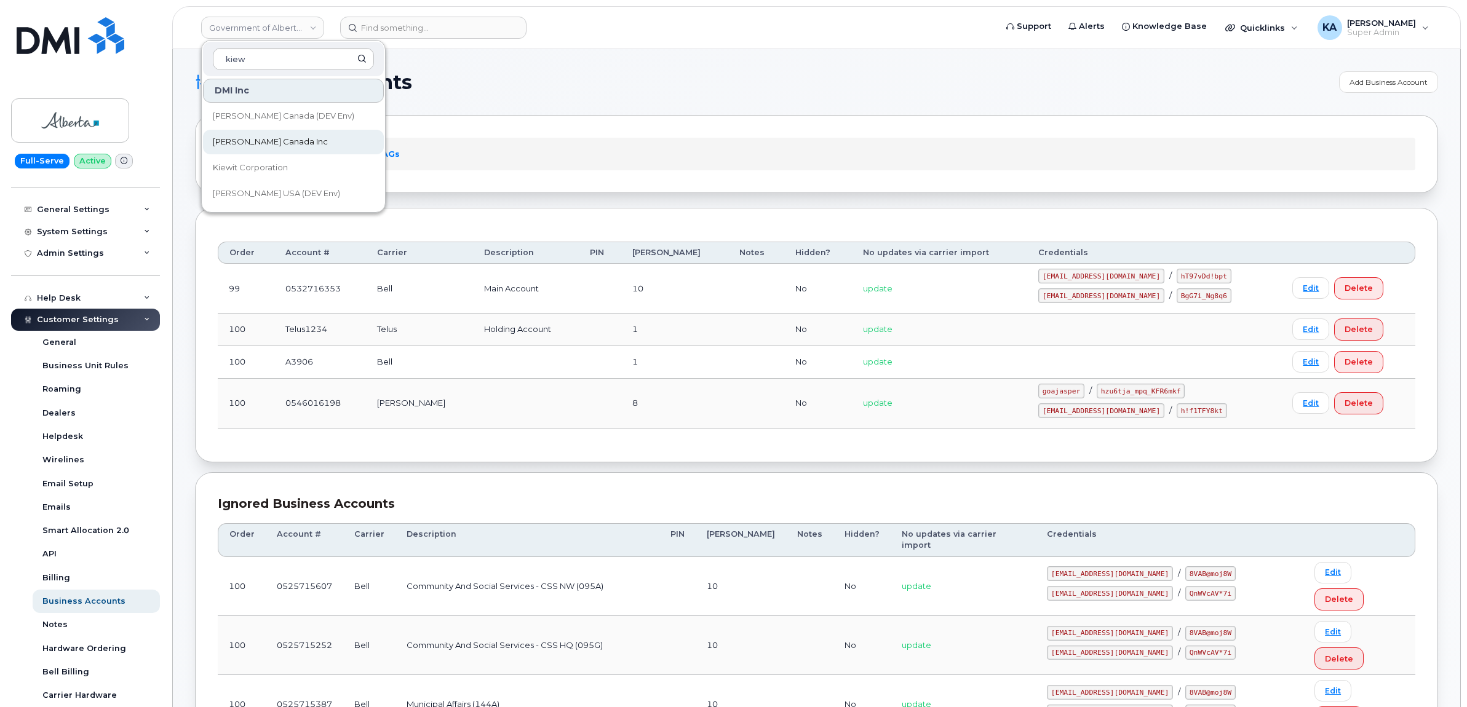
type input "kiew"
click at [258, 134] on link "[PERSON_NAME] Canada Inc" at bounding box center [293, 142] width 181 height 25
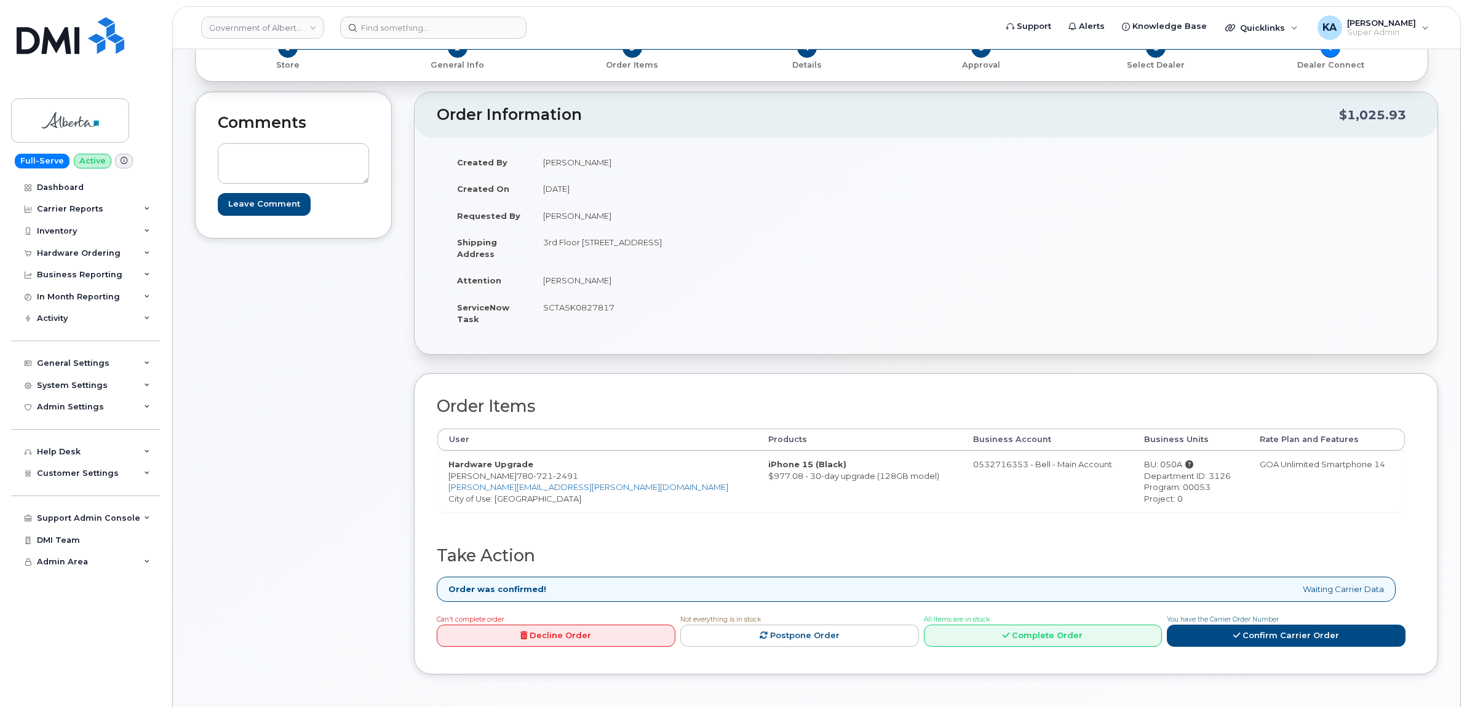
scroll to position [154, 0]
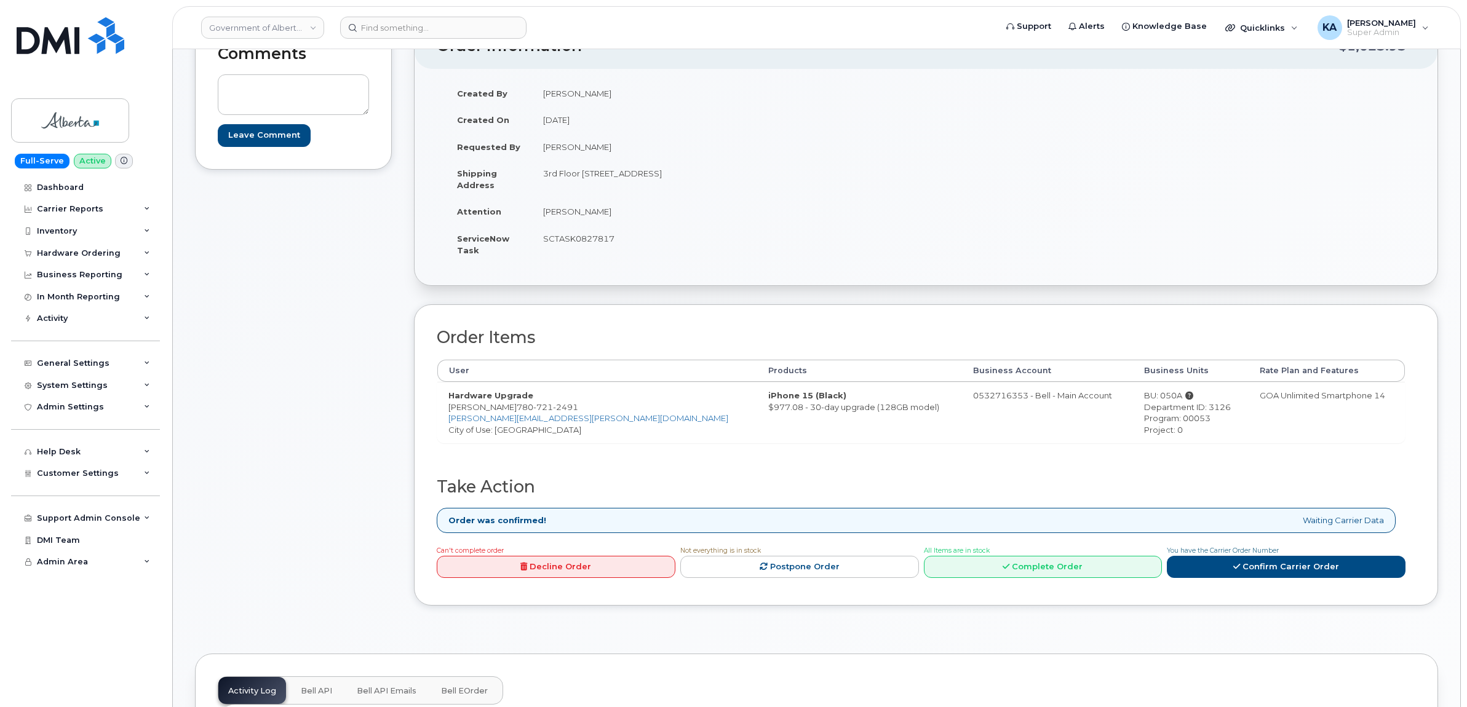
drag, startPoint x: 260, startPoint y: 28, endPoint x: 303, endPoint y: 14, distance: 45.3
click at [260, 28] on link "Government of Alberta ([GEOGRAPHIC_DATA])" at bounding box center [262, 28] width 123 height 22
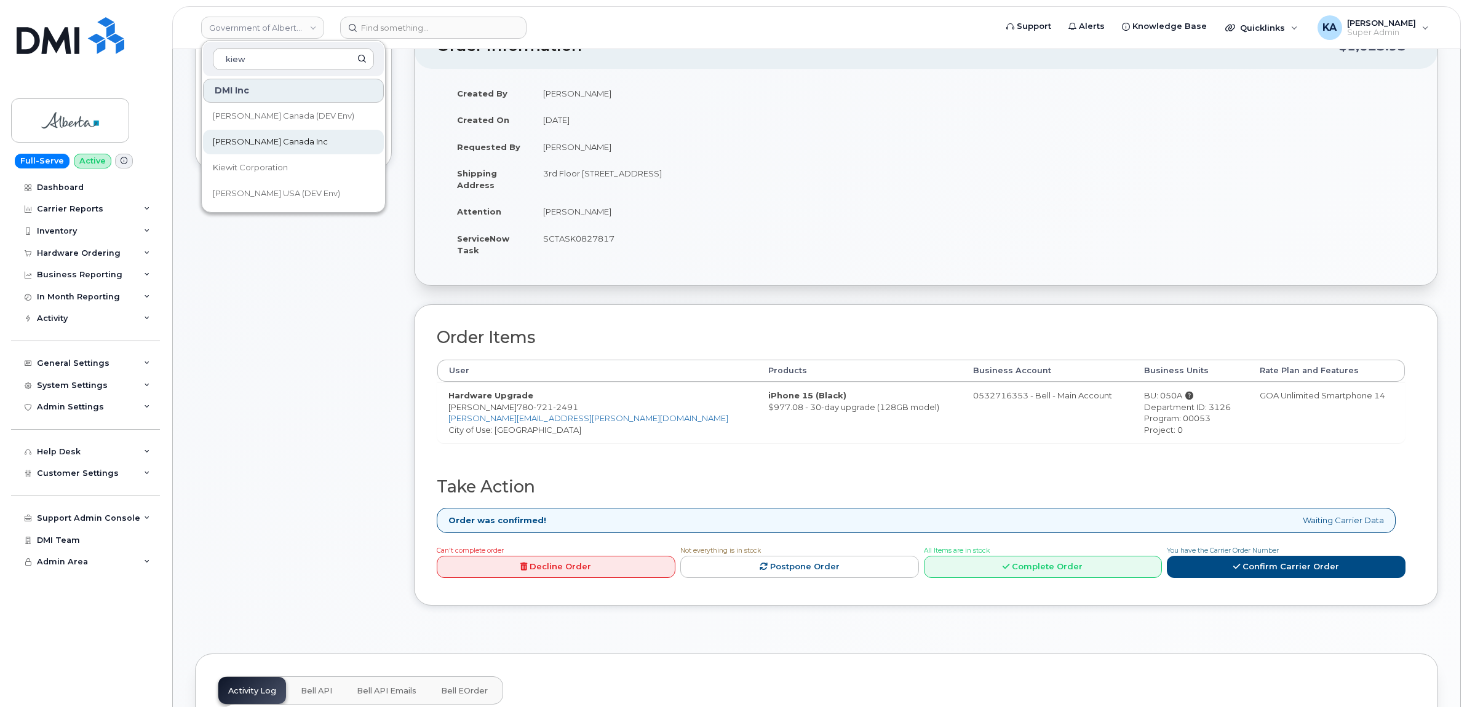
type input "kiew"
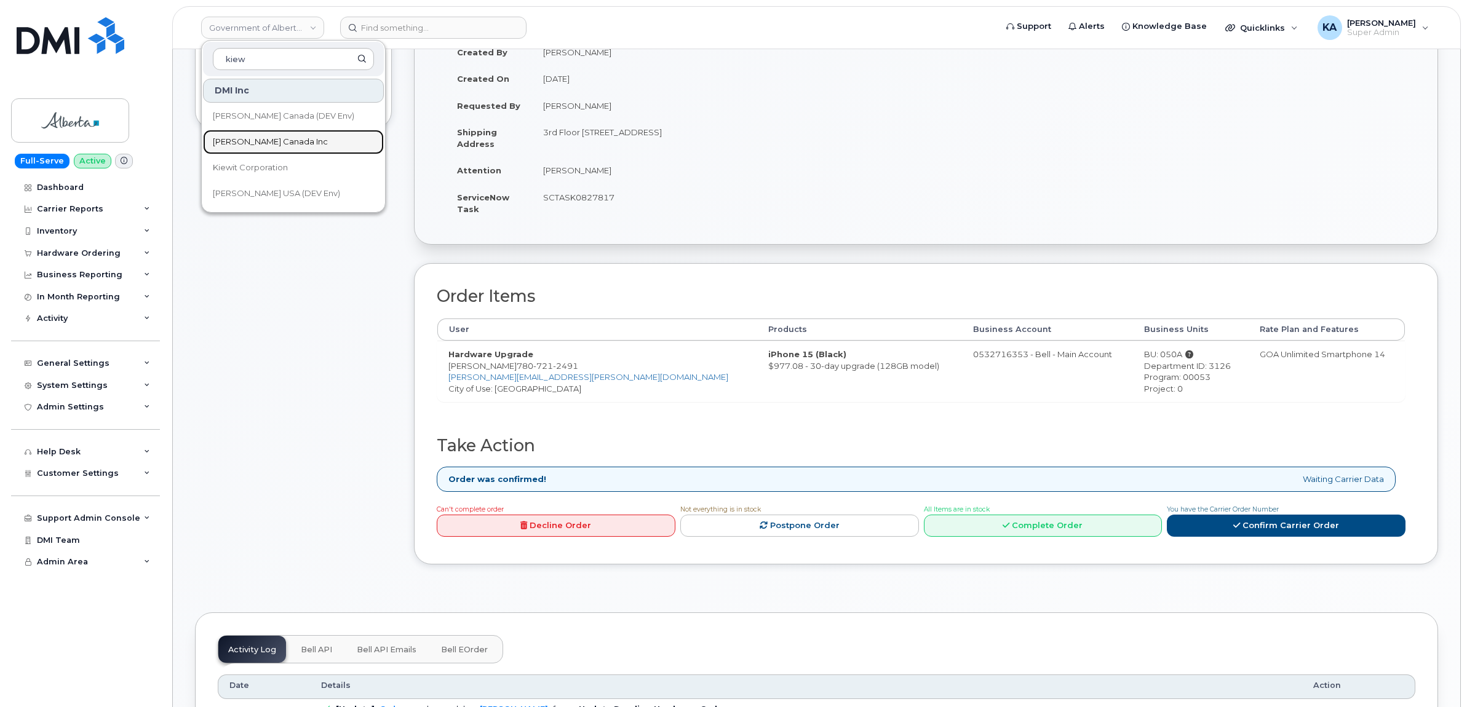
scroll to position [0, 0]
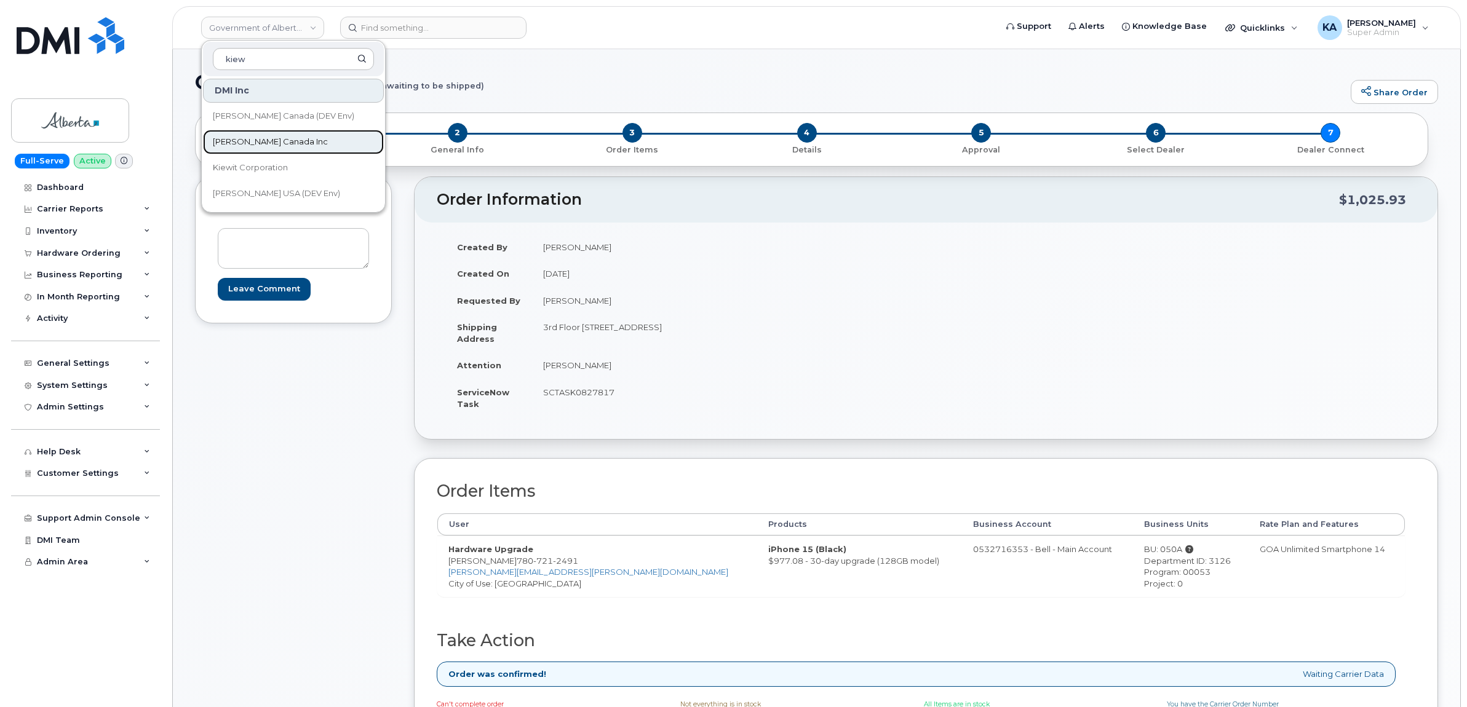
click at [236, 136] on span "[PERSON_NAME] Canada Inc" at bounding box center [270, 142] width 115 height 12
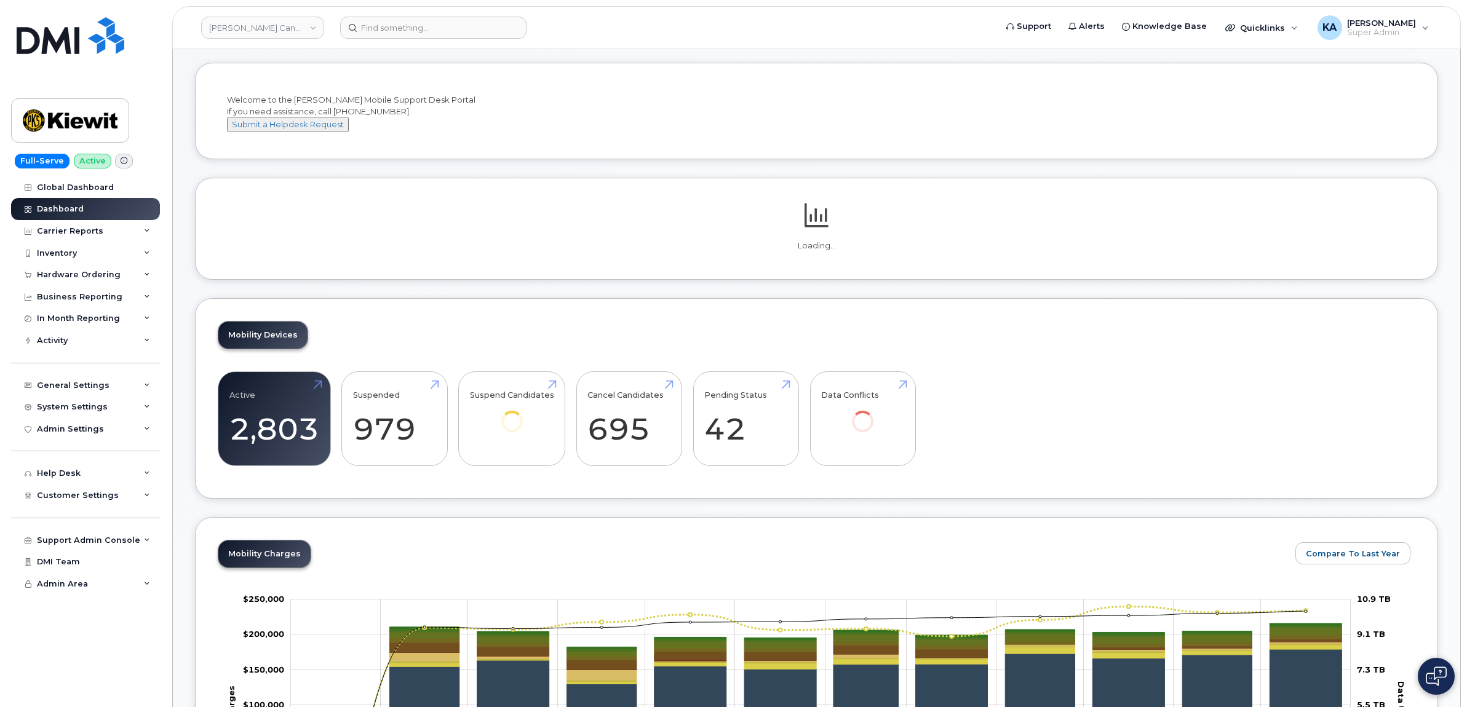
scroll to position [77, 0]
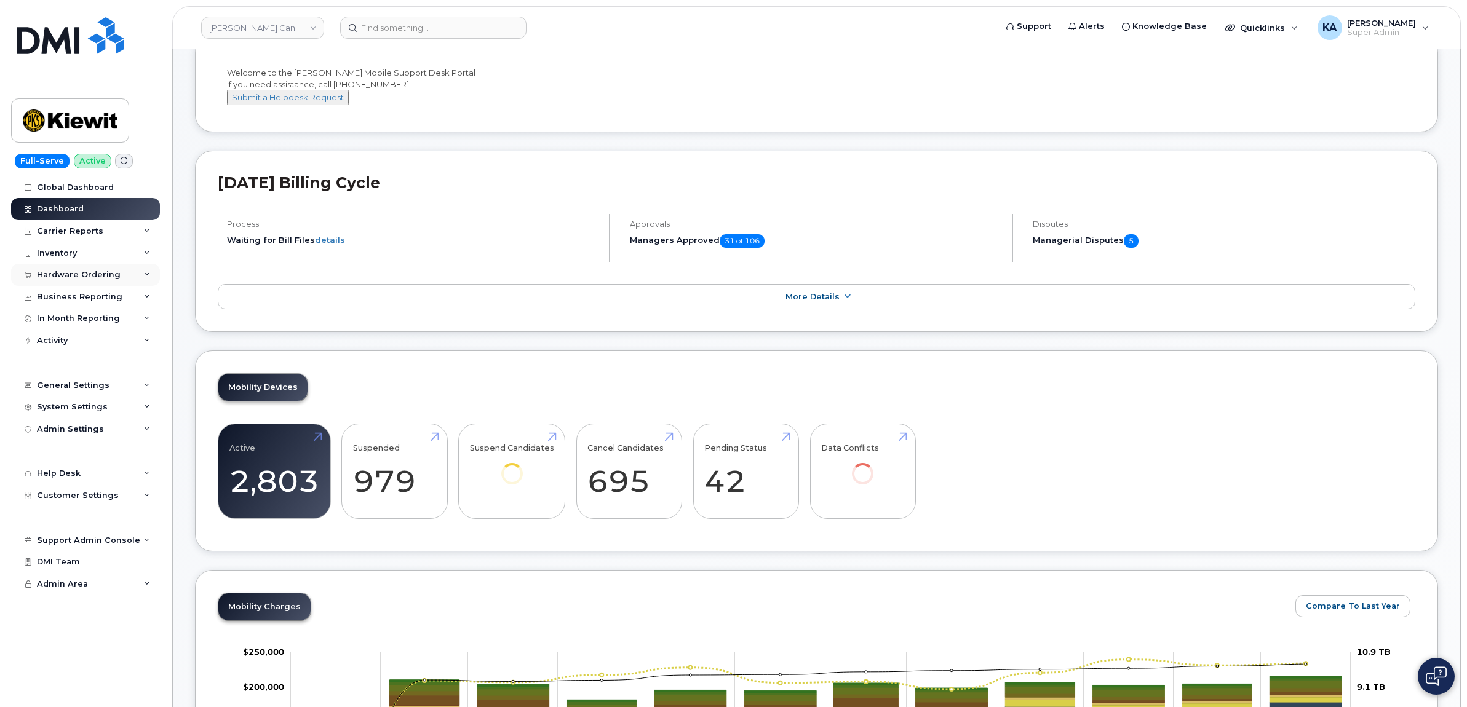
click at [83, 272] on div "Hardware Ordering" at bounding box center [79, 275] width 84 height 10
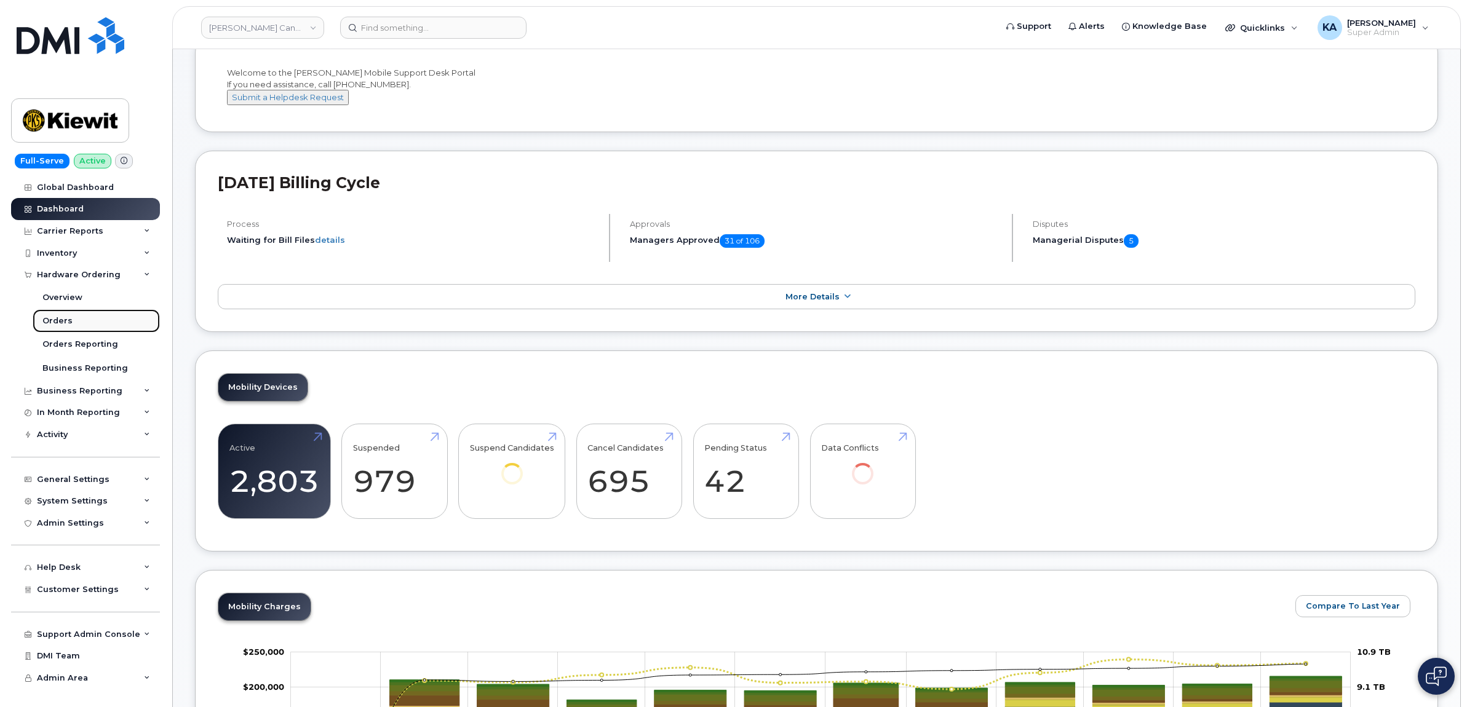
click at [57, 321] on div "Orders" at bounding box center [57, 321] width 30 height 11
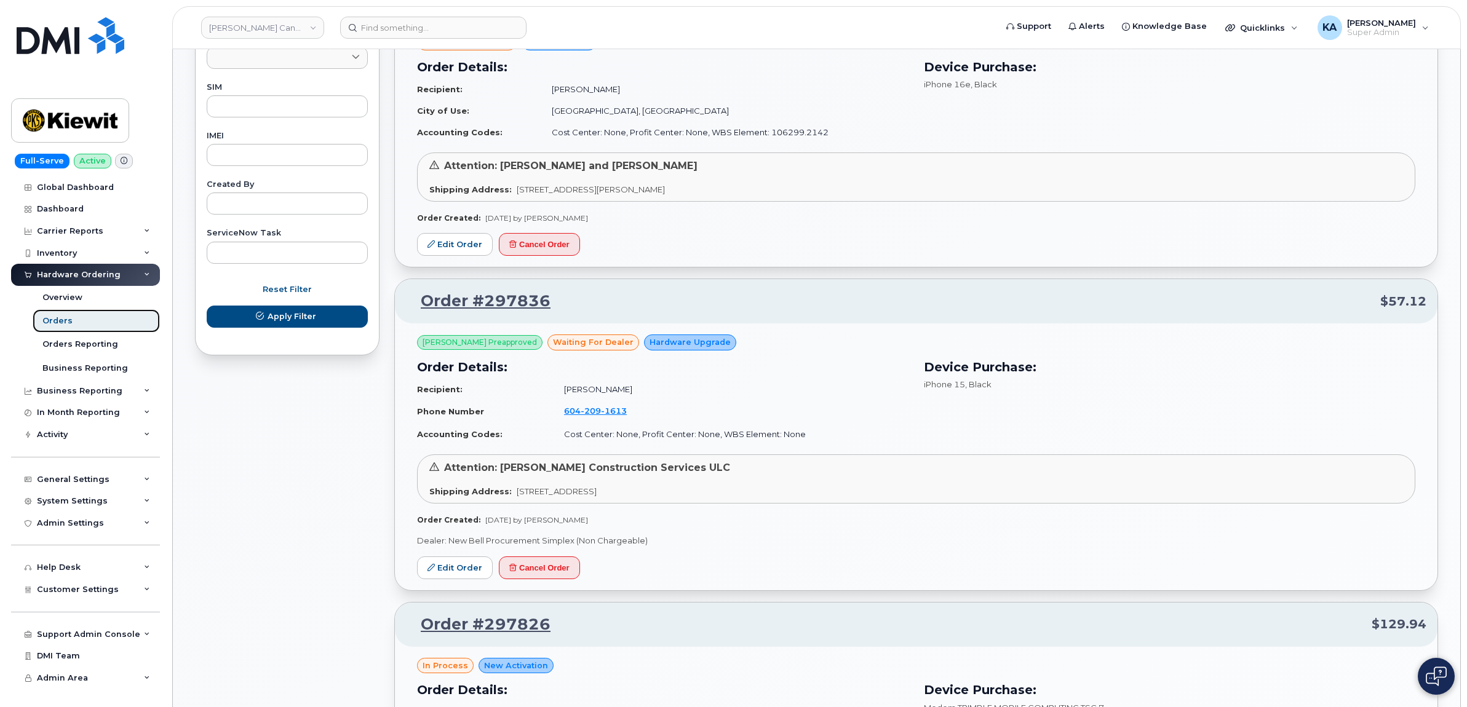
scroll to position [615, 0]
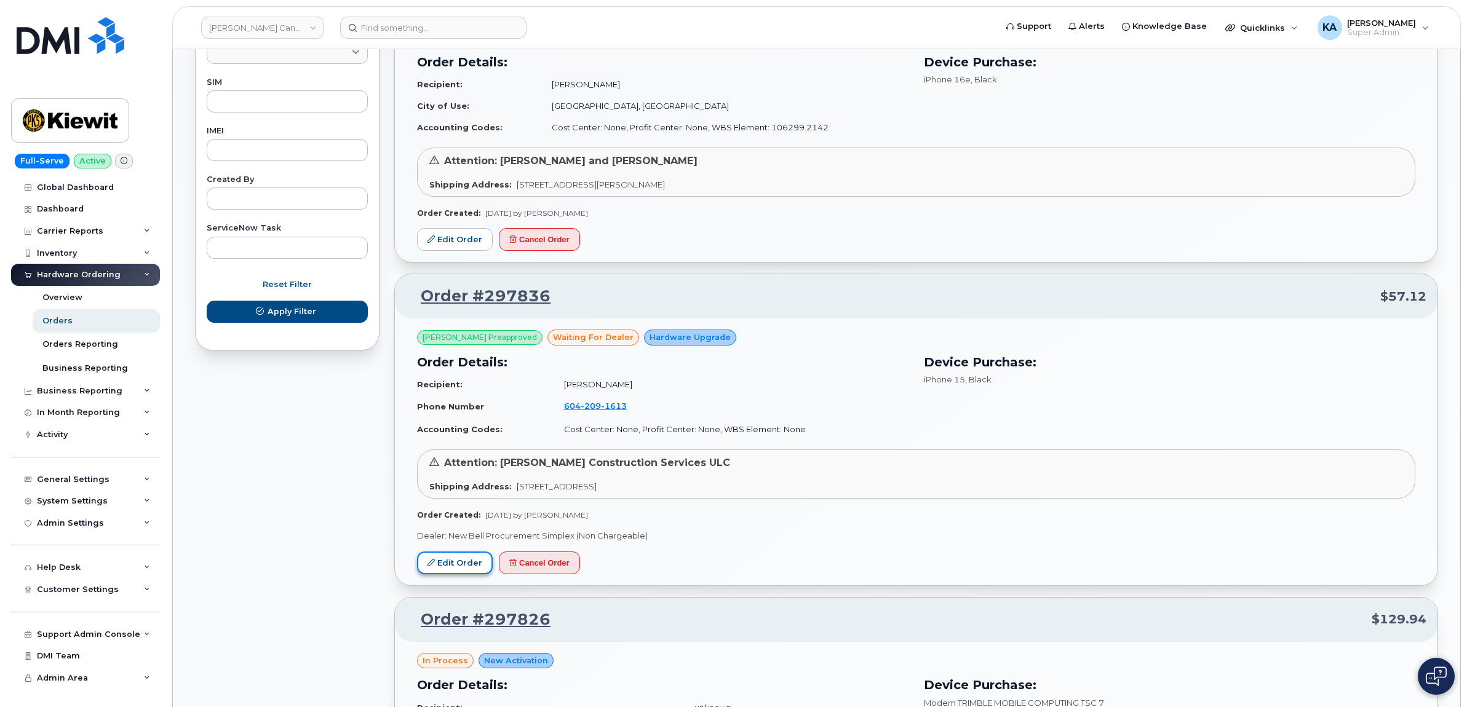
click at [448, 557] on link "Edit Order" at bounding box center [455, 563] width 76 height 23
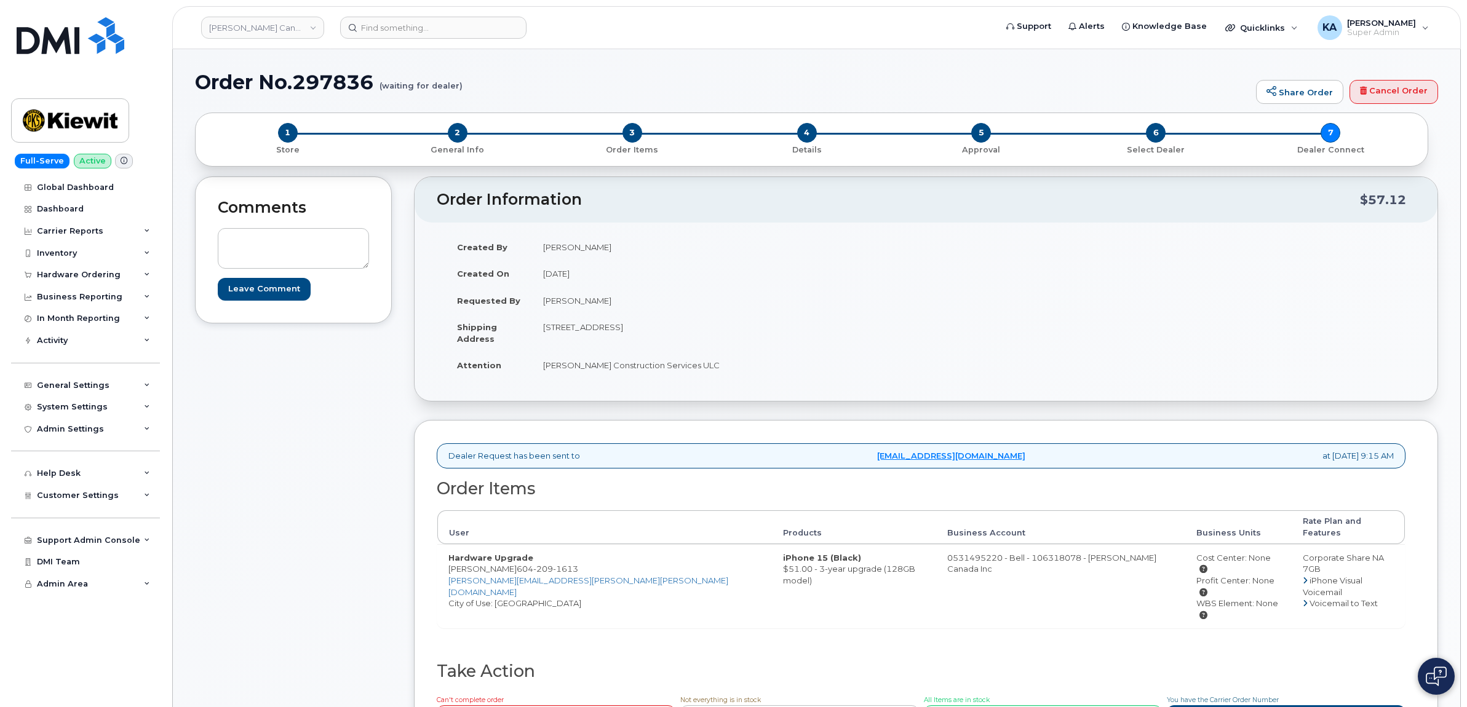
scroll to position [77, 0]
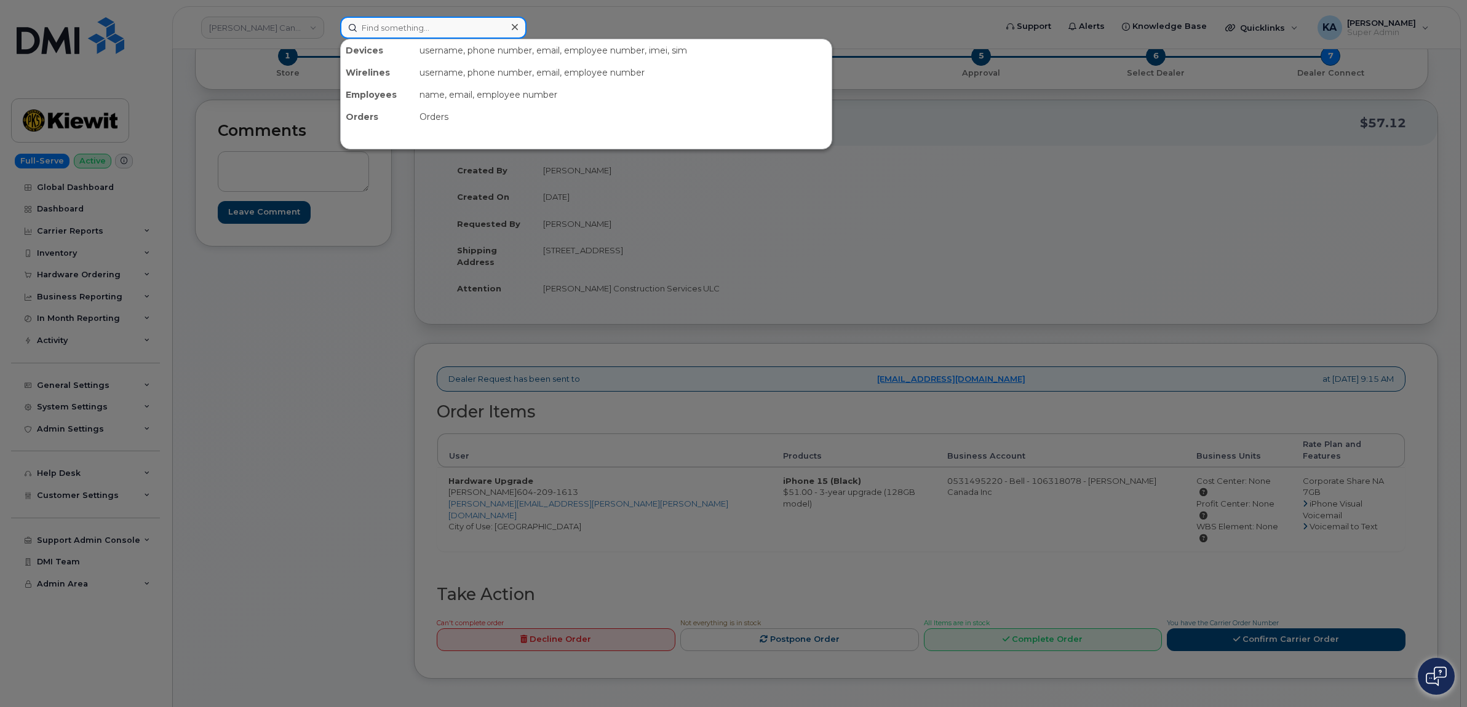
drag, startPoint x: 410, startPoint y: 31, endPoint x: 462, endPoint y: 3, distance: 59.2
click at [415, 26] on input at bounding box center [433, 28] width 186 height 22
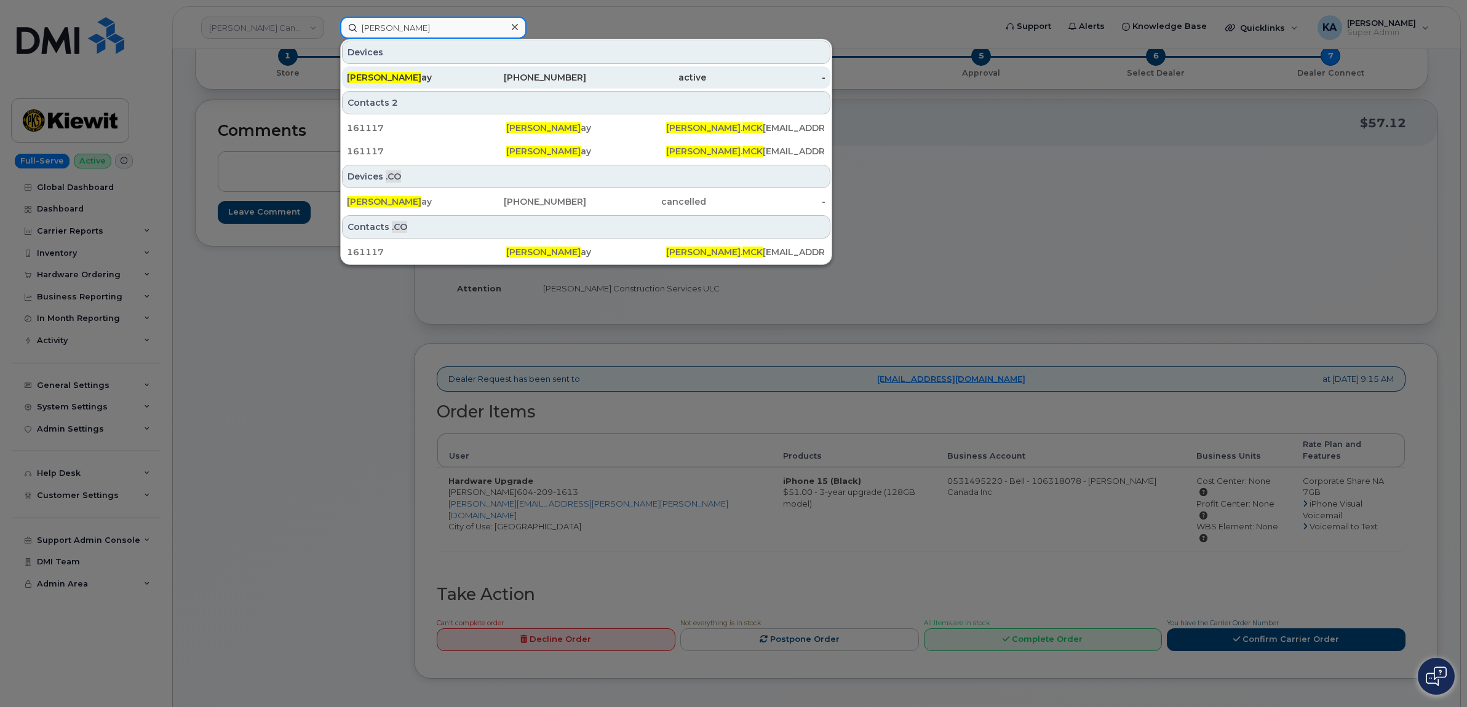
type input "[PERSON_NAME]"
click at [385, 76] on span "[PERSON_NAME]" at bounding box center [384, 77] width 74 height 11
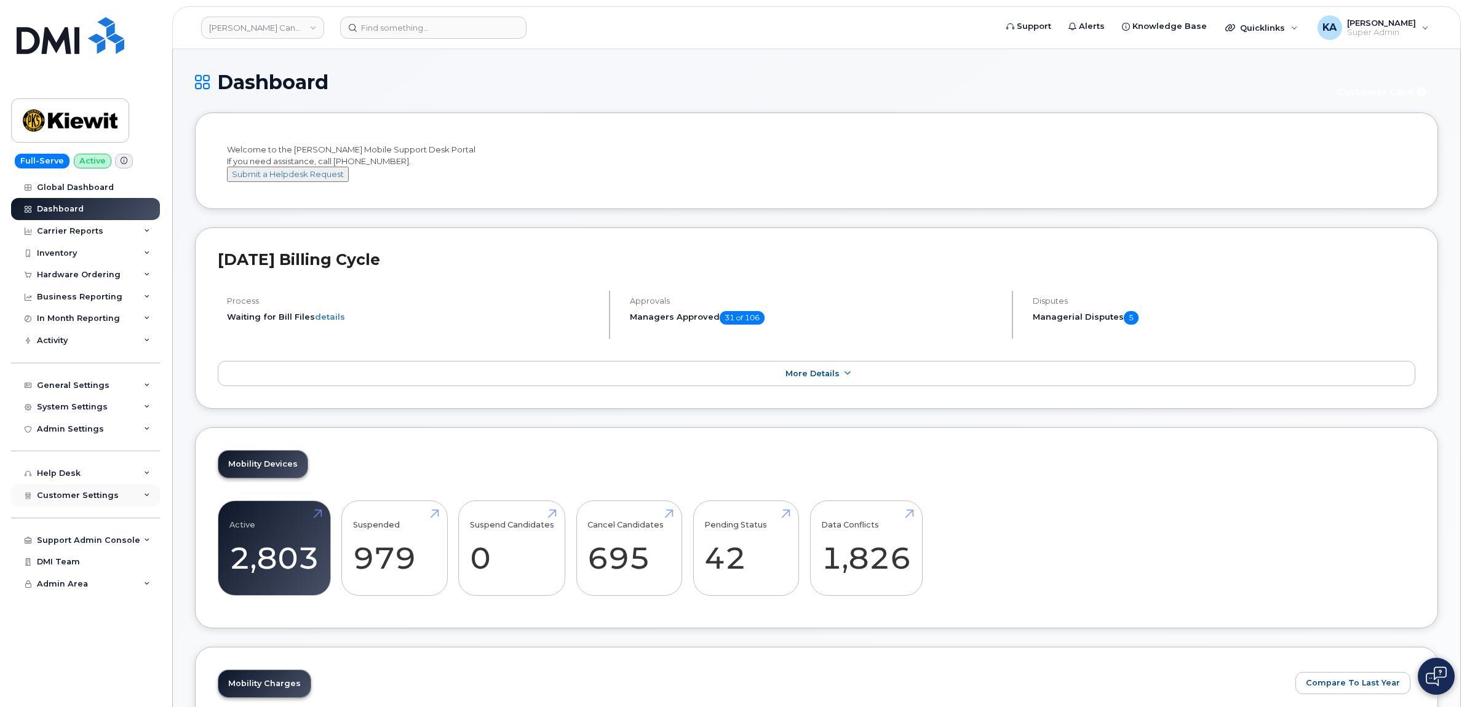
click at [105, 499] on span "Customer Settings" at bounding box center [78, 495] width 82 height 9
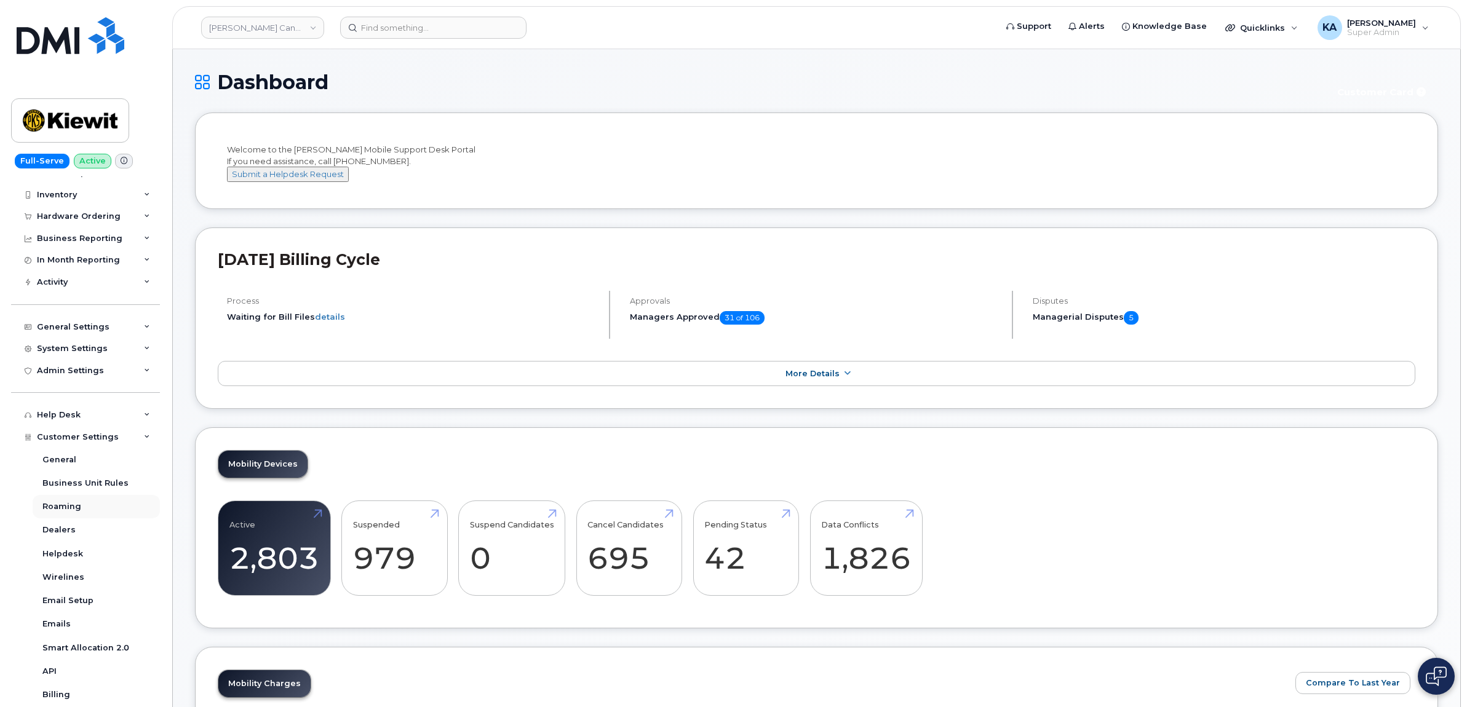
scroll to position [154, 0]
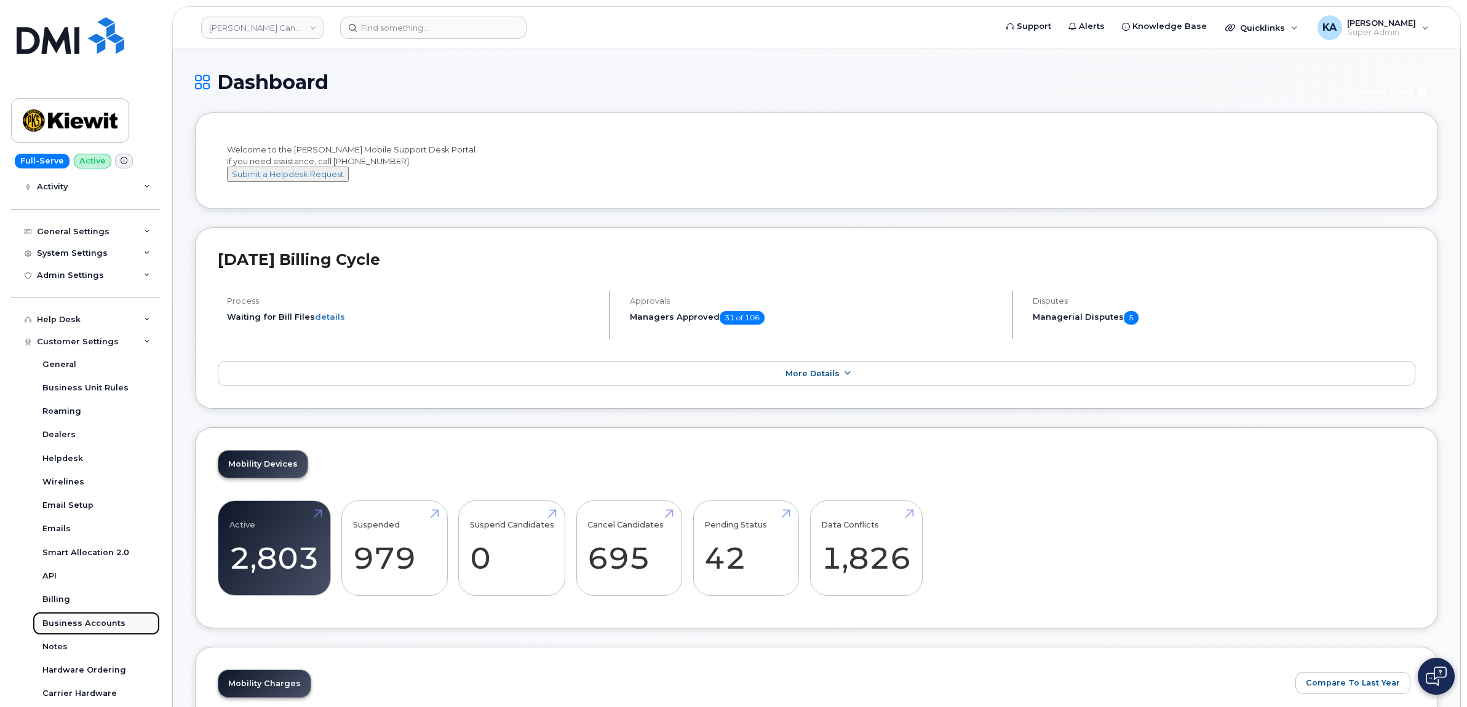
click at [79, 622] on link "Business Accounts" at bounding box center [96, 623] width 127 height 23
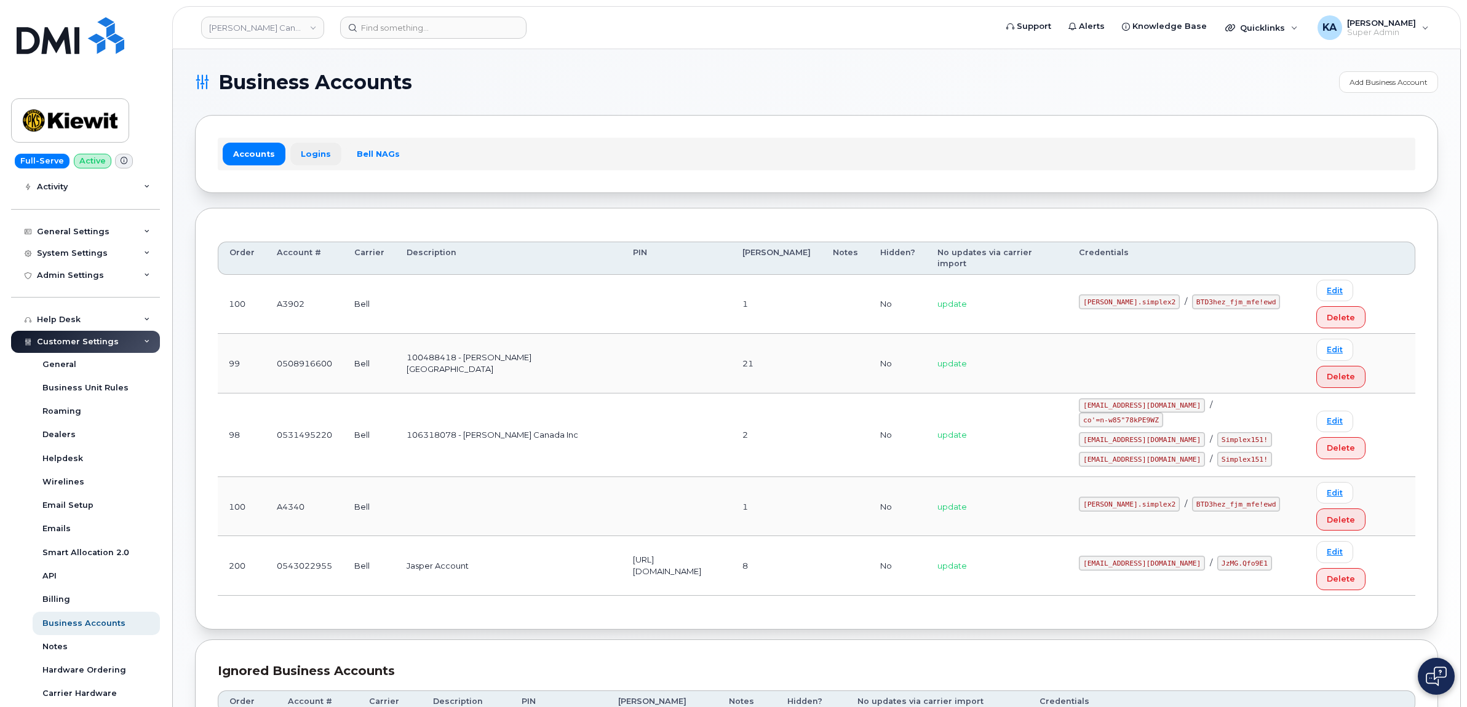
click at [314, 152] on link "Logins" at bounding box center [315, 154] width 51 height 22
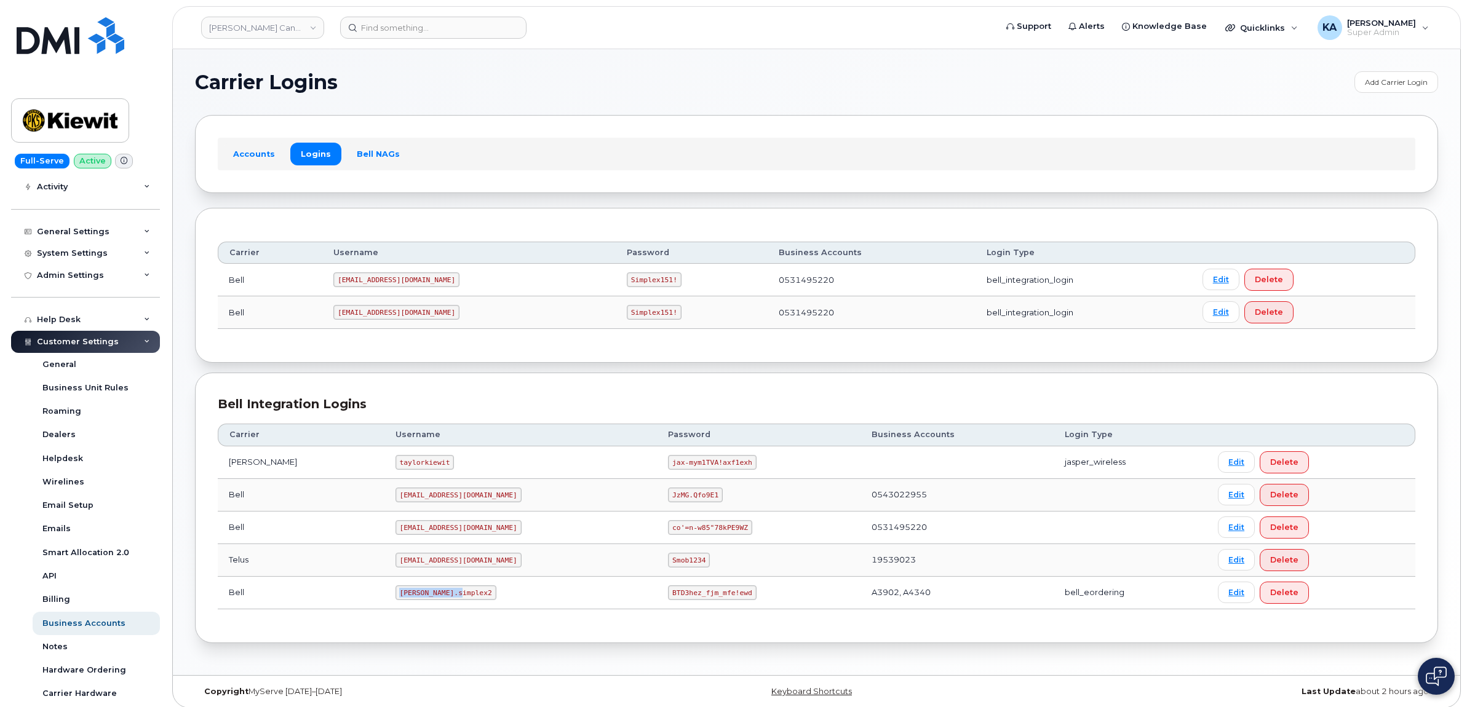
drag, startPoint x: 368, startPoint y: 595, endPoint x: 431, endPoint y: 597, distance: 63.4
click at [431, 597] on td "kiewit.simplex2" at bounding box center [520, 593] width 273 height 33
drag, startPoint x: 431, startPoint y: 597, endPoint x: 413, endPoint y: 591, distance: 19.4
copy code "kiewit.simplex2"
drag, startPoint x: 613, startPoint y: 594, endPoint x: 690, endPoint y: 598, distance: 77.6
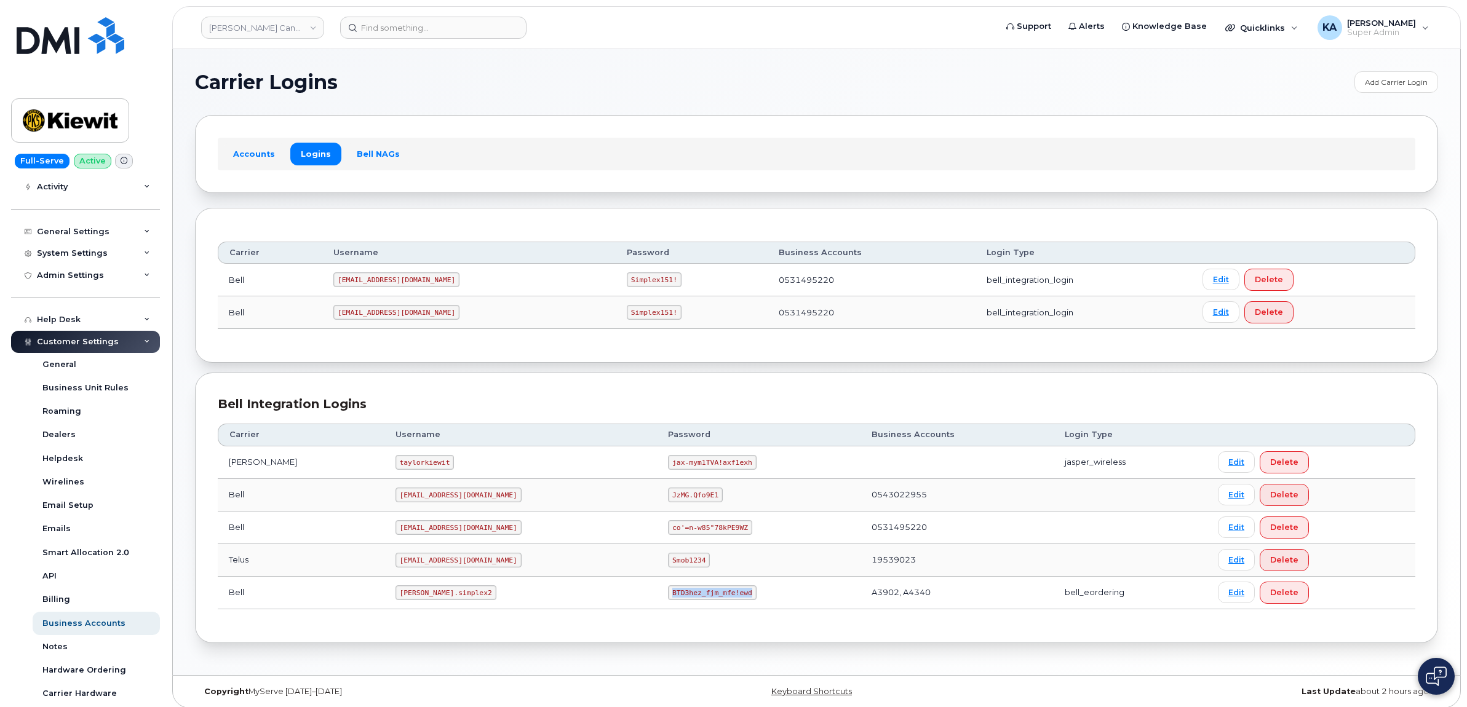
click at [690, 598] on code "BTD3hez_fjm_mfe!ewd" at bounding box center [712, 593] width 88 height 15
drag, startPoint x: 690, startPoint y: 598, endPoint x: 667, endPoint y: 597, distance: 22.8
copy code "BTD3hez_fjm_mfe!ewd"
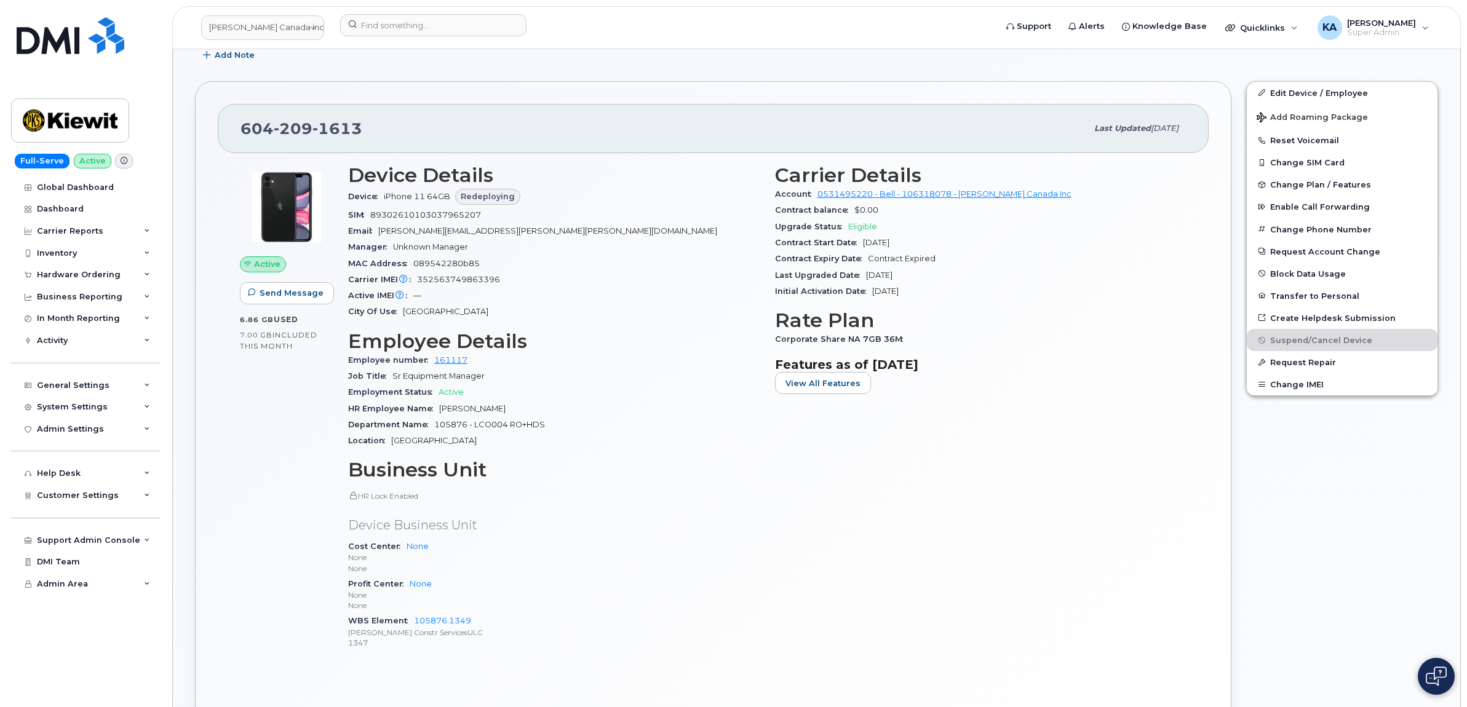
scroll to position [308, 0]
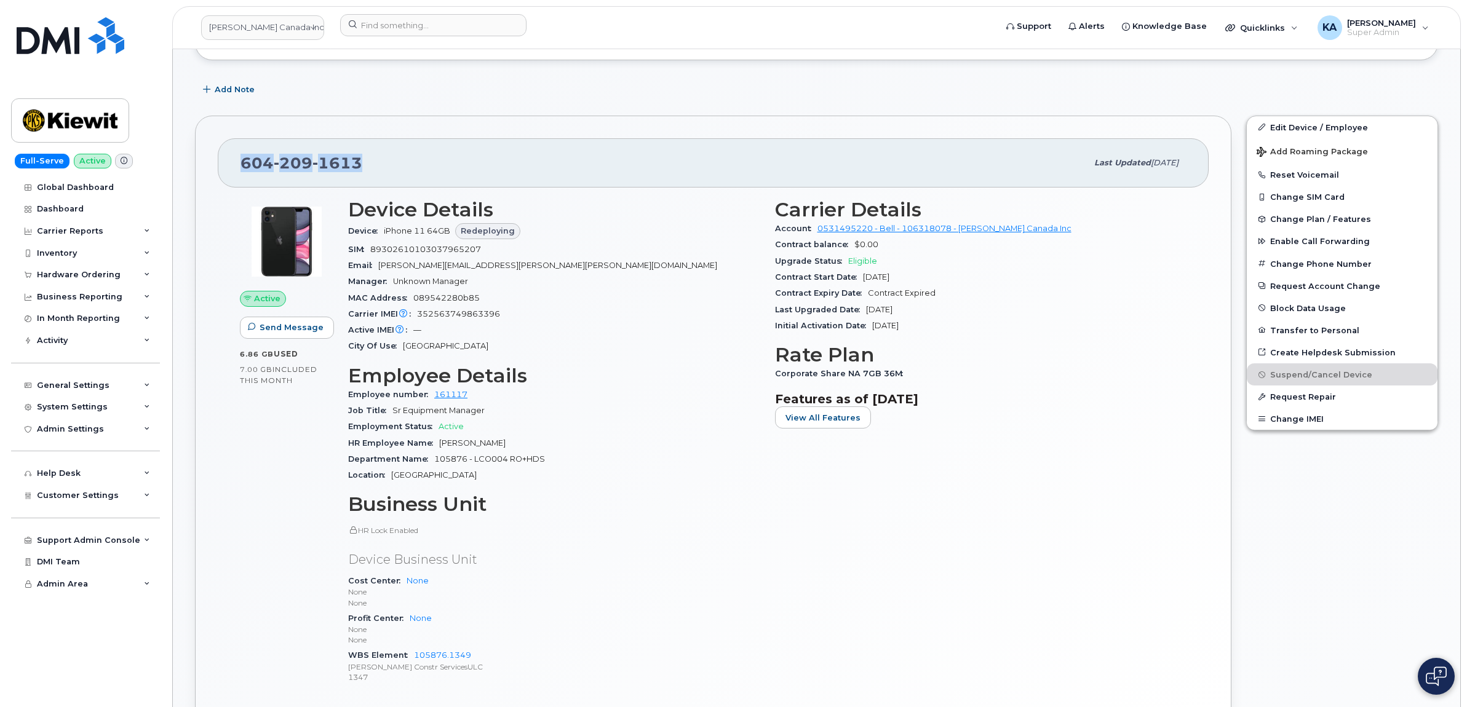
drag, startPoint x: 360, startPoint y: 163, endPoint x: 244, endPoint y: 163, distance: 116.2
click at [244, 163] on div "[PHONE_NUMBER]" at bounding box center [663, 163] width 846 height 26
copy span "[PHONE_NUMBER]"
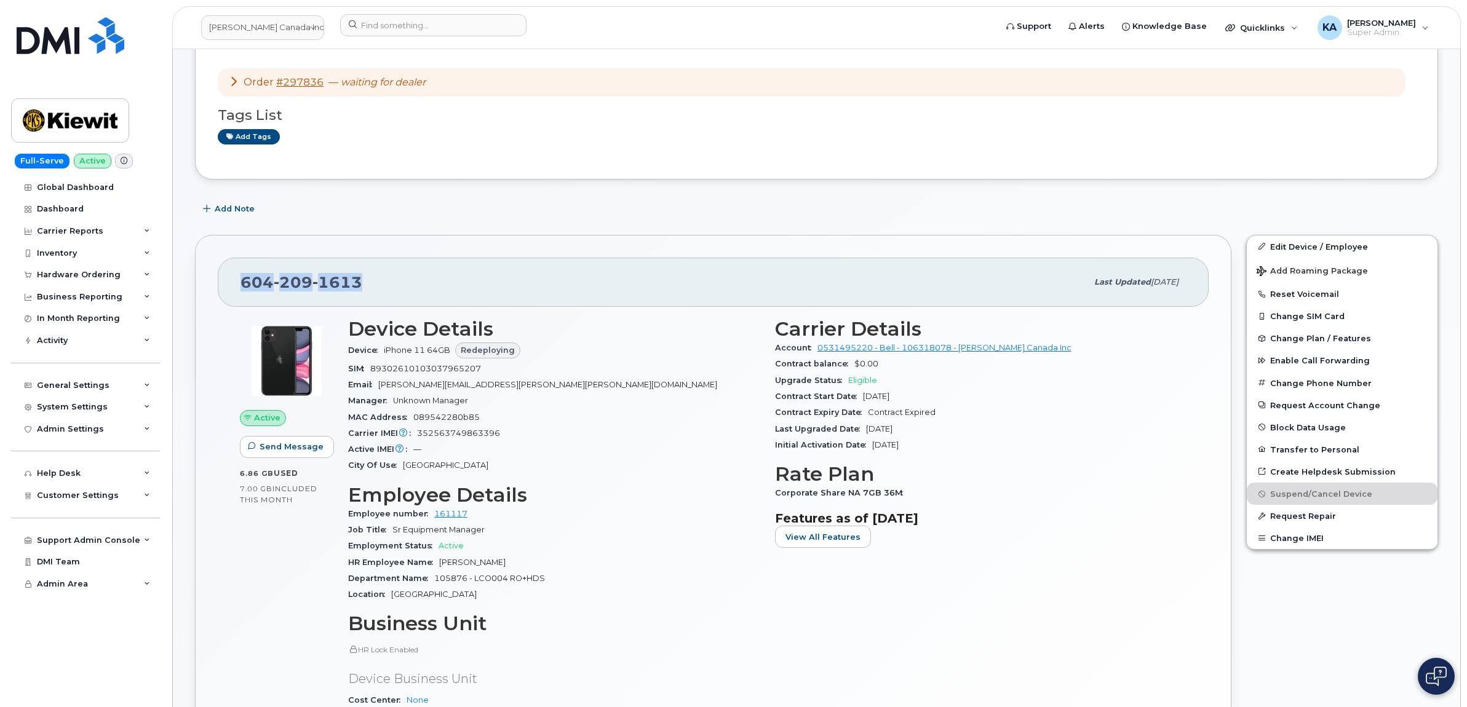
scroll to position [231, 0]
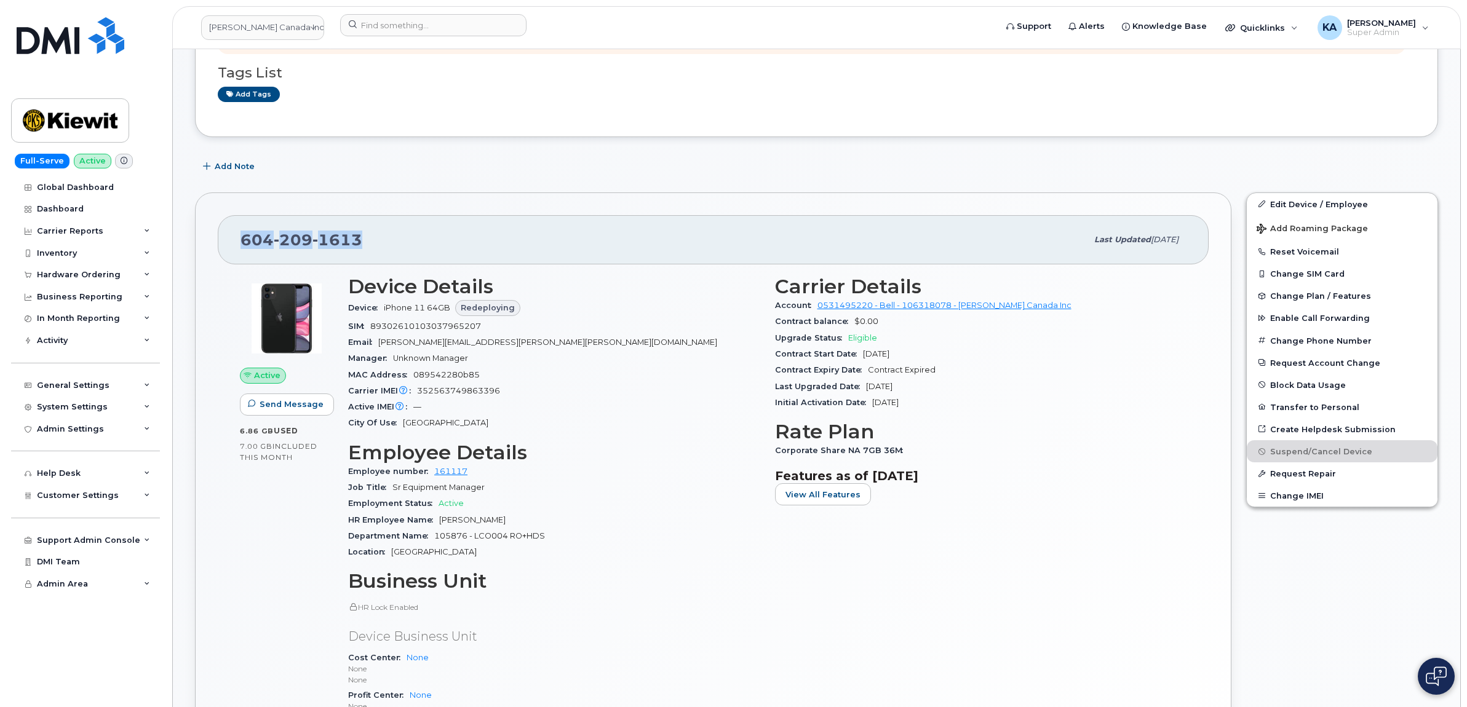
copy span "[PHONE_NUMBER]"
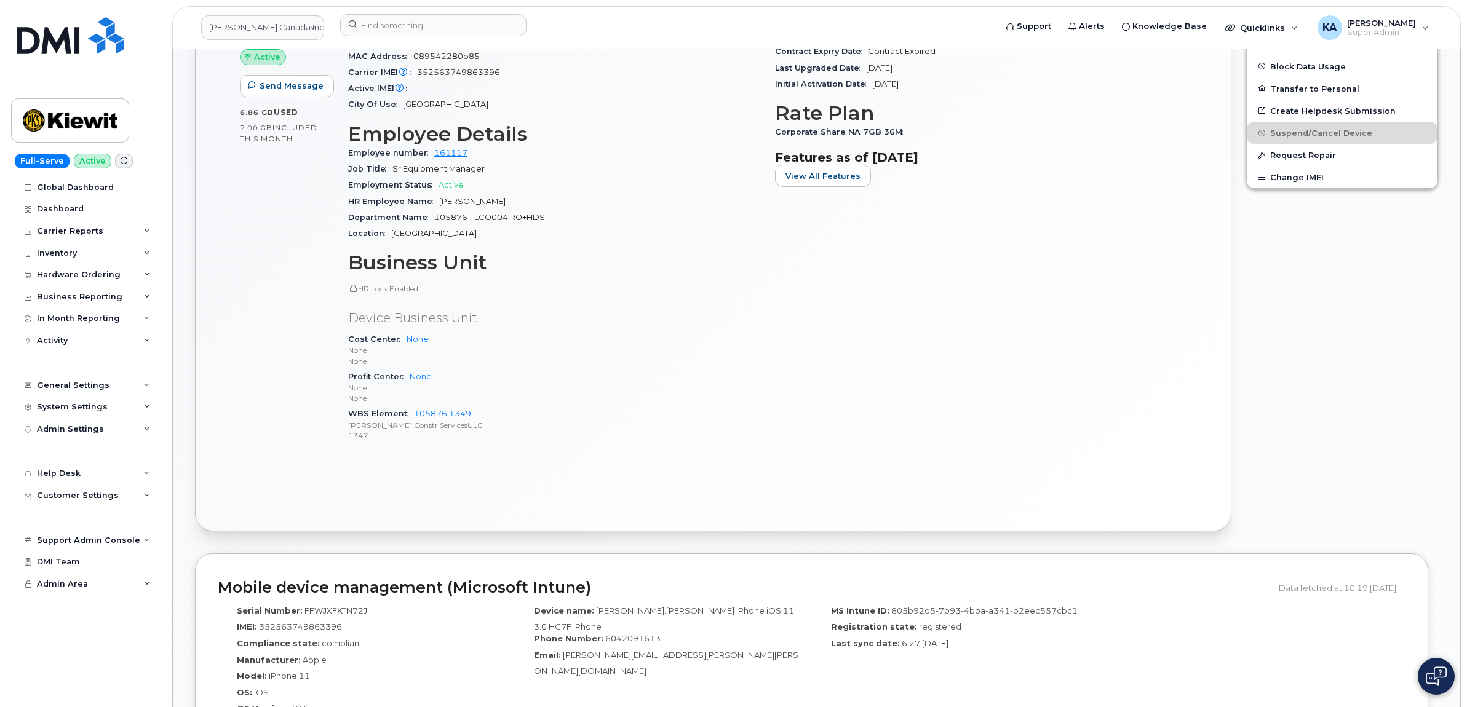
scroll to position [461, 0]
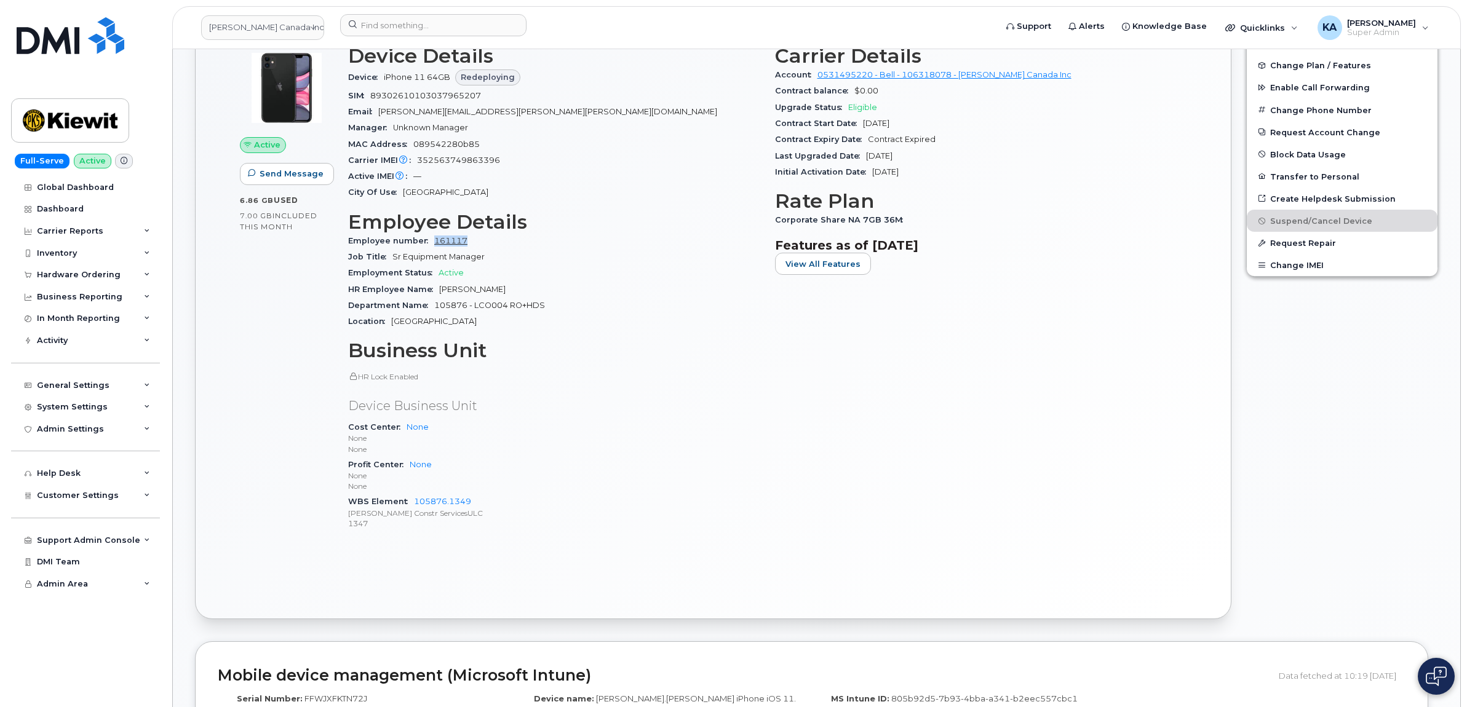
drag, startPoint x: 468, startPoint y: 241, endPoint x: 434, endPoint y: 241, distance: 34.4
click at [434, 241] on div "Employee number 161117" at bounding box center [554, 241] width 412 height 16
copy link "161117"
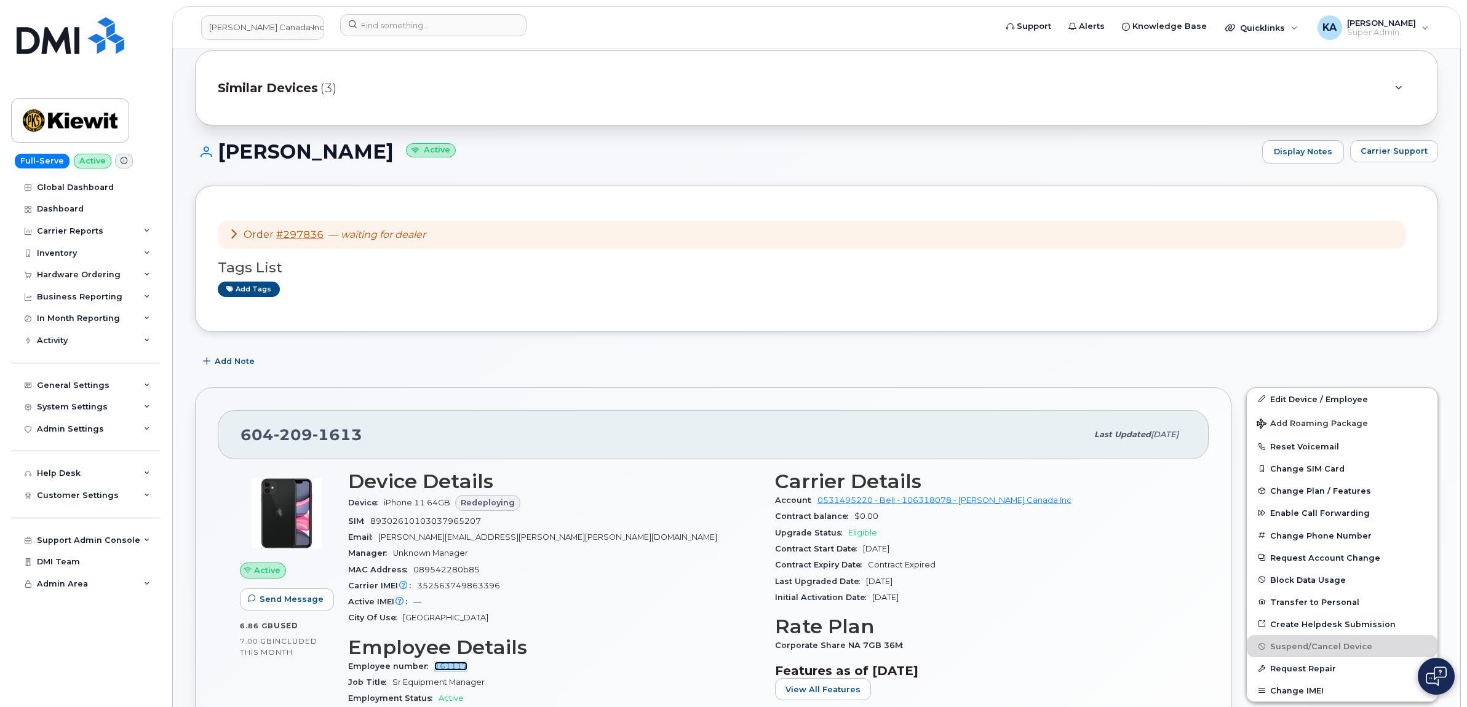
scroll to position [0, 0]
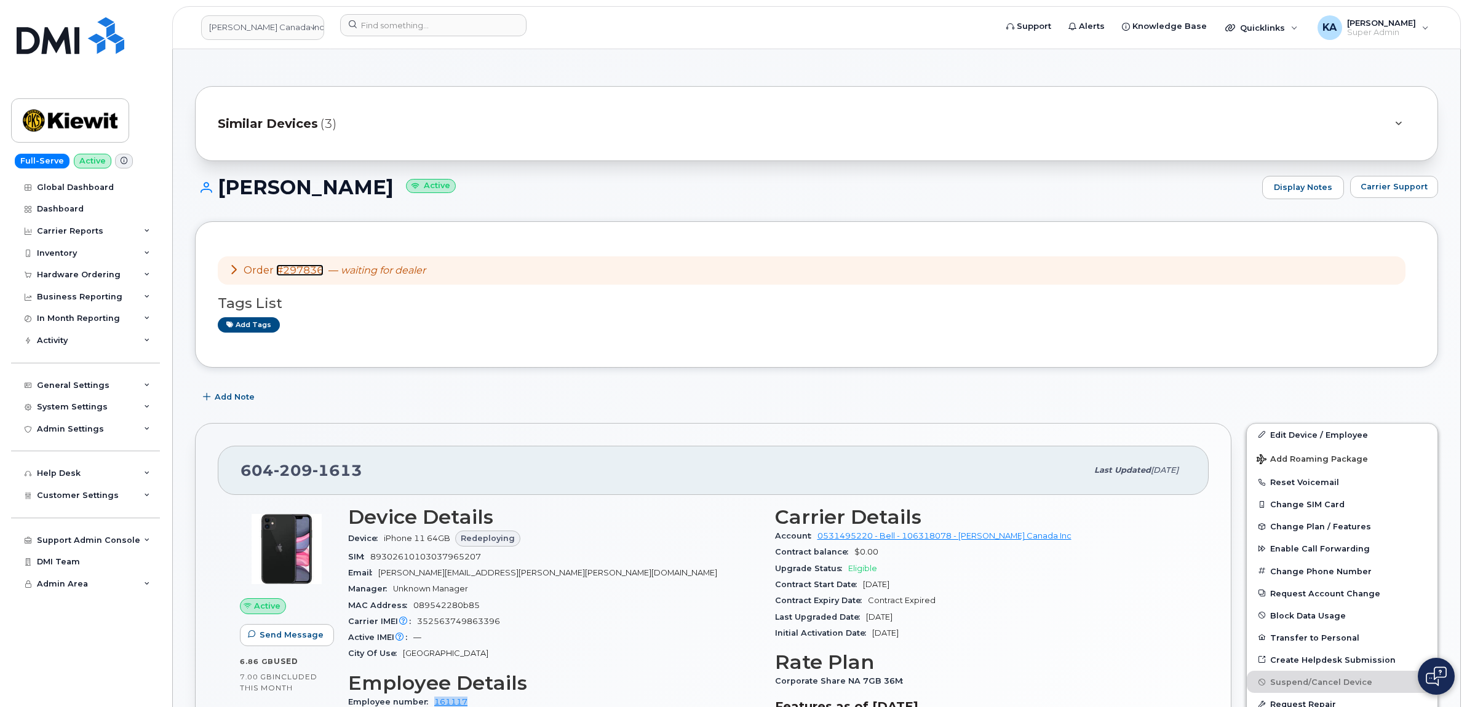
click at [300, 271] on link "#297836" at bounding box center [299, 270] width 47 height 12
drag, startPoint x: 360, startPoint y: 470, endPoint x: 244, endPoint y: 468, distance: 116.9
click at [244, 468] on div "[PHONE_NUMBER]" at bounding box center [663, 471] width 846 height 26
copy span "[PHONE_NUMBER]"
click at [314, 271] on link "#297836" at bounding box center [299, 270] width 47 height 12
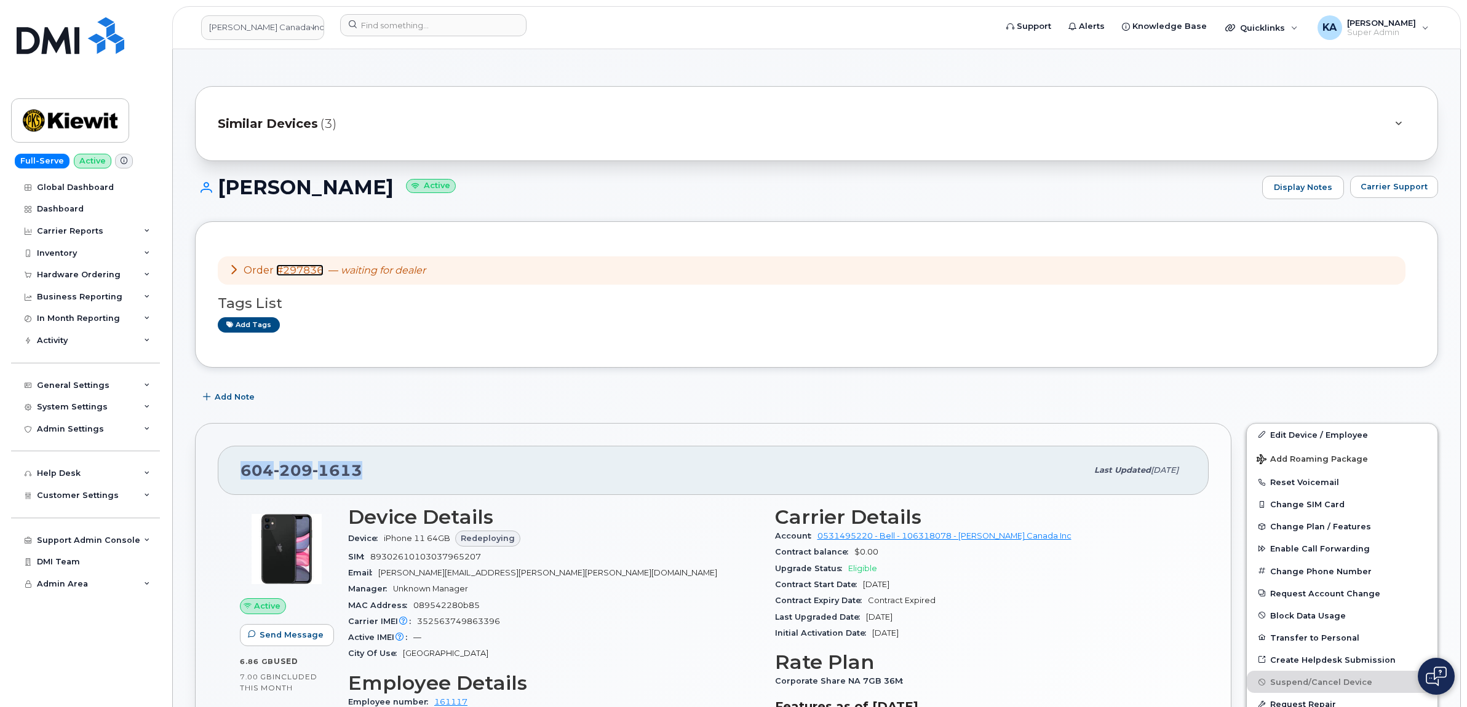
click at [293, 271] on link "#297836" at bounding box center [299, 270] width 47 height 12
click at [297, 269] on link "#297836" at bounding box center [299, 270] width 47 height 12
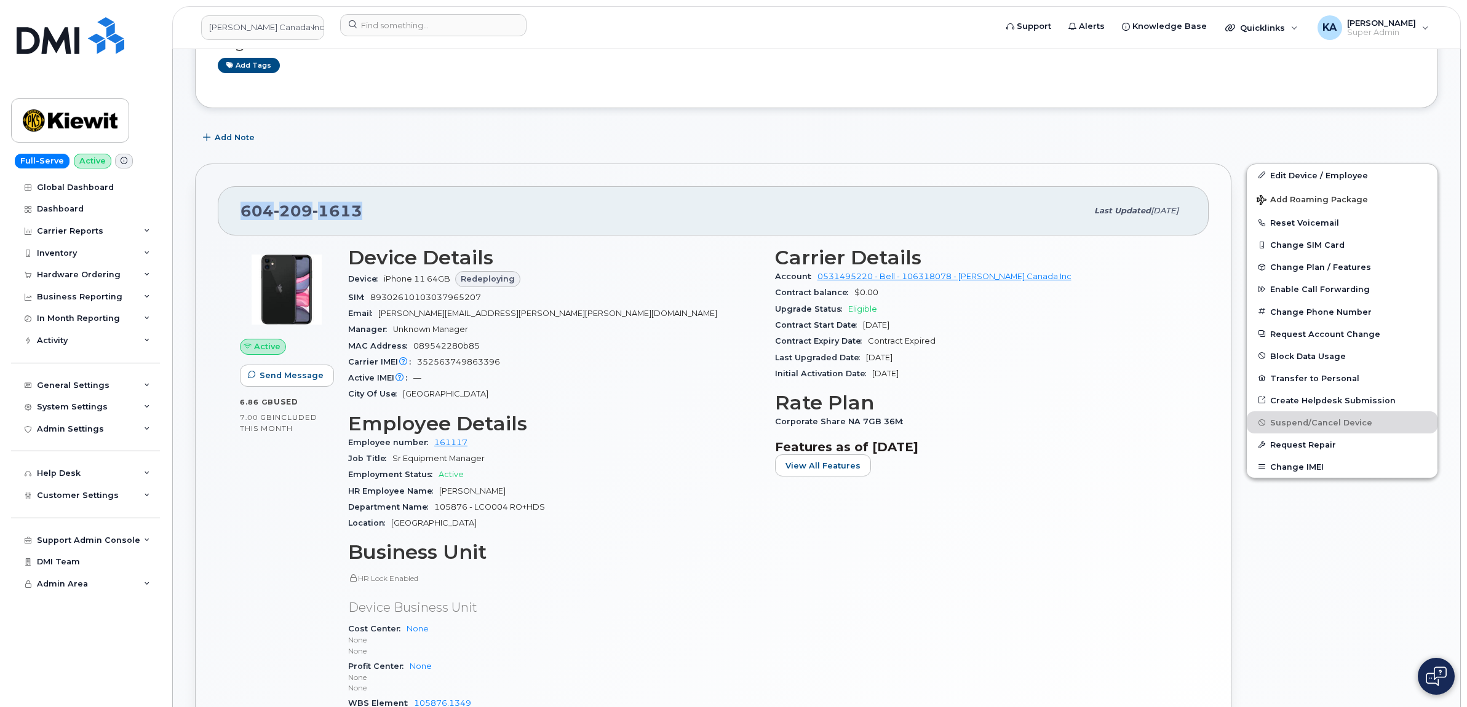
scroll to position [308, 0]
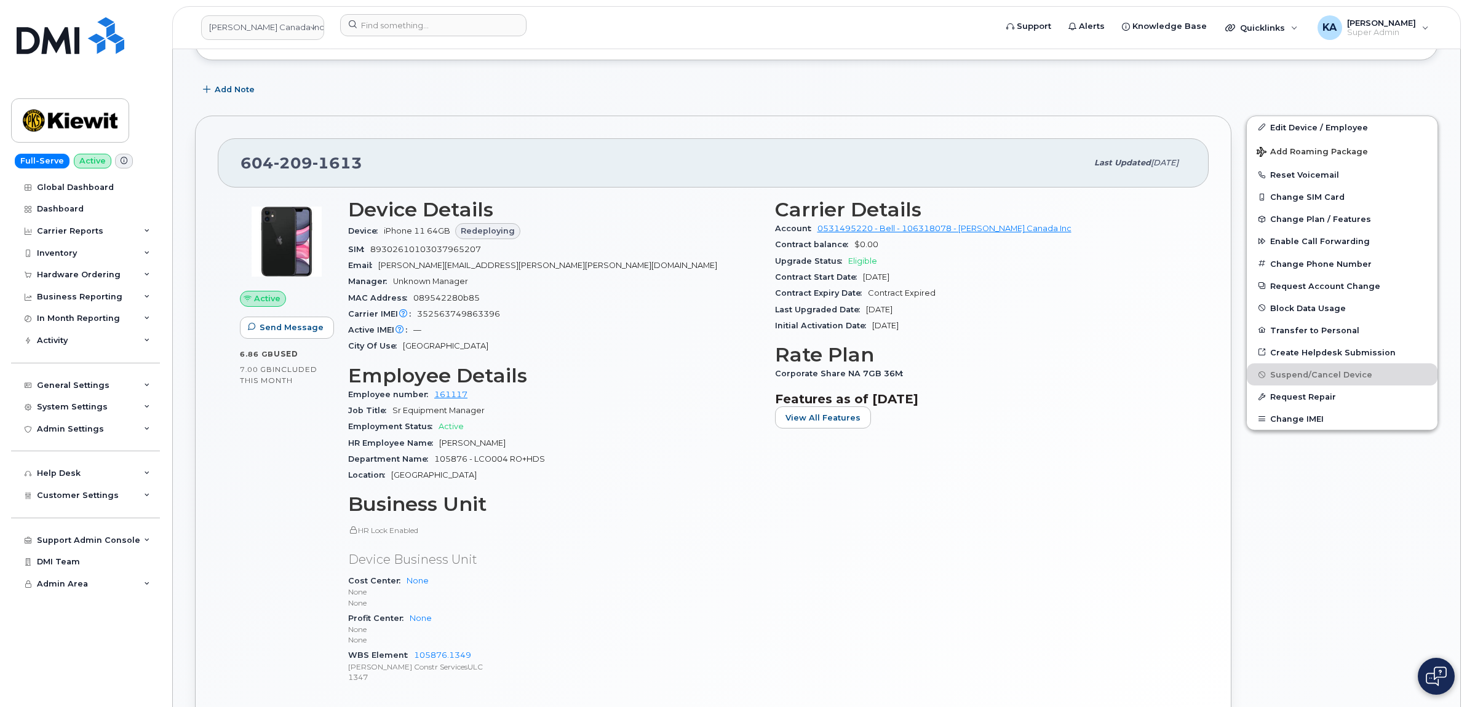
click at [579, 324] on div "Active IMEI Active IMEI is refreshed daily with a delay of up to 48 hours follo…" at bounding box center [554, 330] width 412 height 16
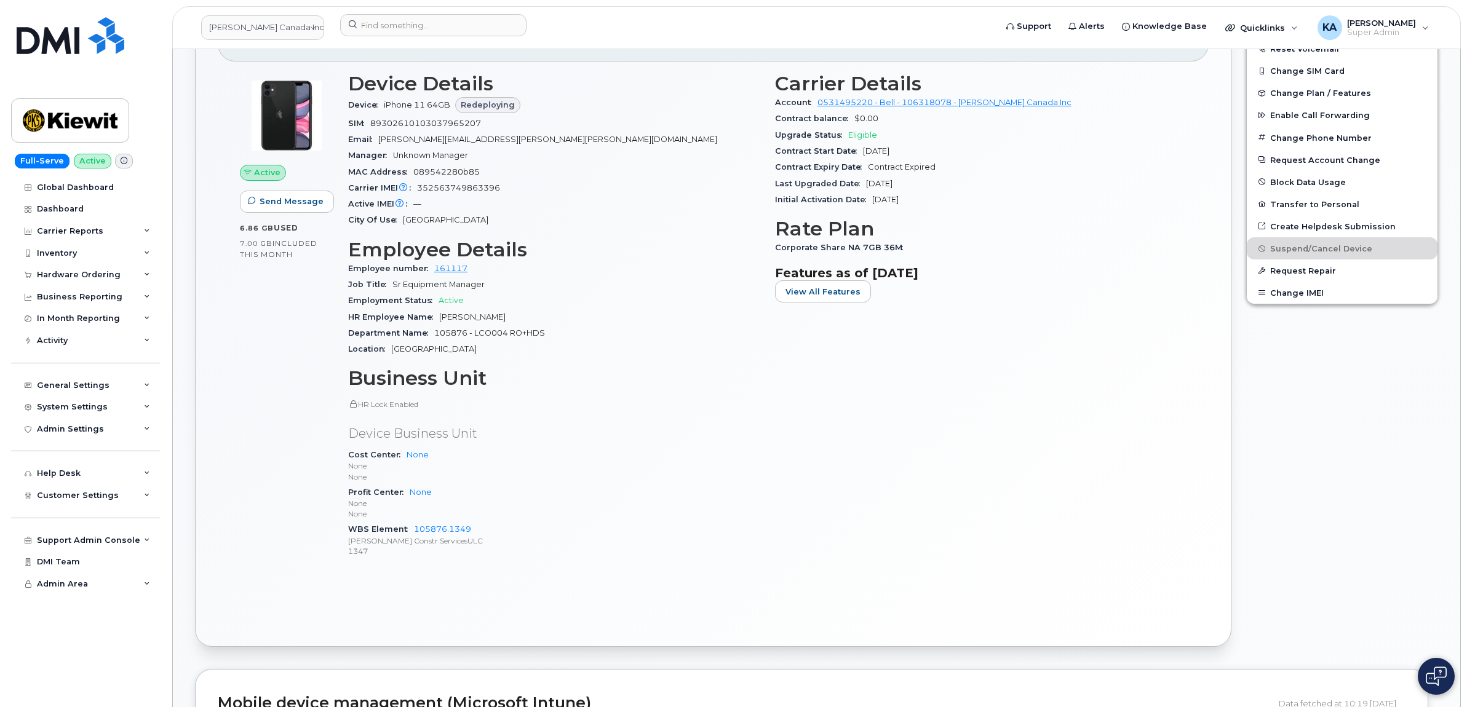
scroll to position [461, 0]
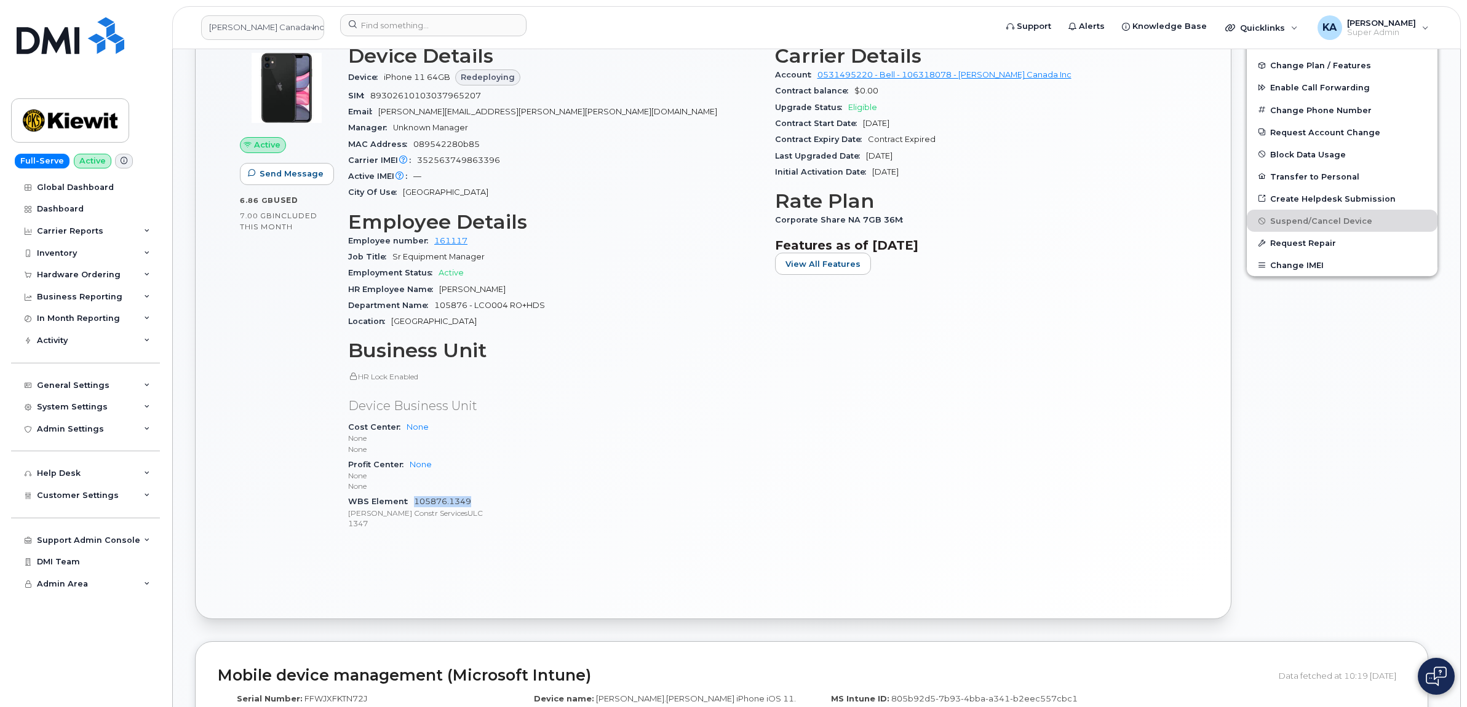
drag, startPoint x: 475, startPoint y: 505, endPoint x: 416, endPoint y: 502, distance: 59.1
click at [416, 502] on div "WBS Element 105876.1349 Kiewit Constr ServicesULC 1347" at bounding box center [554, 513] width 412 height 38
copy link "105876.1349"
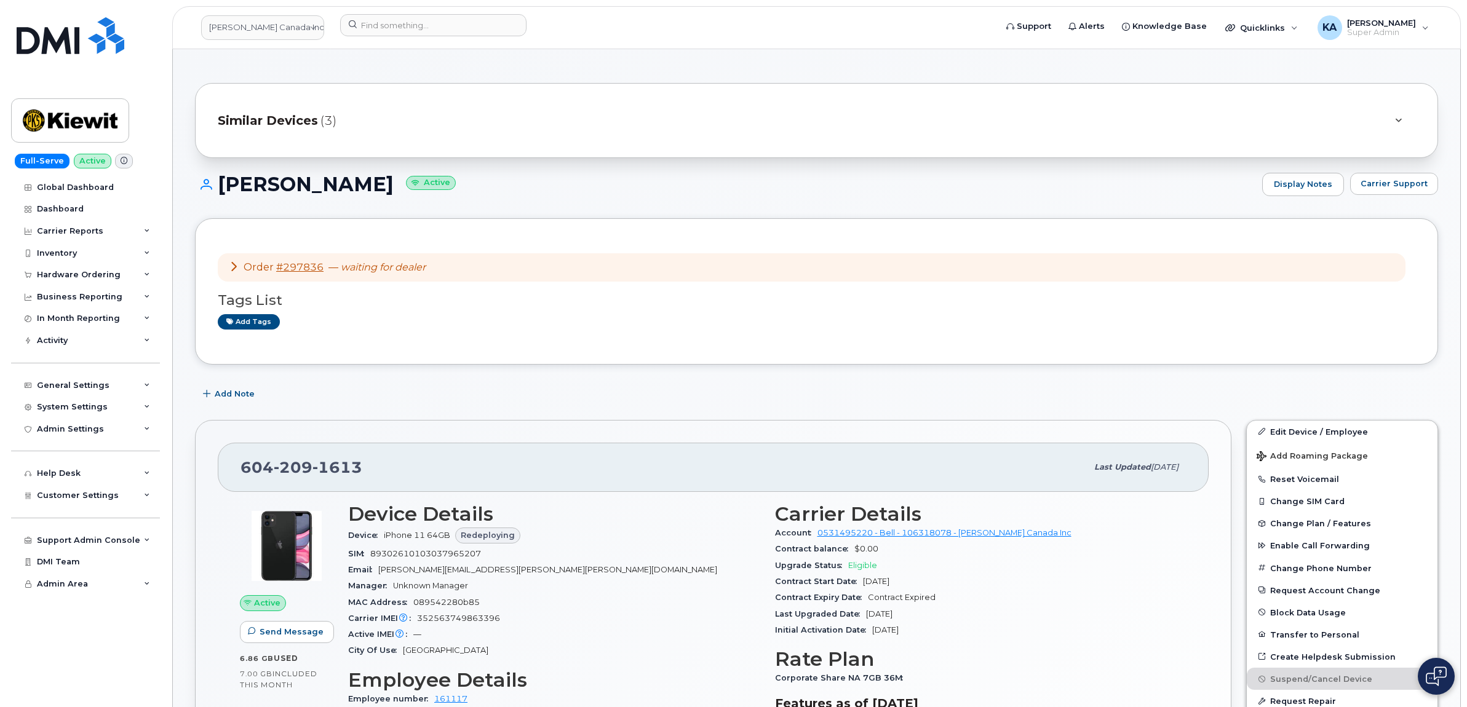
scroll to position [0, 0]
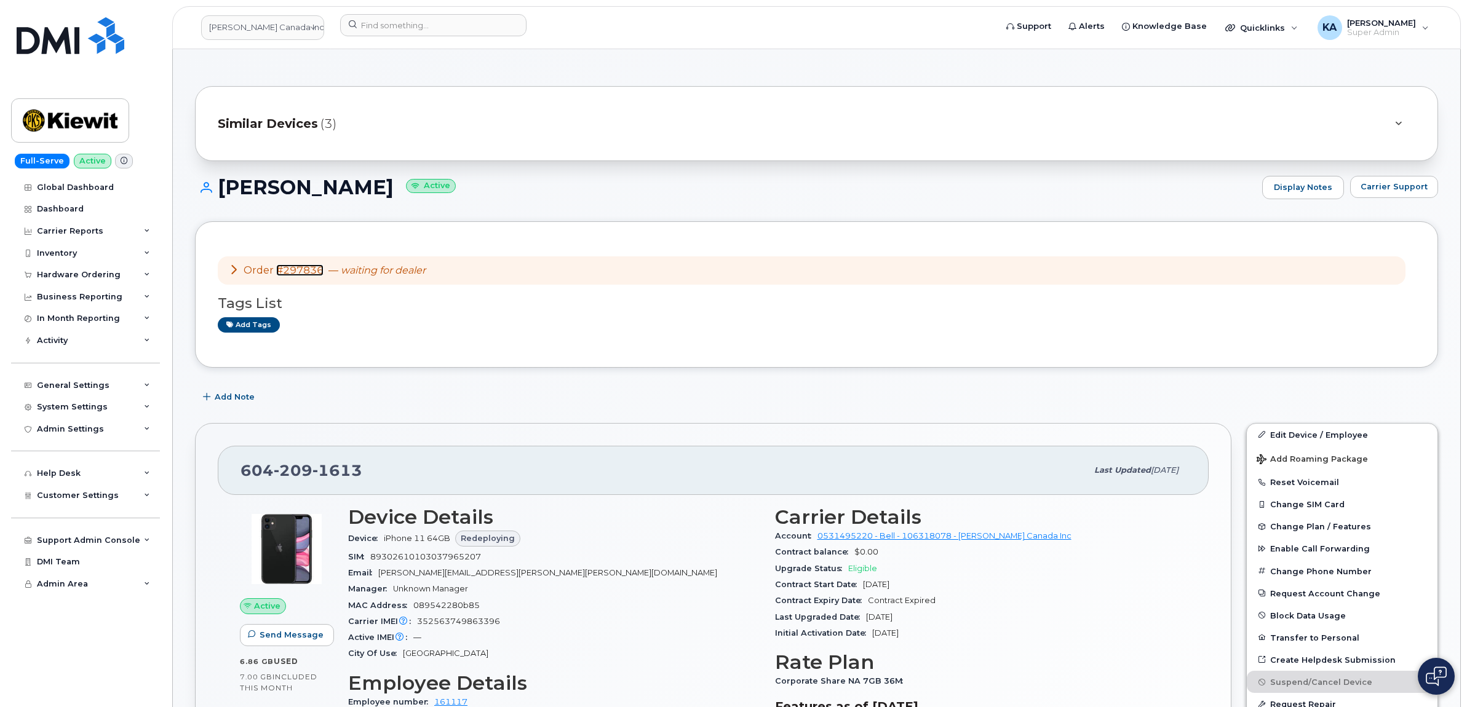
click at [305, 271] on link "#297836" at bounding box center [299, 270] width 47 height 12
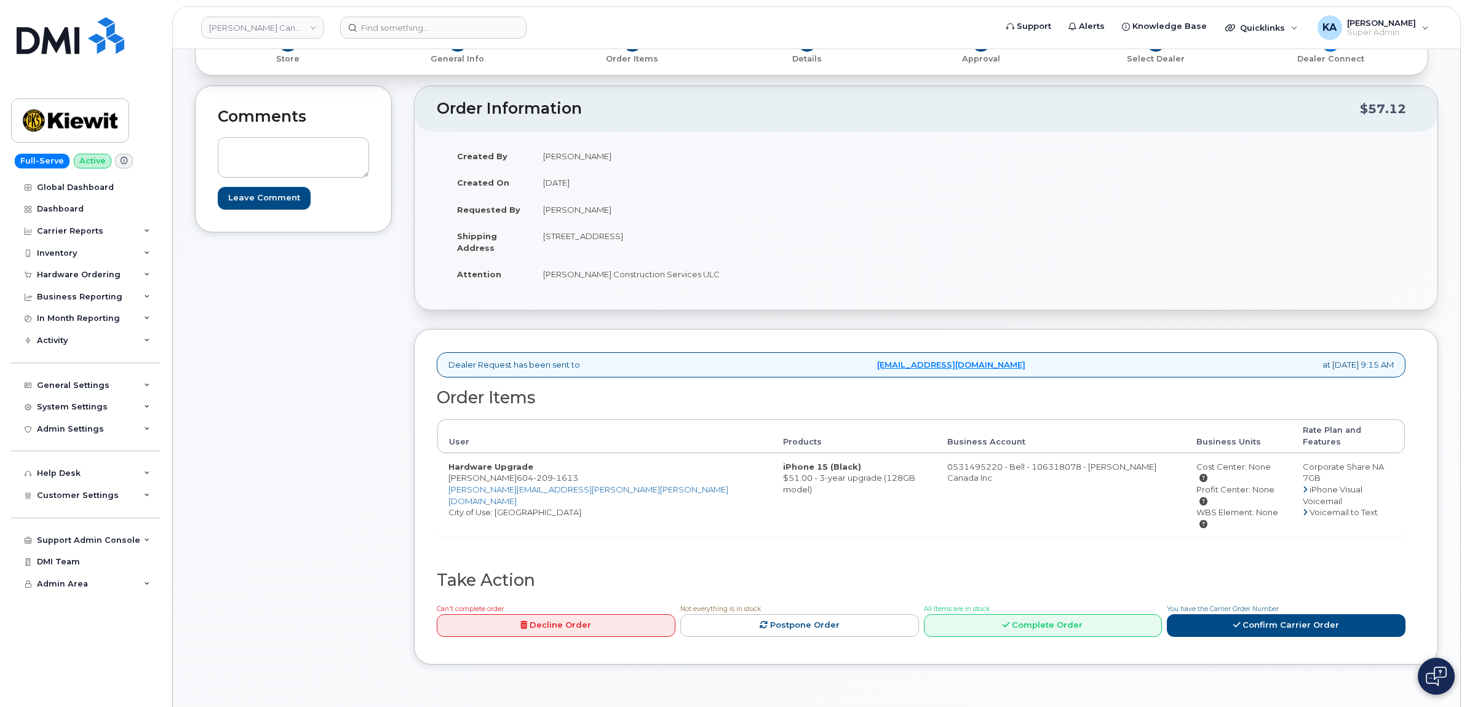
scroll to position [154, 0]
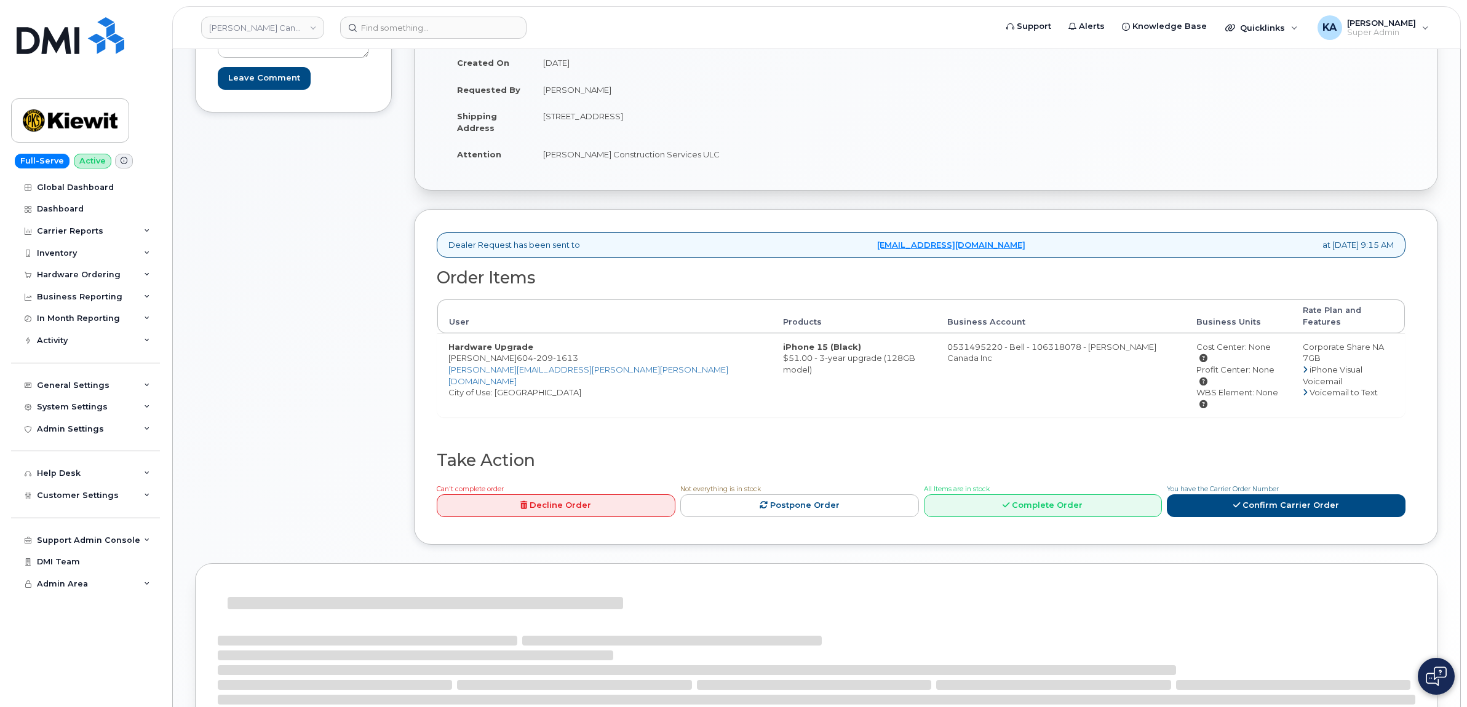
scroll to position [231, 0]
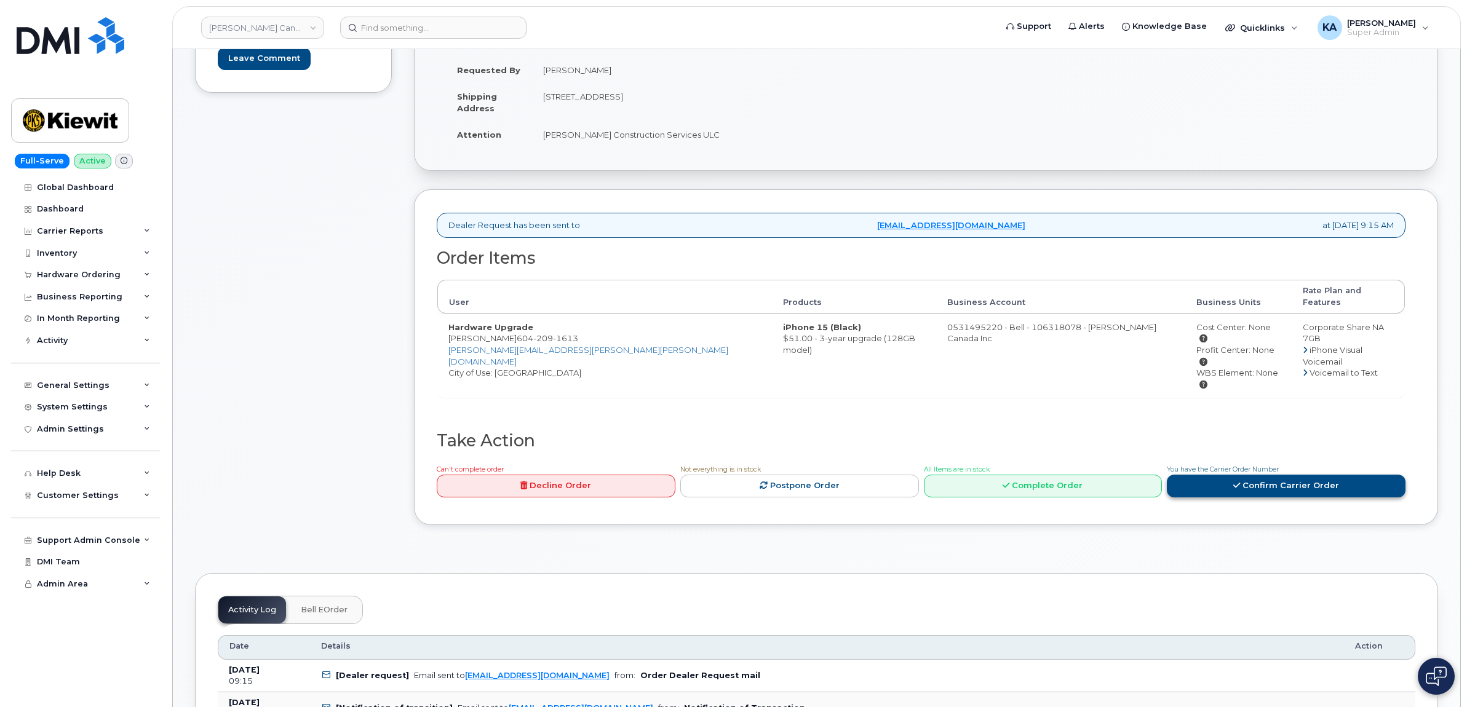
click at [1261, 475] on link "Confirm Carrier Order" at bounding box center [1286, 486] width 239 height 23
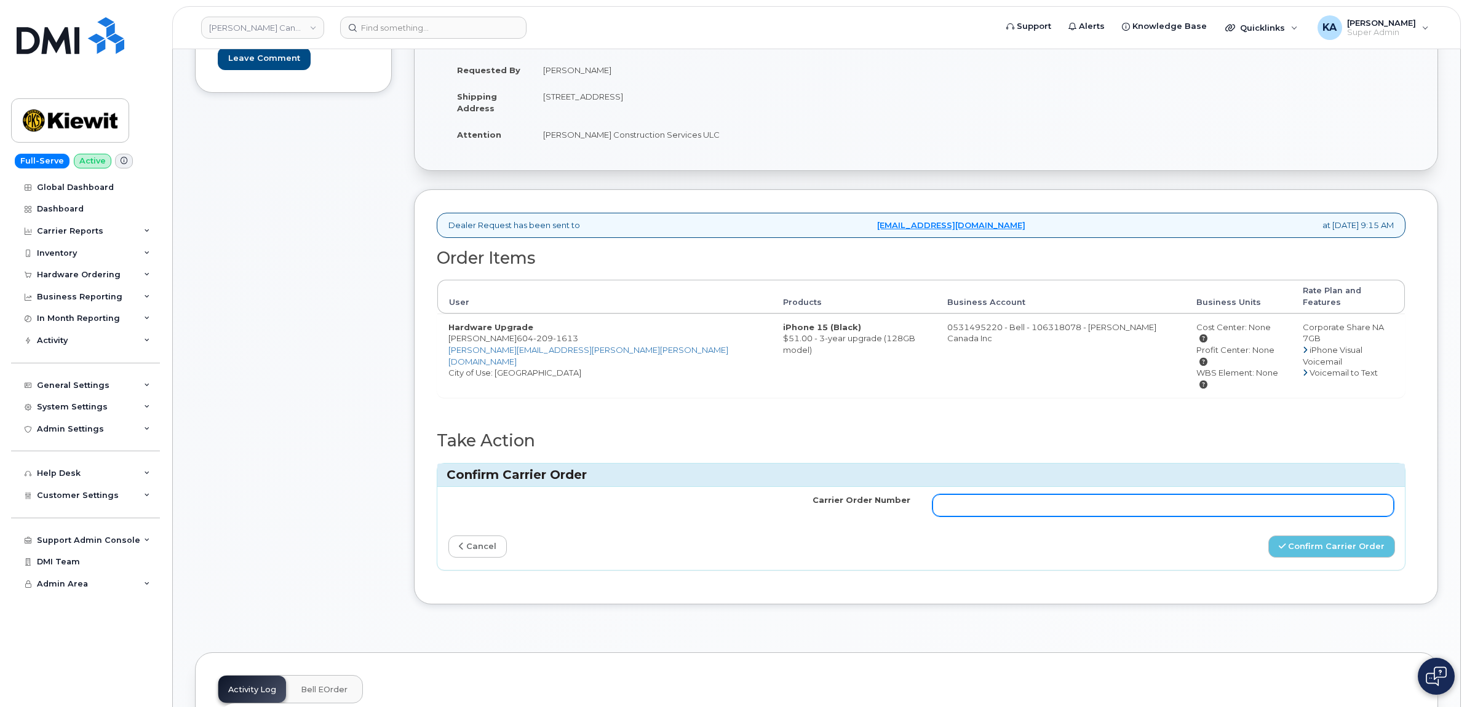
click at [1009, 494] on input "Carrier Order Number" at bounding box center [1163, 505] width 462 height 22
paste input "2306334"
type input "2306334"
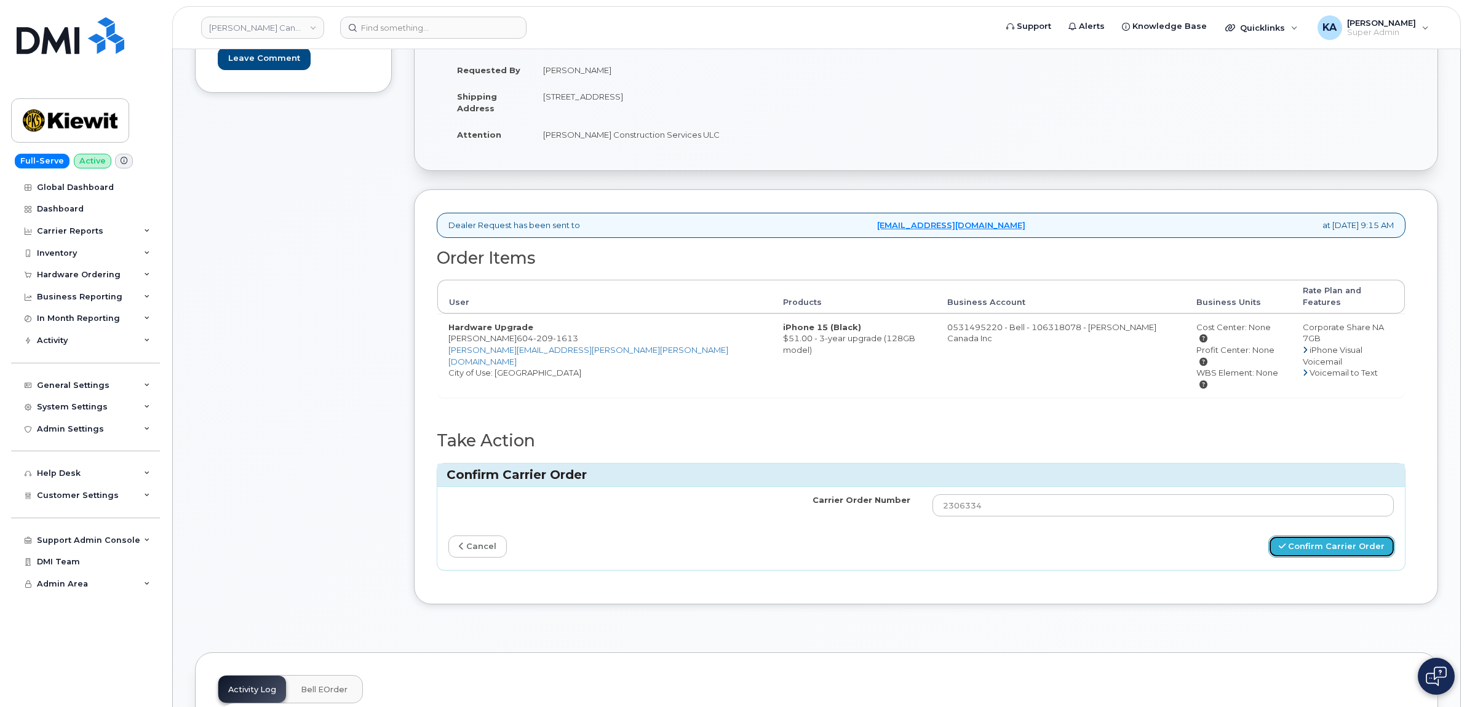
click at [1314, 536] on button "Confirm Carrier Order" at bounding box center [1331, 547] width 127 height 23
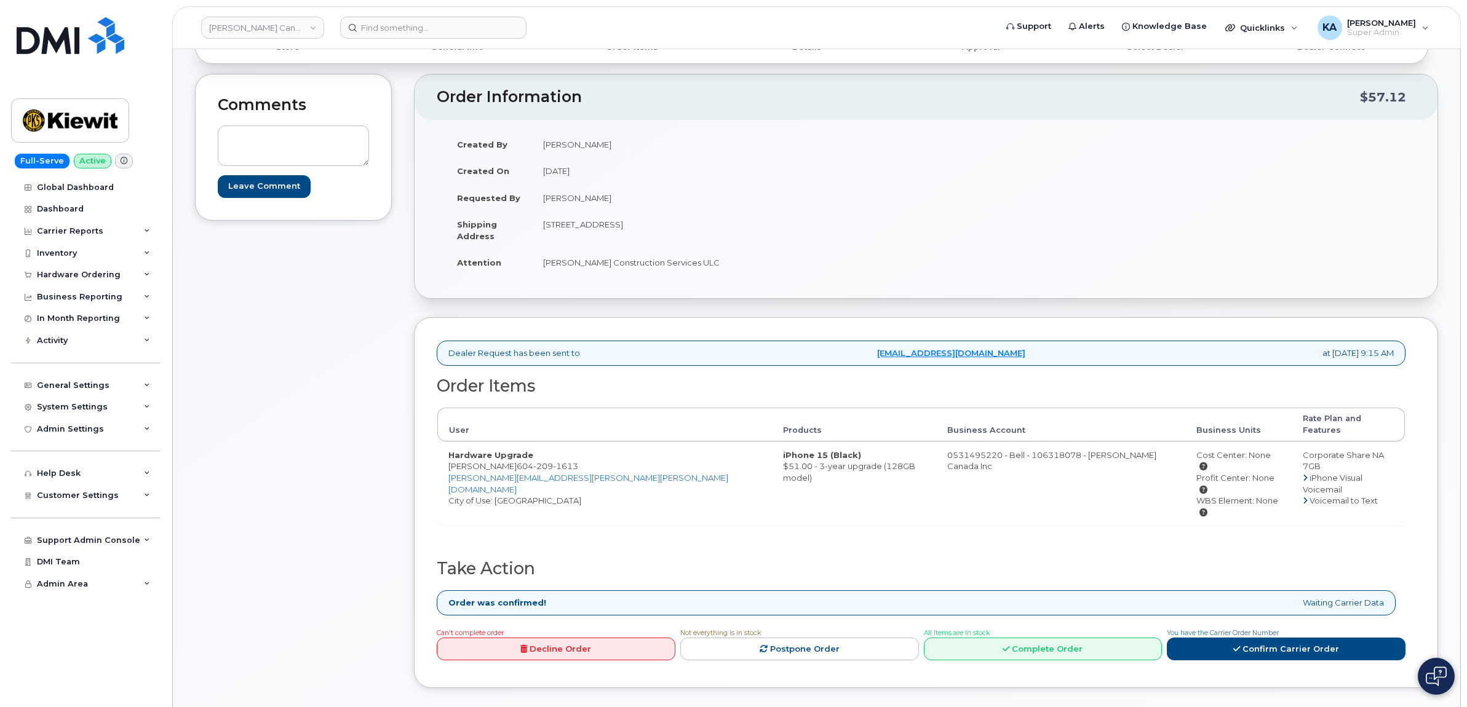
scroll to position [154, 0]
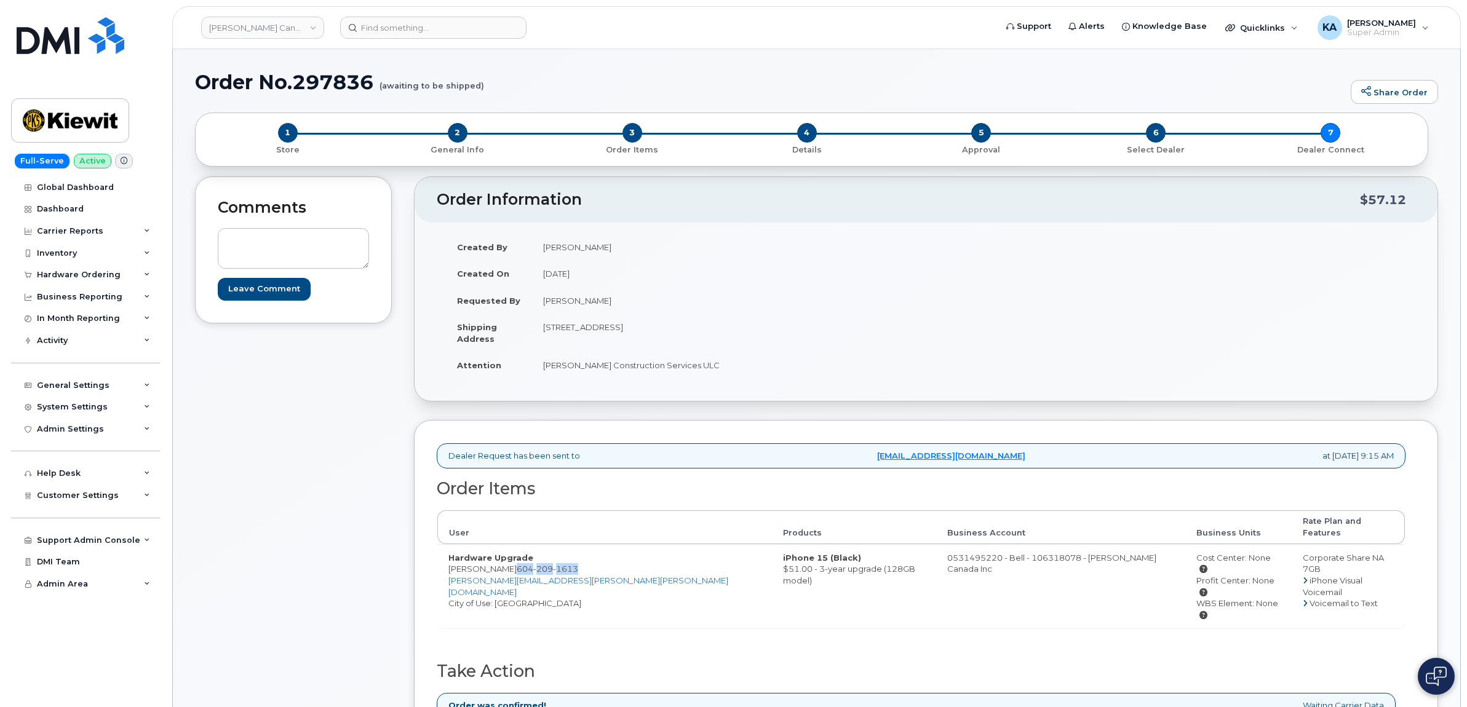
drag, startPoint x: 576, startPoint y: 561, endPoint x: 510, endPoint y: 563, distance: 65.9
click at [510, 563] on td "Hardware Upgrade Jeromy Mckay 604 209 1613 JEROMY.MCKAY@KIEWIT.COM City of Use:…" at bounding box center [604, 586] width 335 height 84
copy span "604 209 1613"
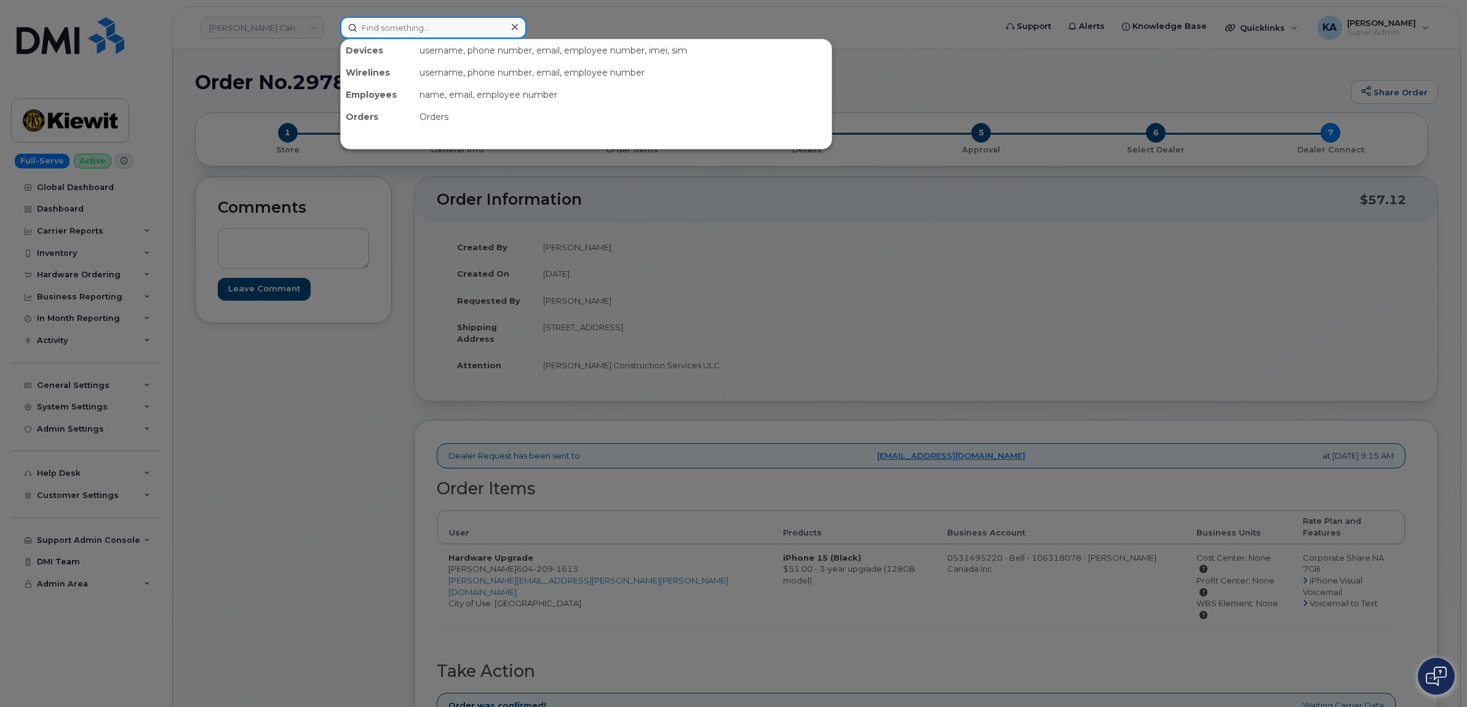
click at [400, 25] on input at bounding box center [433, 28] width 186 height 22
paste input "6042091613"
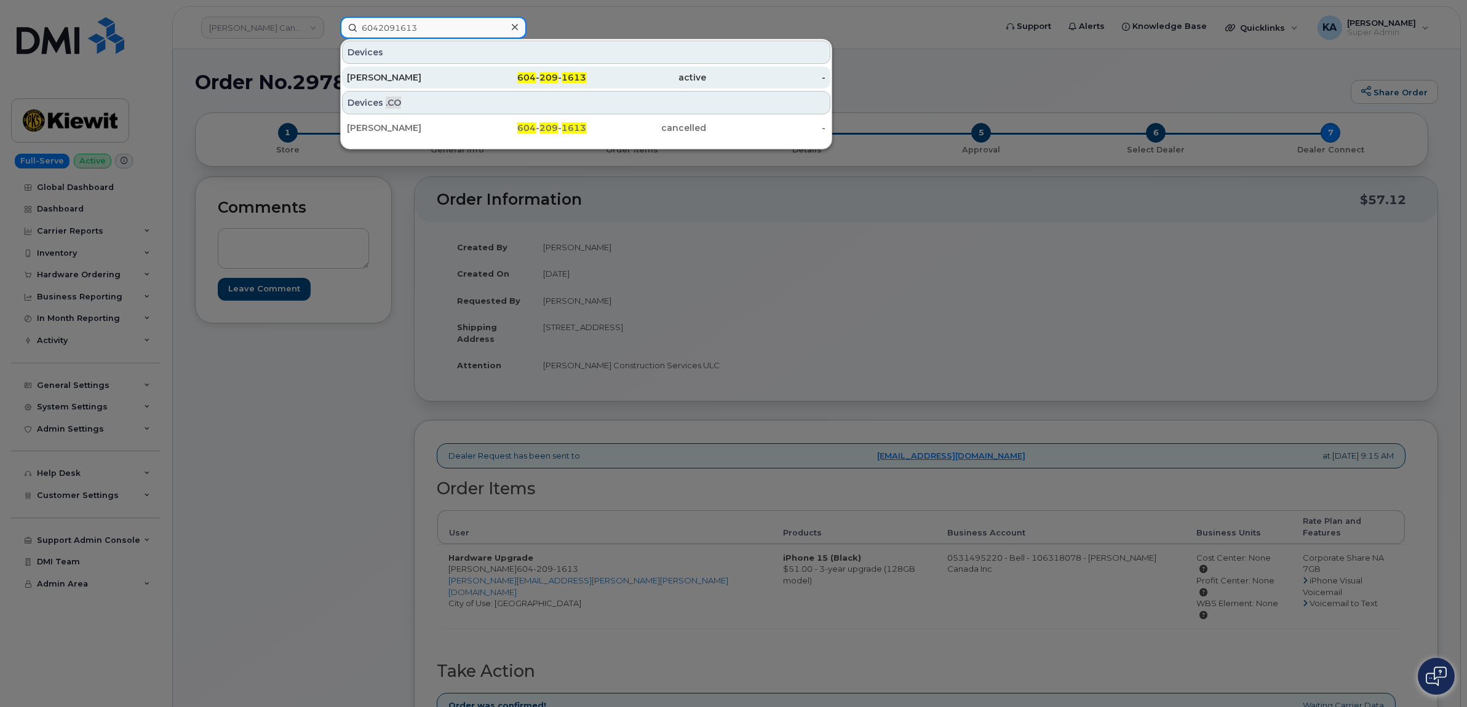
type input "6042091613"
click at [382, 71] on div "[PERSON_NAME]" at bounding box center [407, 77] width 120 height 12
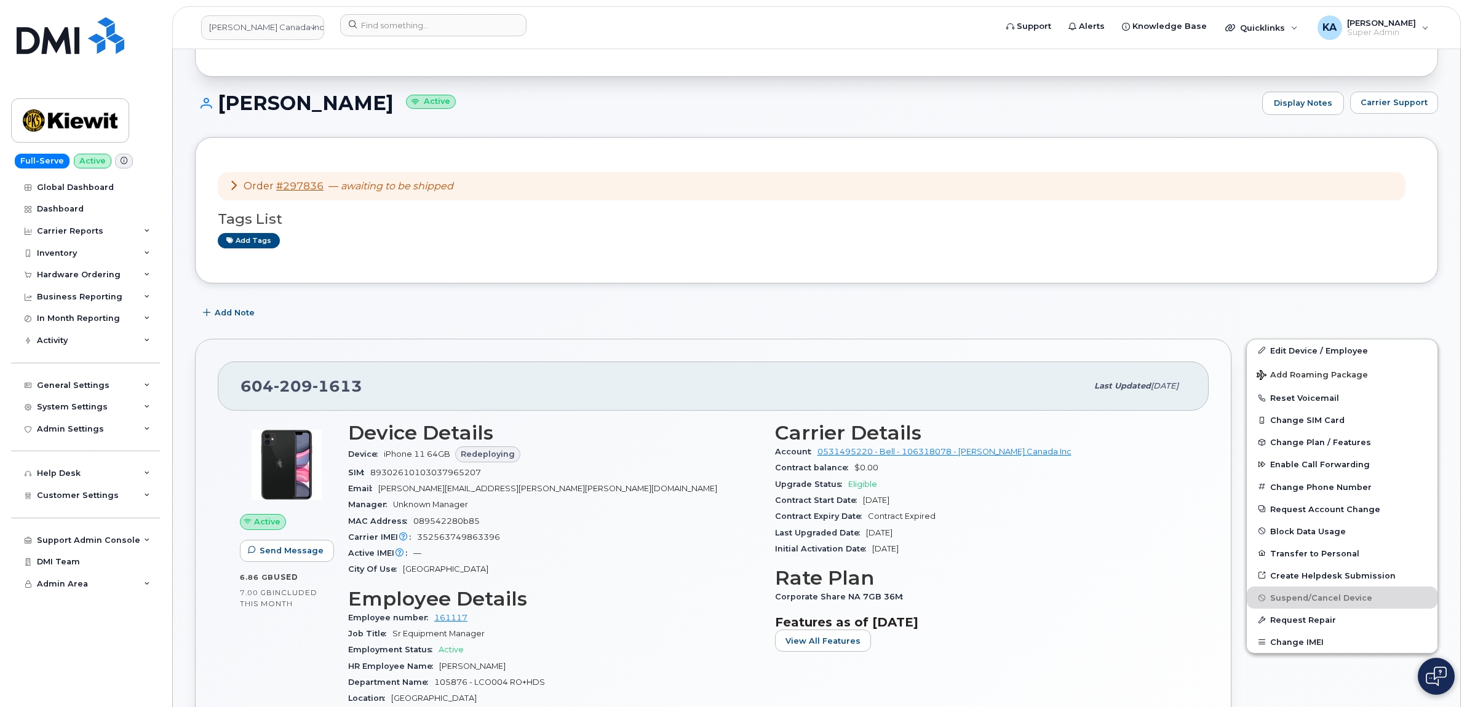
scroll to position [77, 0]
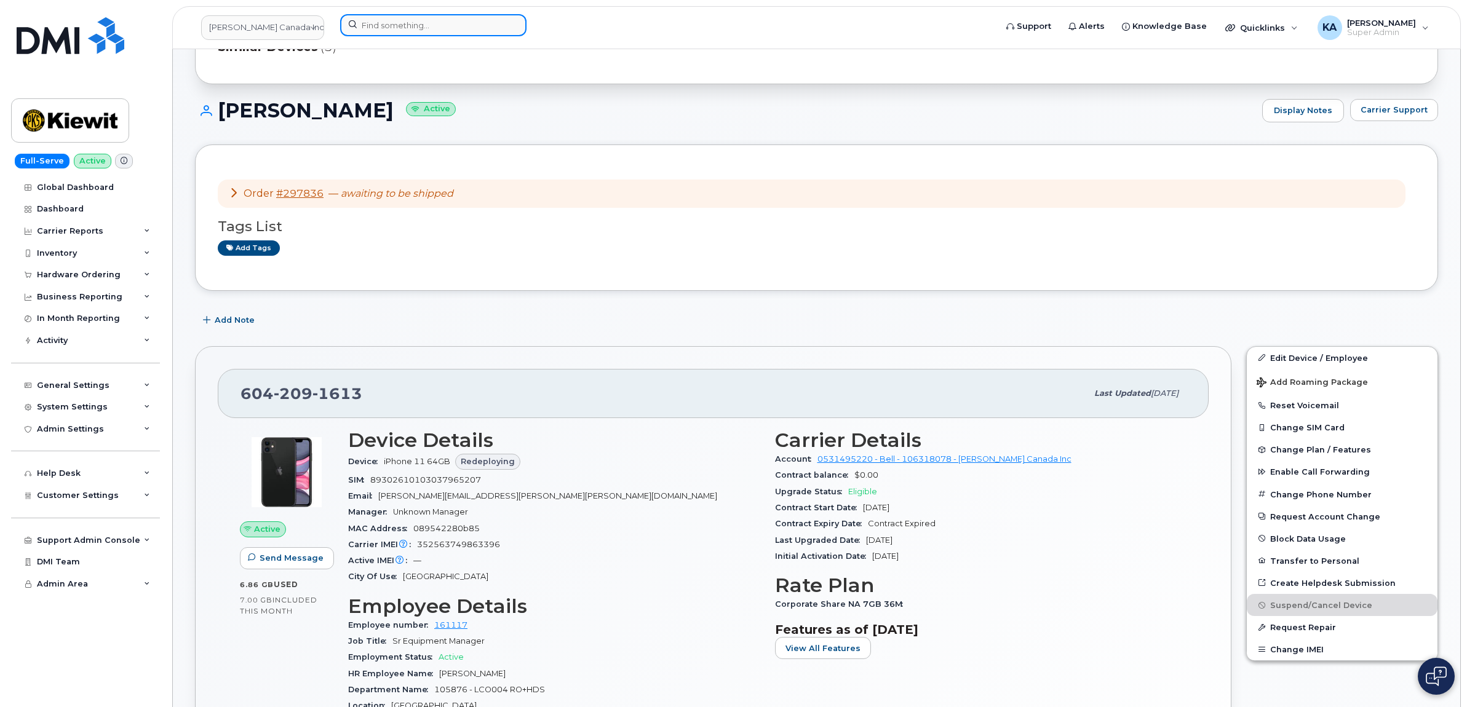
drag, startPoint x: 389, startPoint y: 25, endPoint x: 413, endPoint y: 28, distance: 24.3
click at [391, 25] on input at bounding box center [433, 25] width 186 height 22
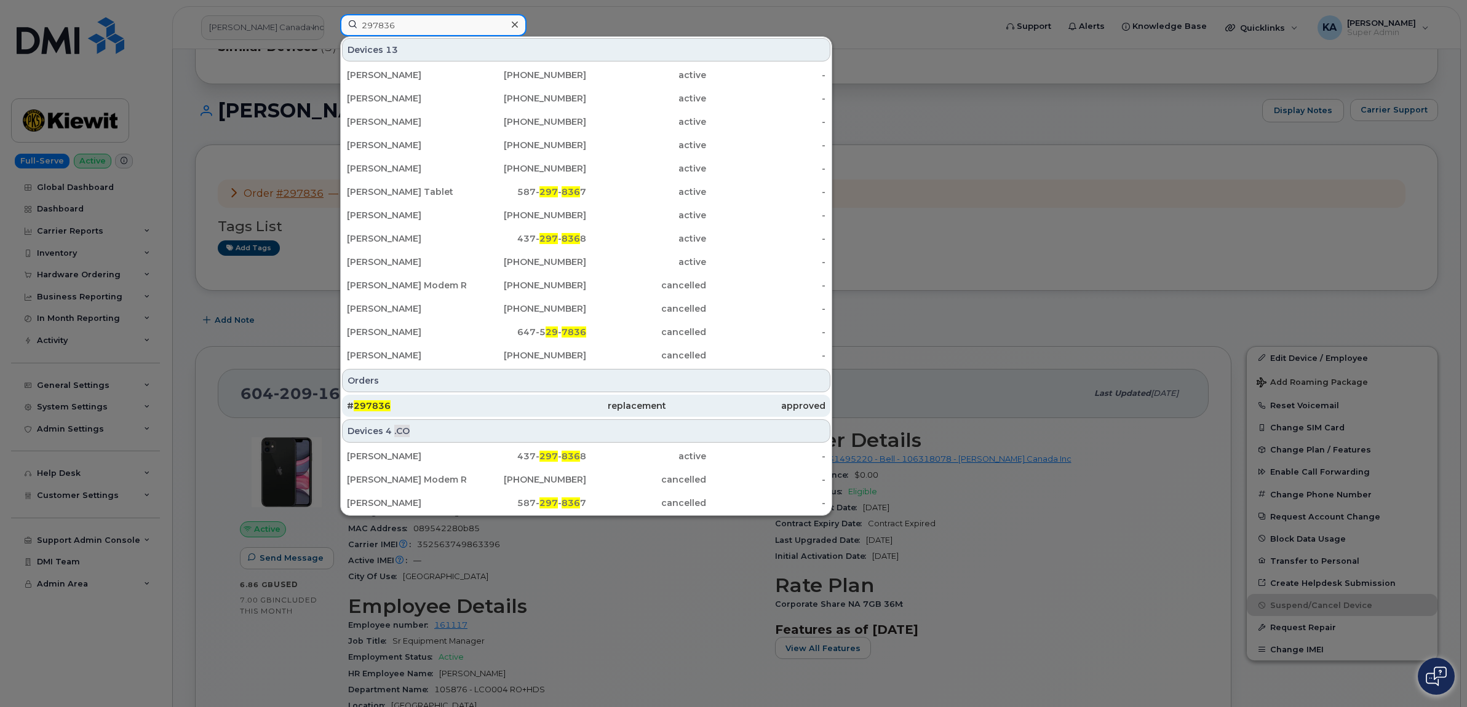
type input "297836"
click at [365, 405] on span "297836" at bounding box center [372, 405] width 37 height 11
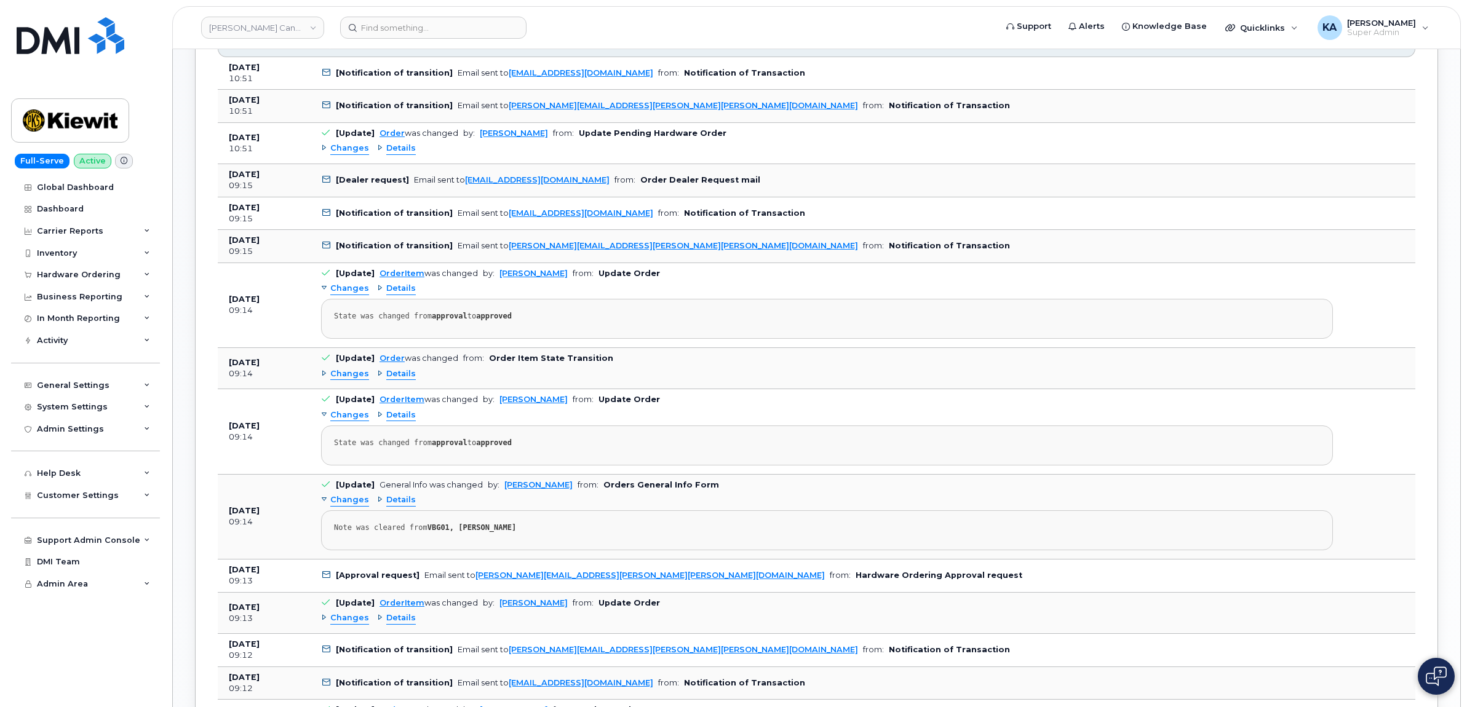
scroll to position [538, 0]
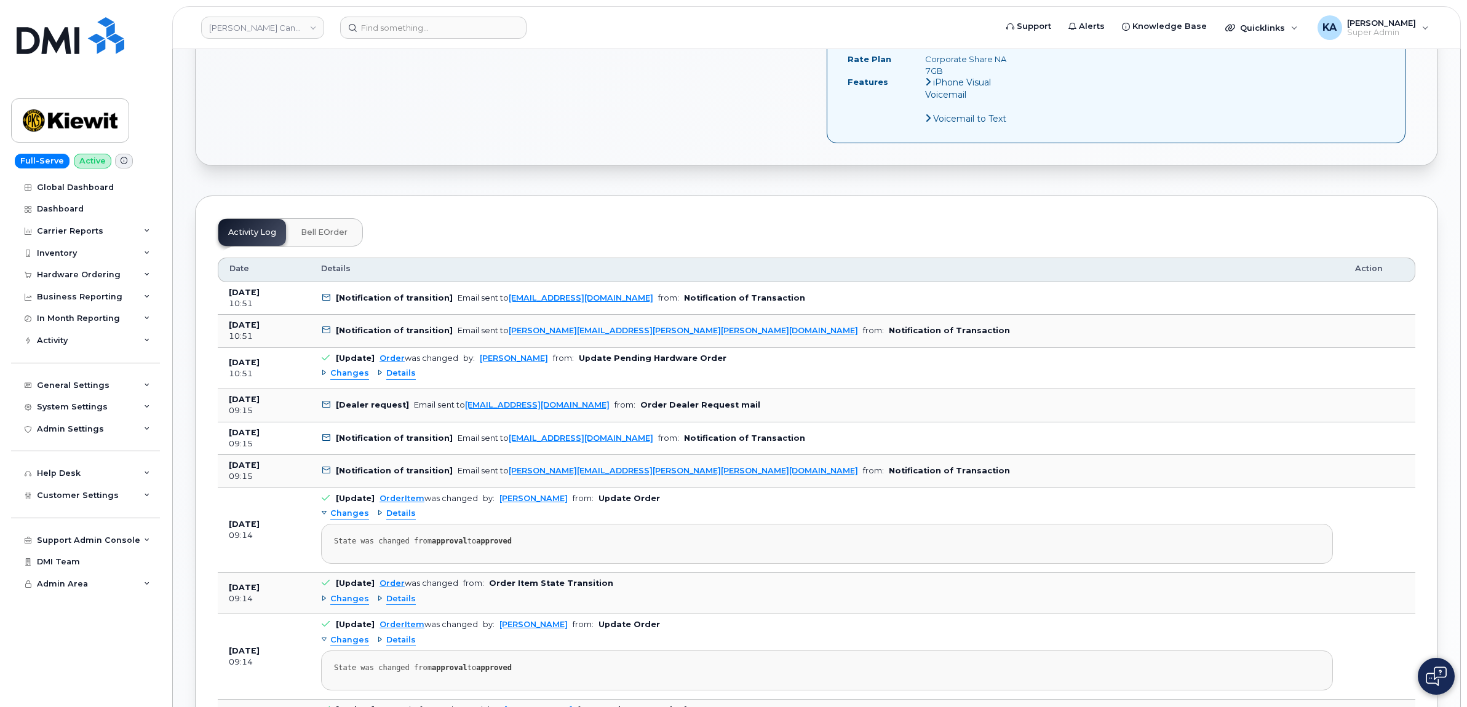
click at [403, 368] on span "Details" at bounding box center [401, 374] width 30 height 12
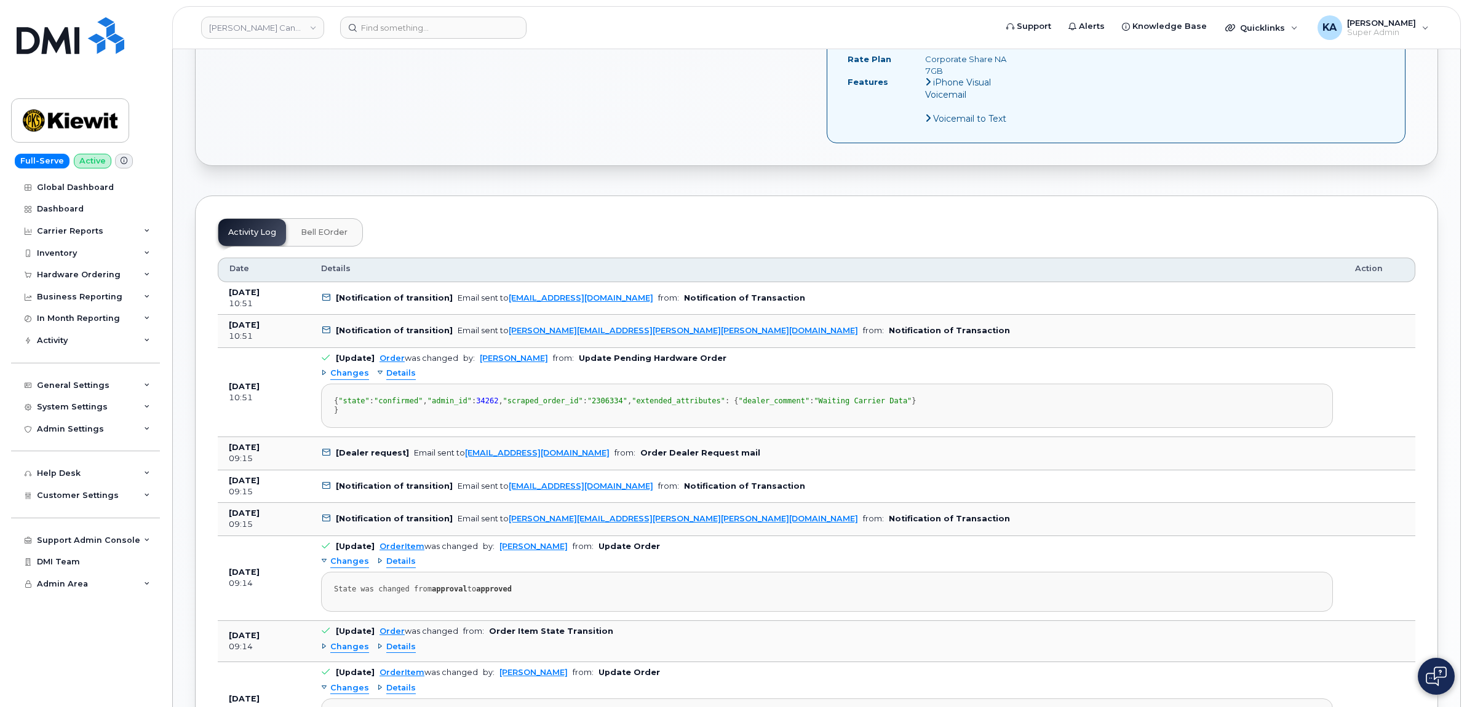
click at [319, 228] on span "Bell eOrder" at bounding box center [324, 233] width 47 height 10
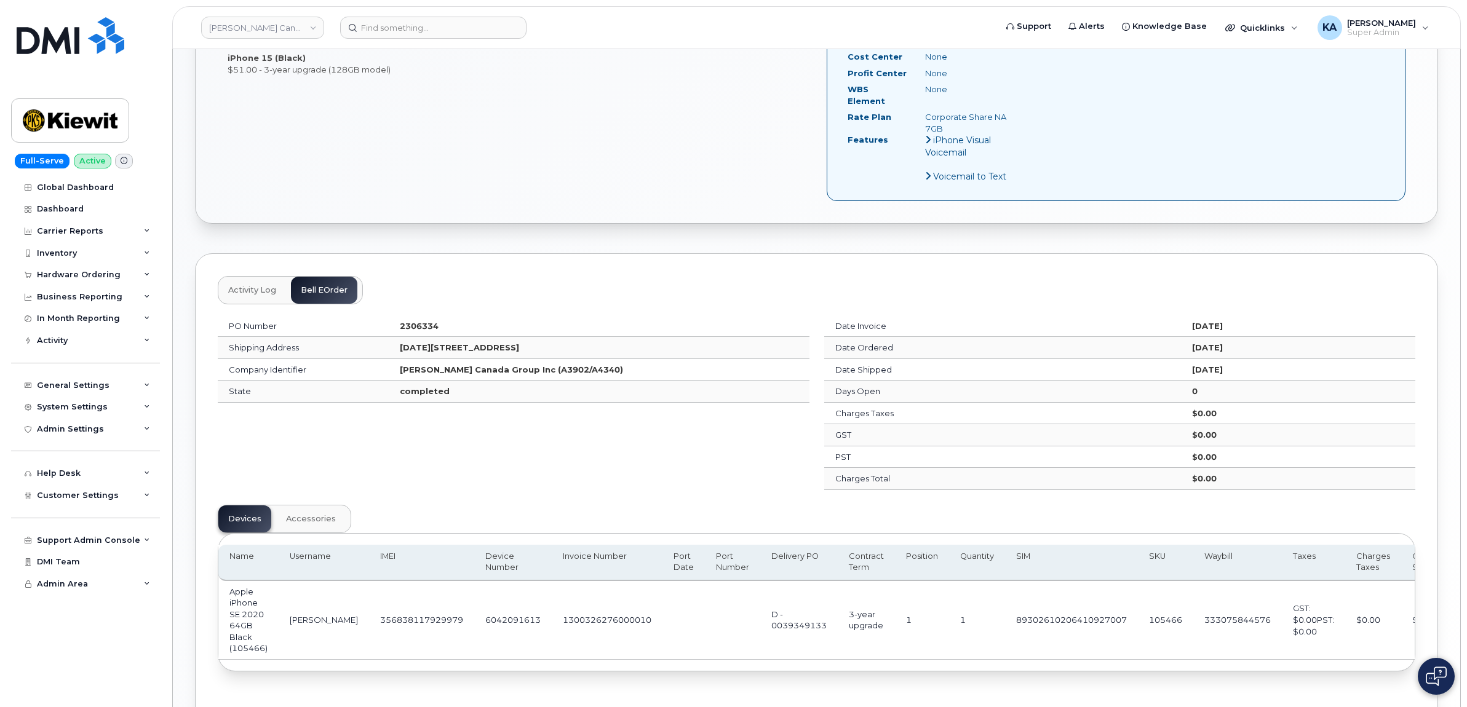
scroll to position [403, 0]
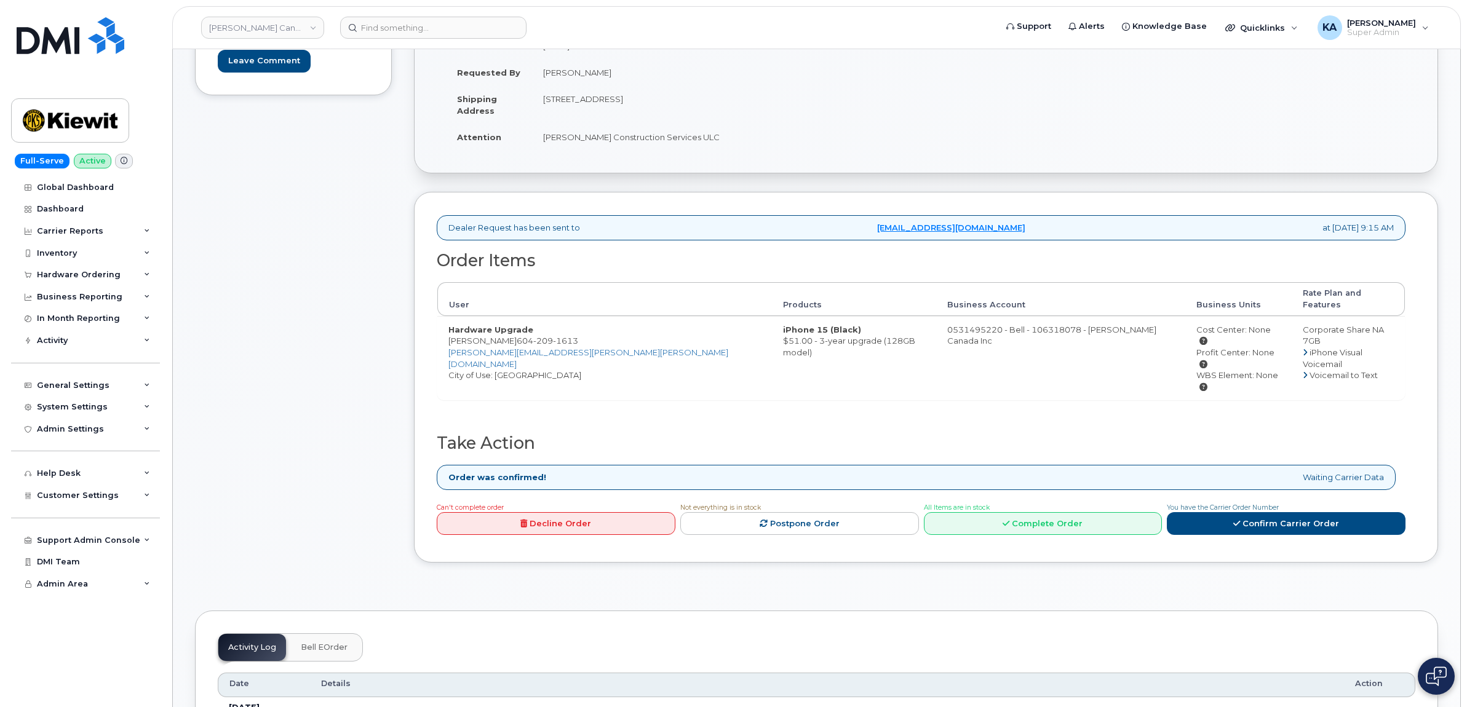
scroll to position [231, 0]
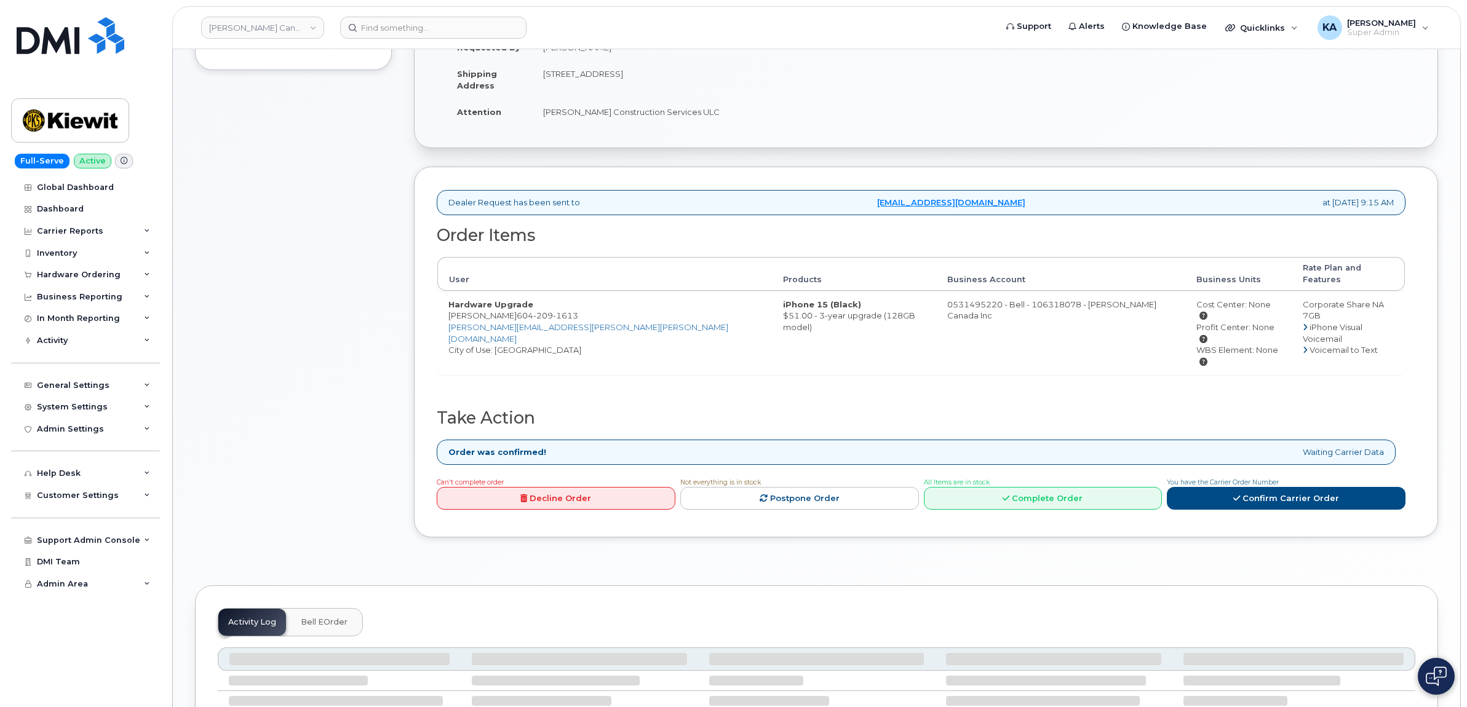
scroll to position [308, 0]
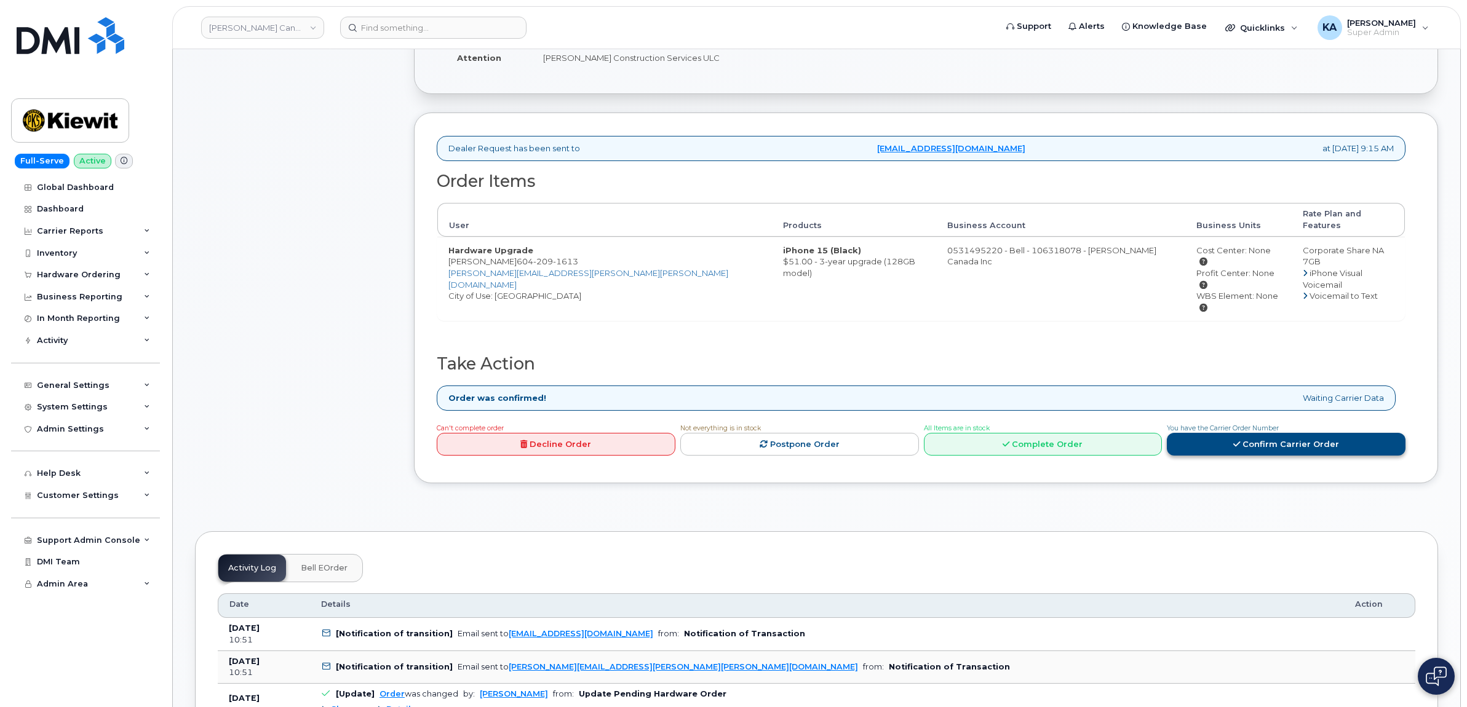
click at [1247, 433] on link "Confirm Carrier Order" at bounding box center [1286, 444] width 239 height 23
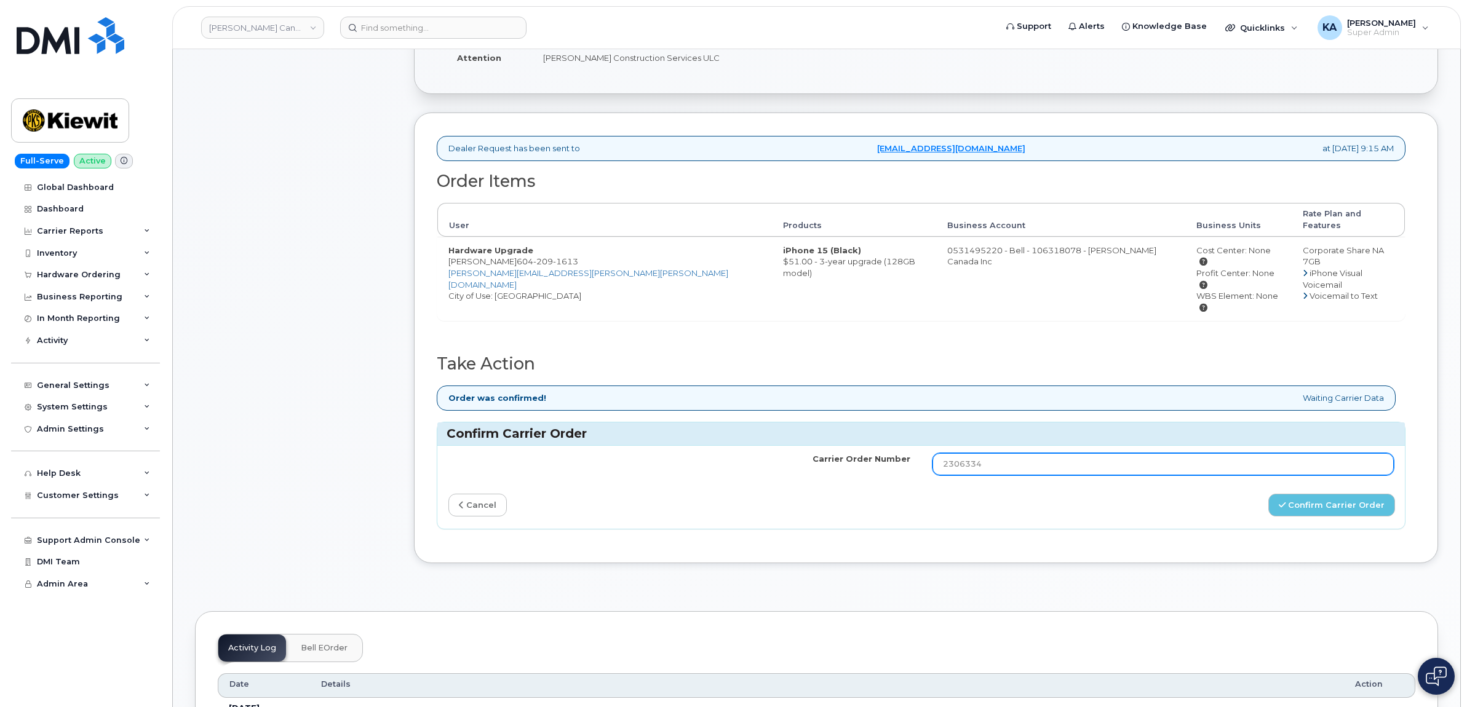
drag, startPoint x: 1000, startPoint y: 432, endPoint x: 898, endPoint y: 434, distance: 102.1
click at [898, 446] on tr "Carrier Order Number 2306334" at bounding box center [920, 464] width 967 height 37
paste input "3004185"
type input "3004185"
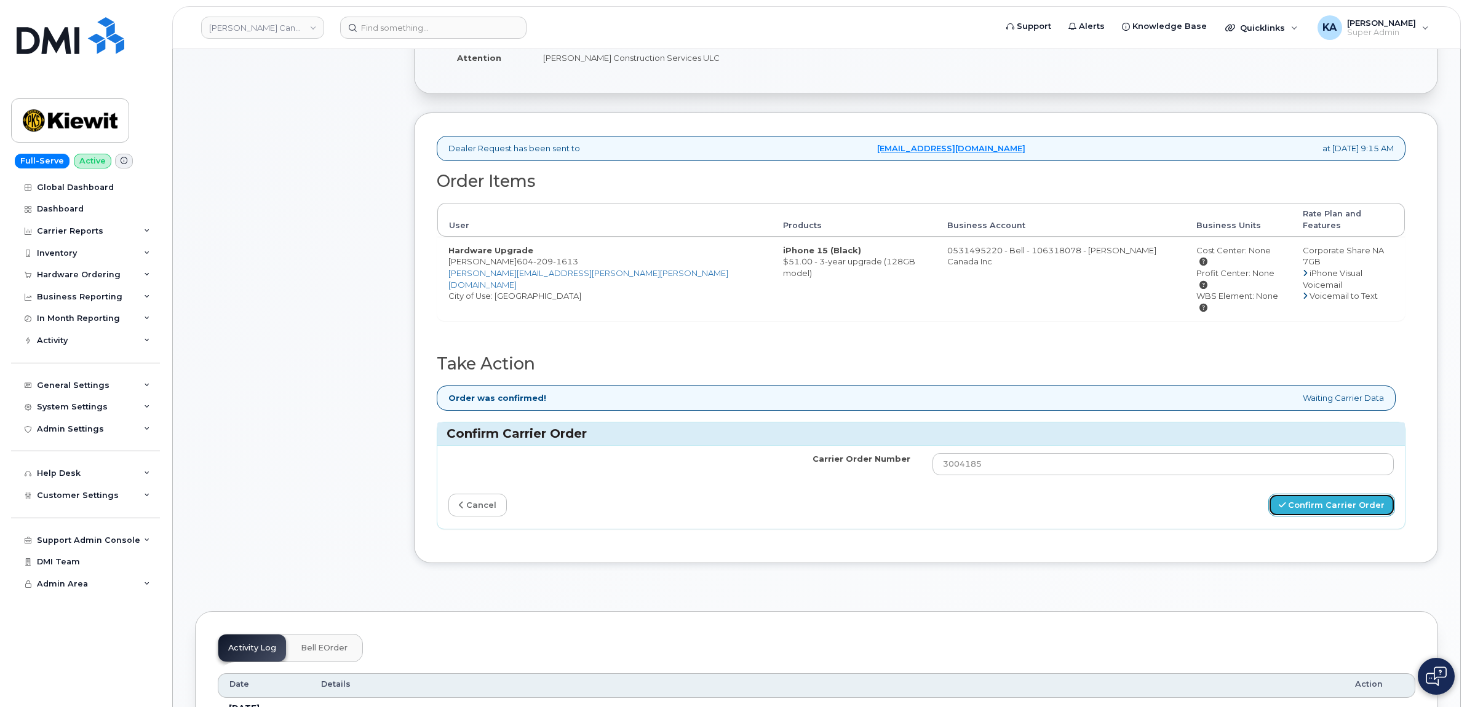
click at [1330, 494] on button "Confirm Carrier Order" at bounding box center [1331, 505] width 127 height 23
